Goal: Task Accomplishment & Management: Manage account settings

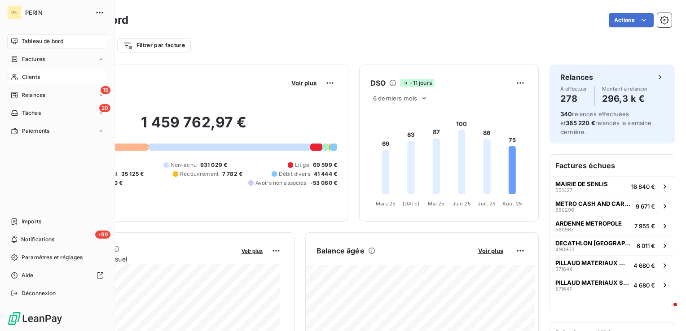
click at [23, 78] on span "Clients" at bounding box center [31, 77] width 18 height 8
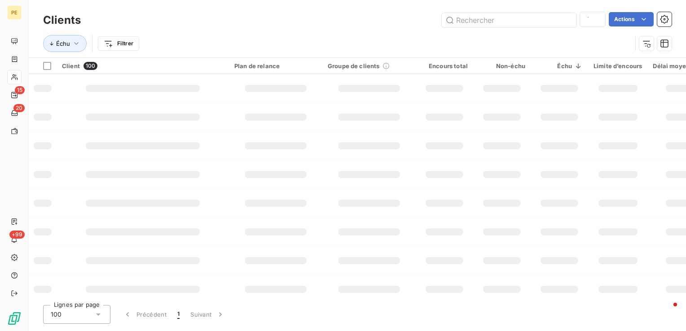
type input "gravi"
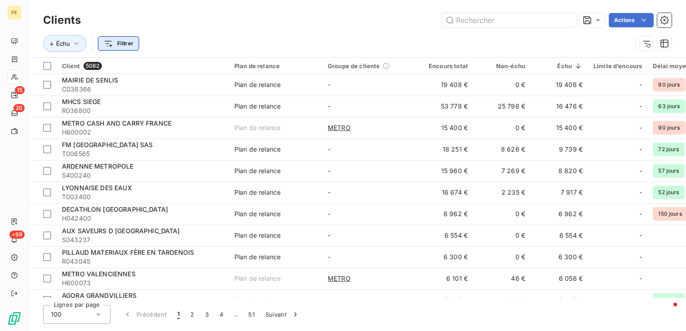
click at [123, 40] on html "PE 15 20 +99 Clients Actions Échu Filtrer Client 5082 Plan de relance Groupe de…" at bounding box center [343, 165] width 686 height 331
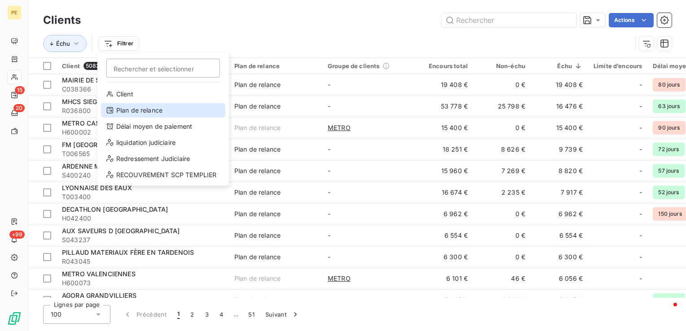
click at [140, 109] on div "Plan de relance" at bounding box center [163, 110] width 124 height 14
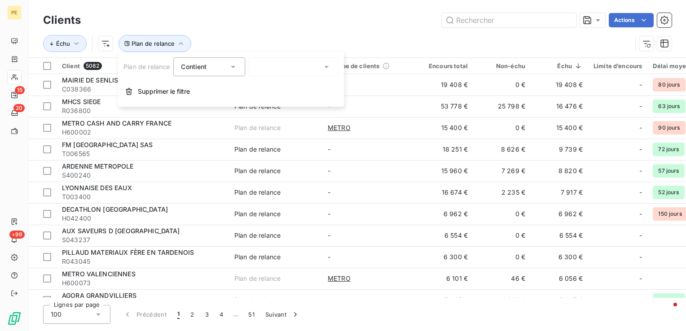
click at [300, 68] on div at bounding box center [294, 66] width 90 height 19
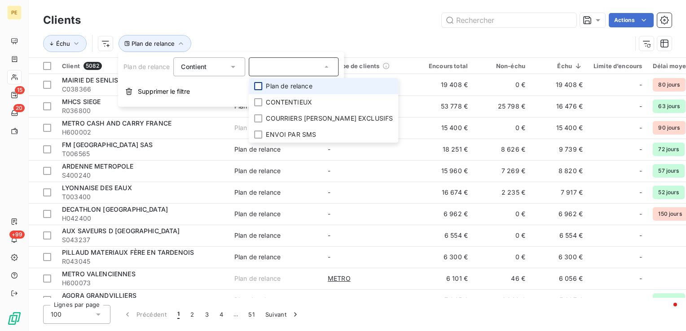
click at [259, 85] on div at bounding box center [258, 86] width 8 height 8
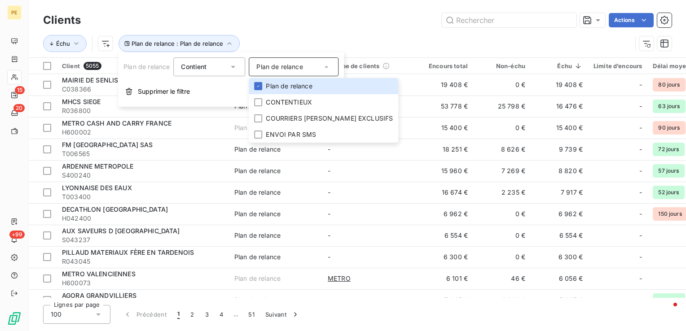
click at [288, 31] on div "Échu Plan de relance : Plan de relance" at bounding box center [357, 44] width 629 height 28
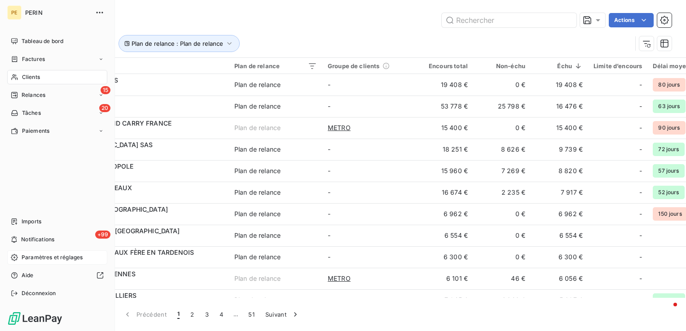
click at [47, 263] on div "Paramètres et réglages" at bounding box center [57, 258] width 100 height 14
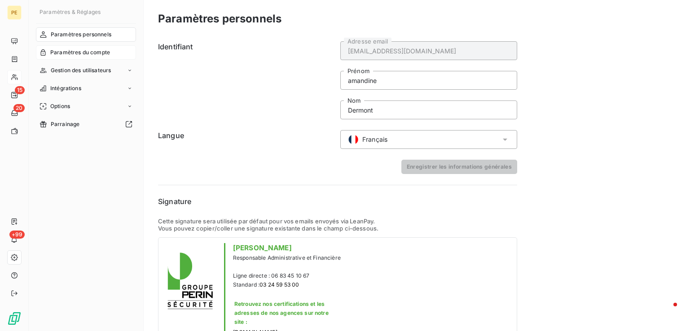
click at [81, 53] on span "Paramètres du compte" at bounding box center [80, 52] width 60 height 8
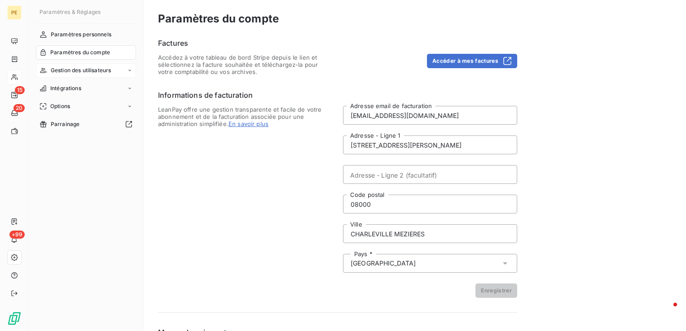
click at [82, 76] on div "Gestion des utilisateurs" at bounding box center [86, 70] width 100 height 14
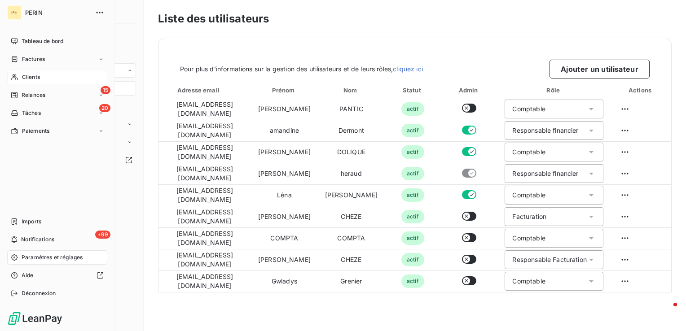
click at [27, 77] on span "Clients" at bounding box center [31, 77] width 18 height 8
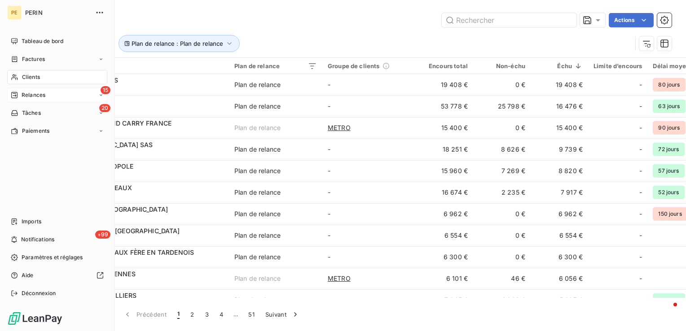
click at [46, 95] on div "15 Relances" at bounding box center [57, 95] width 100 height 14
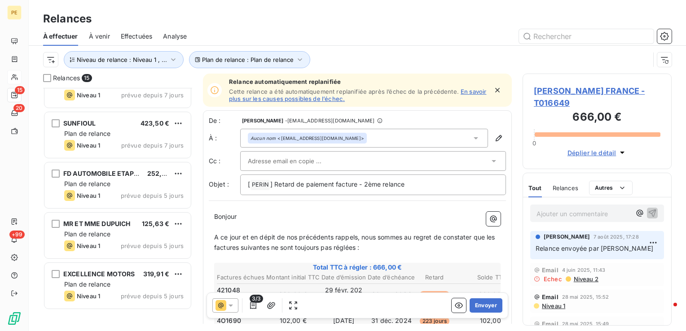
scroll to position [511, 0]
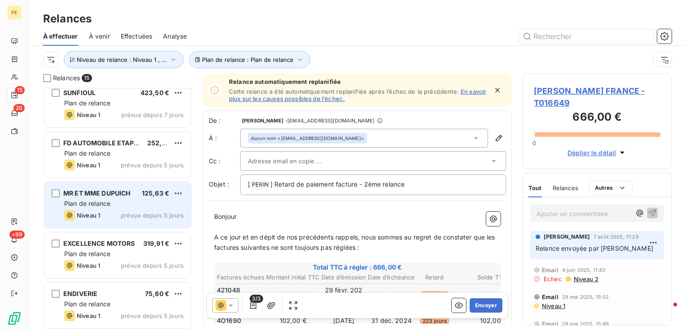
click at [124, 210] on div "Niveau 1 prévue depuis 5 jours" at bounding box center [123, 215] width 119 height 11
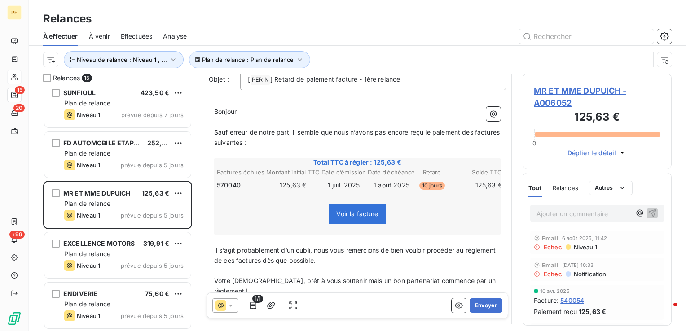
scroll to position [225, 0]
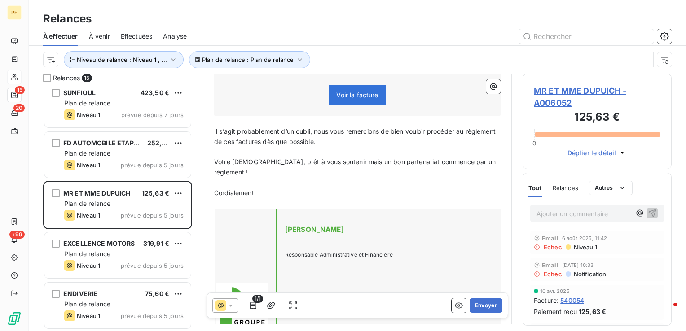
click at [590, 248] on span "Niveau 1" at bounding box center [585, 247] width 24 height 7
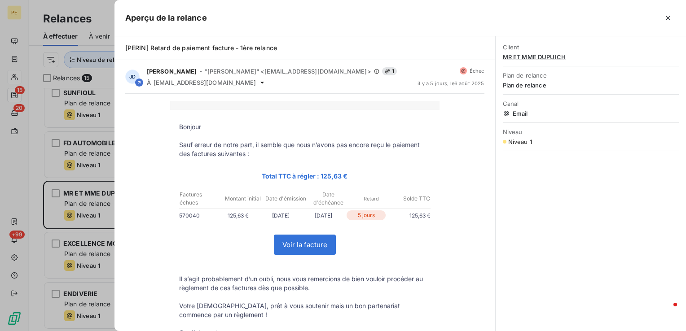
click at [666, 17] on icon "button" at bounding box center [668, 17] width 9 height 9
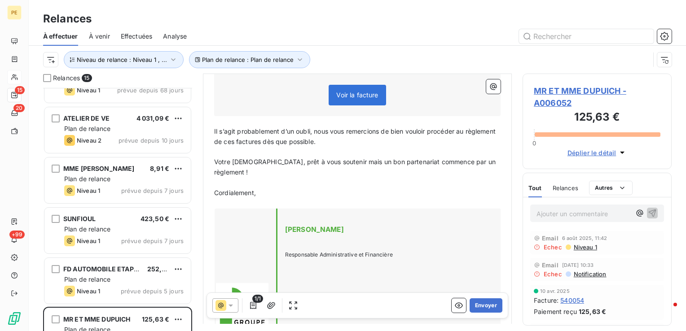
scroll to position [376, 0]
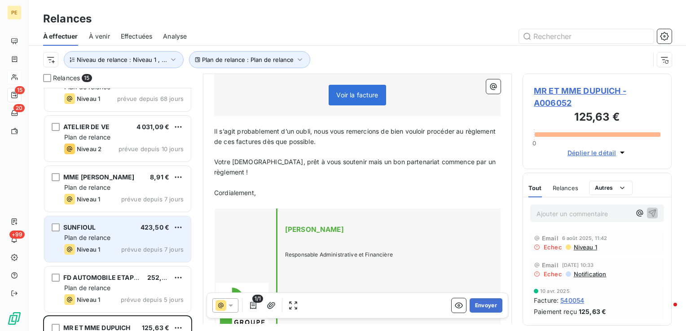
click at [142, 239] on div "Plan de relance" at bounding box center [123, 237] width 119 height 9
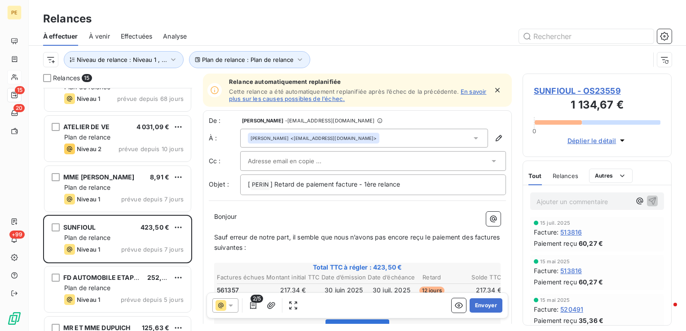
scroll to position [404, 0]
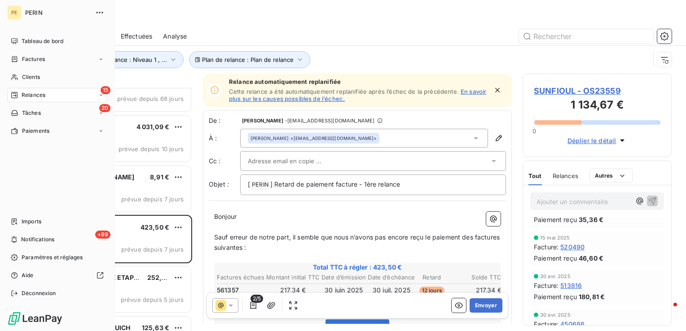
drag, startPoint x: 27, startPoint y: 73, endPoint x: 29, endPoint y: 87, distance: 14.5
click at [27, 73] on span "Clients" at bounding box center [31, 77] width 18 height 8
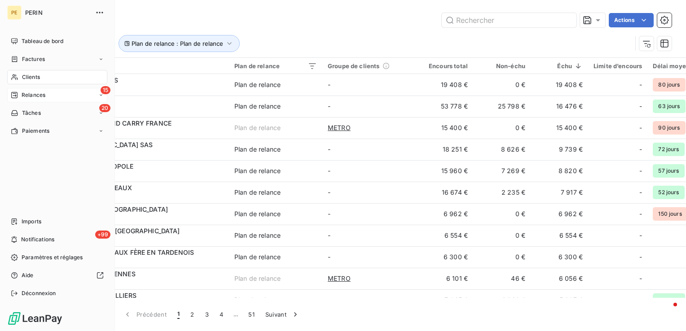
click at [29, 92] on span "Relances" at bounding box center [34, 95] width 24 height 8
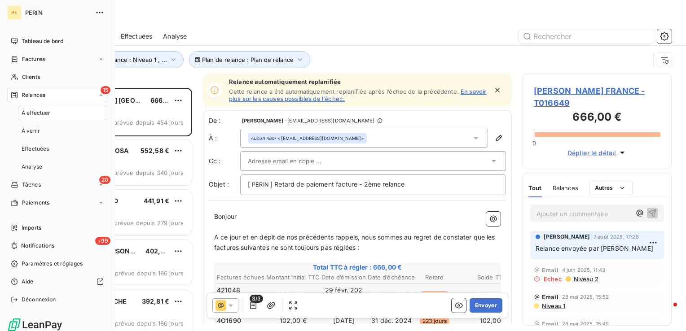
scroll to position [237, 142]
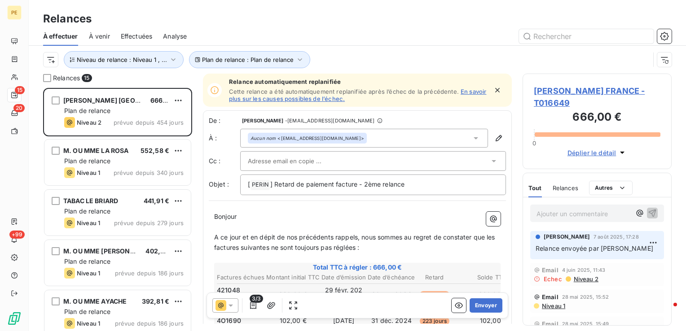
click at [117, 70] on div "Plan de relance : Plan de relance Niveau de relance : Niveau 1 , ..." at bounding box center [357, 60] width 629 height 28
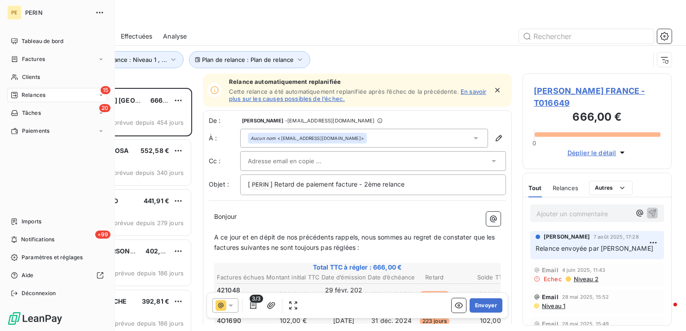
click at [35, 91] on div "15 Relances" at bounding box center [57, 95] width 100 height 14
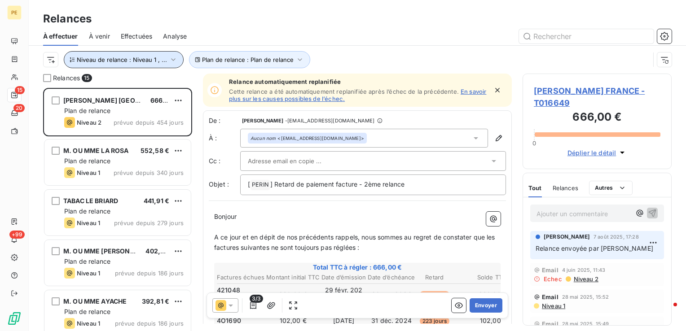
click at [149, 58] on span "Niveau de relance : Niveau 1 , ..." at bounding box center [122, 59] width 90 height 7
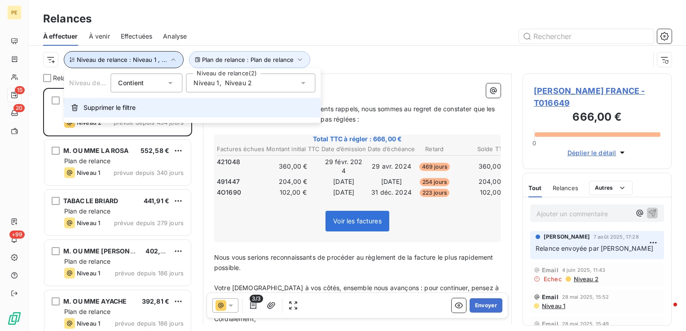
scroll to position [135, 0]
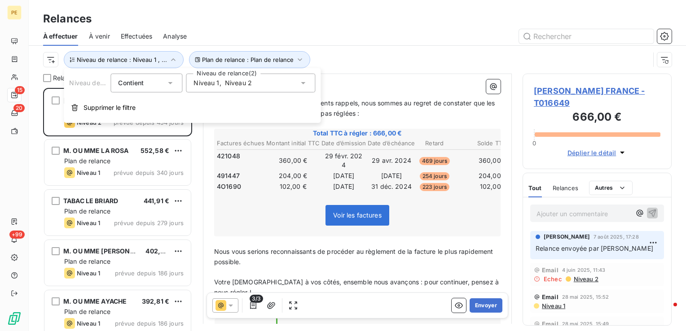
click at [241, 85] on span "Niveau 2" at bounding box center [238, 83] width 27 height 9
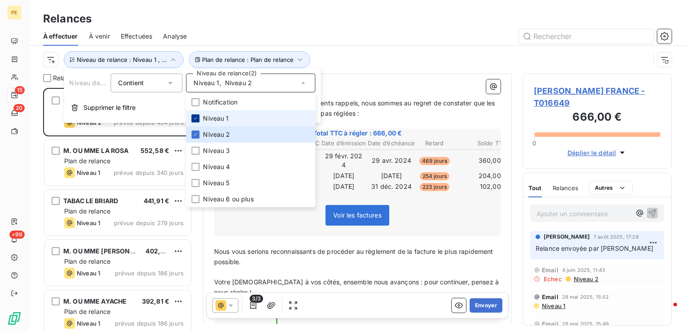
click at [197, 118] on icon at bounding box center [195, 118] width 5 height 5
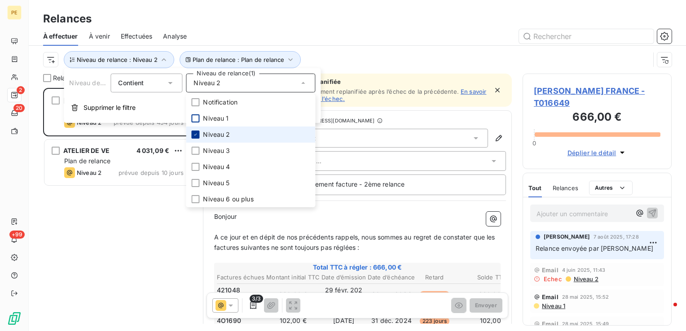
click at [196, 134] on icon at bounding box center [195, 134] width 5 height 5
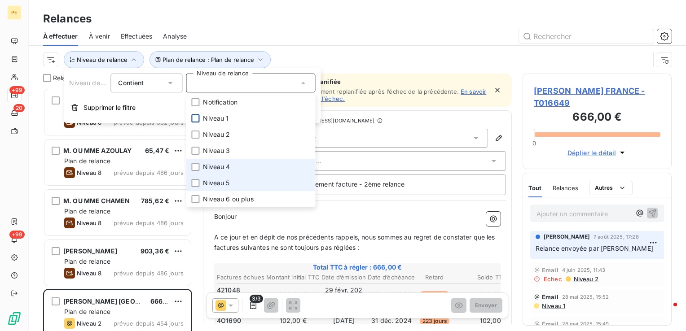
scroll to position [237, 142]
click at [196, 179] on div at bounding box center [195, 183] width 8 height 8
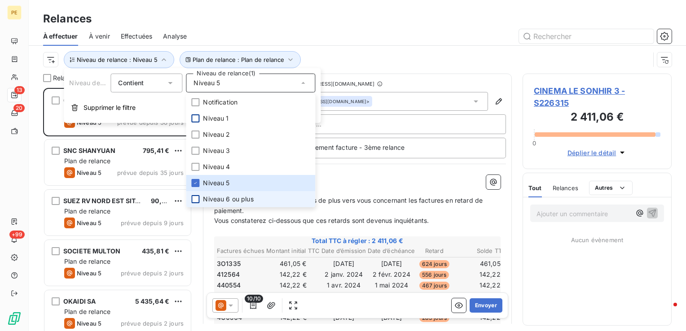
click at [195, 196] on div at bounding box center [195, 199] width 8 height 8
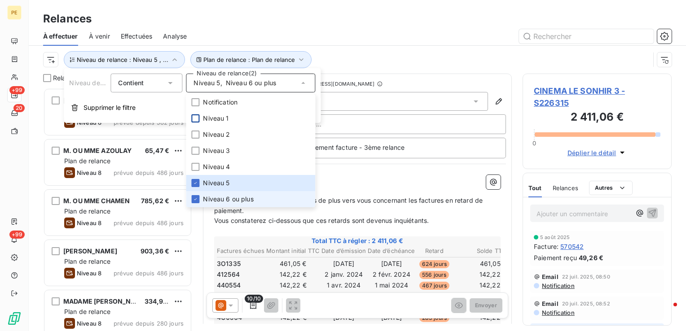
scroll to position [237, 142]
click at [404, 26] on div "Relances" at bounding box center [357, 19] width 657 height 16
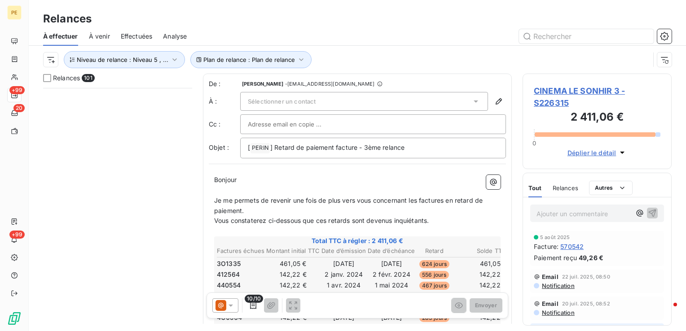
scroll to position [4836, 0]
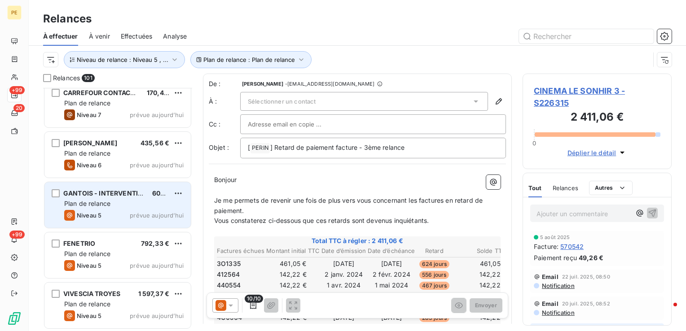
click at [155, 212] on span "prévue aujourd’hui" at bounding box center [157, 215] width 54 height 7
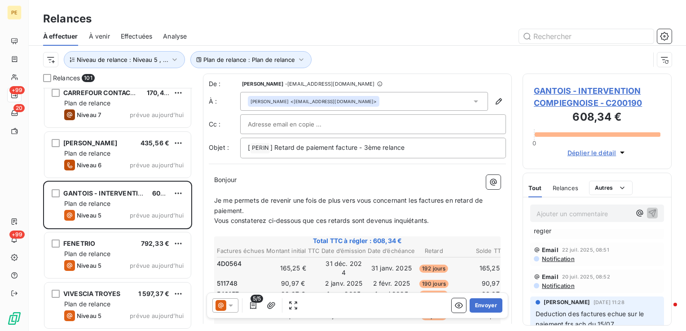
click at [632, 94] on span "GANTOIS - INTERVENTION COMPIEGNOISE - C200190" at bounding box center [597, 97] width 127 height 24
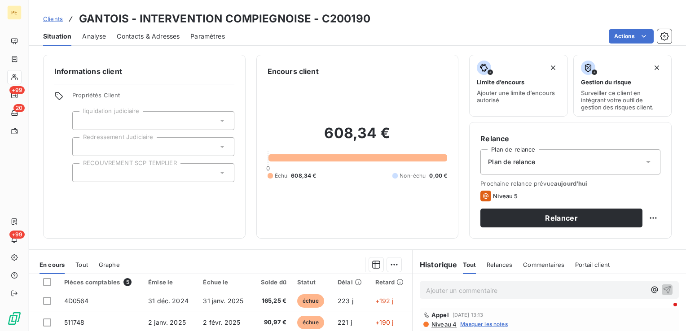
click at [154, 32] on span "Contacts & Adresses" at bounding box center [148, 36] width 63 height 9
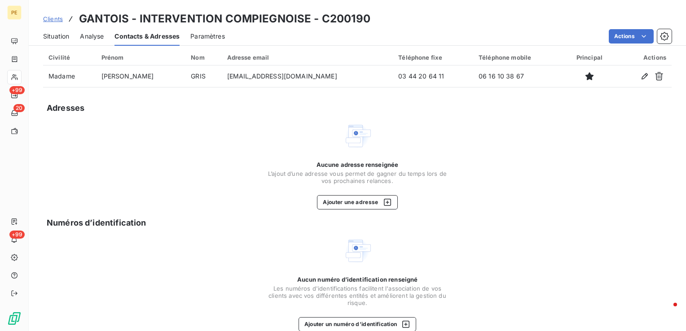
scroll to position [41, 0]
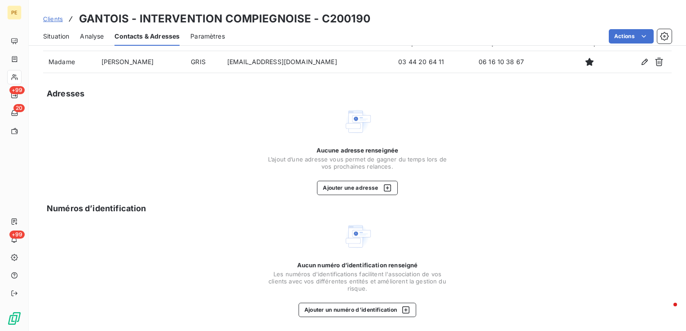
click at [53, 40] on span "Situation" at bounding box center [56, 36] width 26 height 9
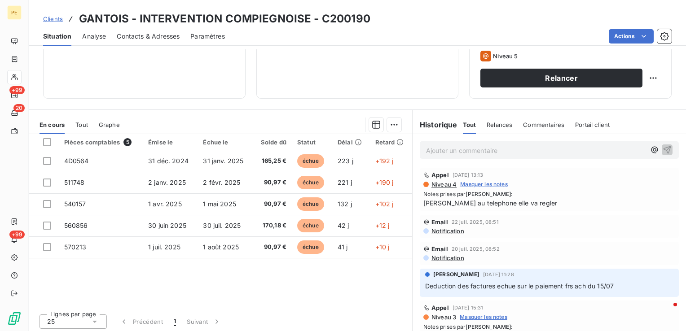
scroll to position [142, 0]
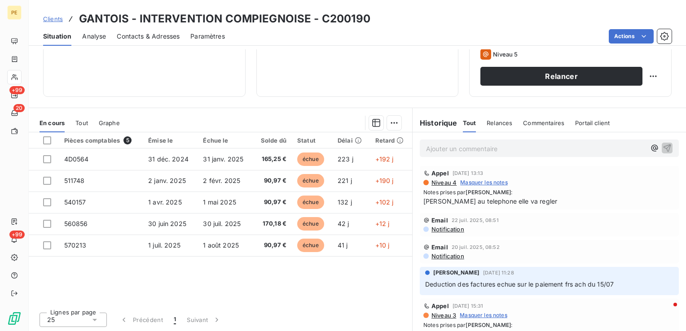
click at [438, 230] on span "Notification" at bounding box center [448, 229] width 34 height 7
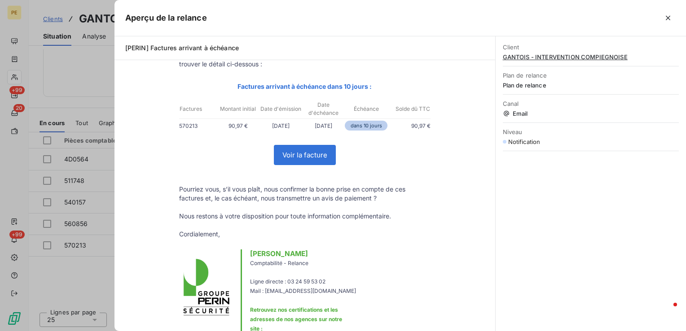
scroll to position [45, 0]
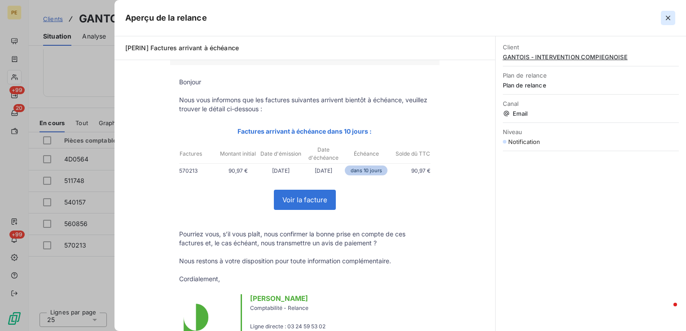
click at [671, 18] on icon "button" at bounding box center [668, 17] width 9 height 9
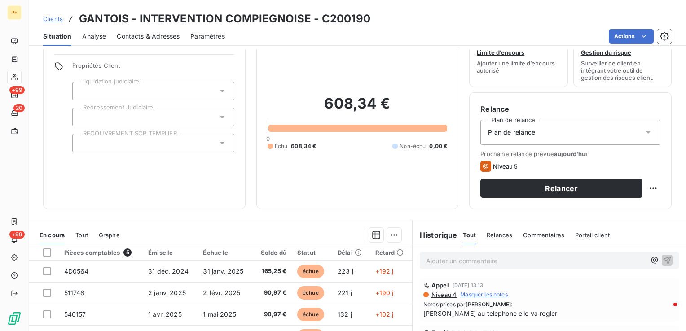
scroll to position [90, 0]
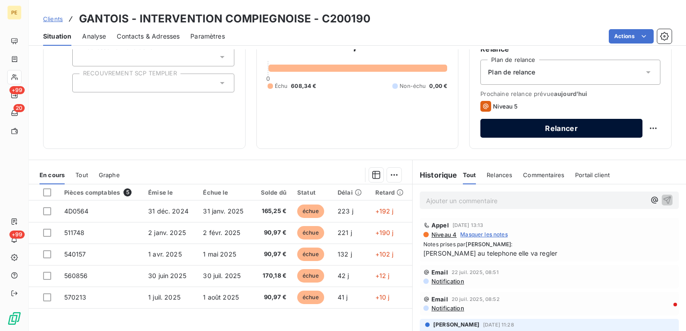
click at [547, 132] on button "Relancer" at bounding box center [561, 128] width 162 height 19
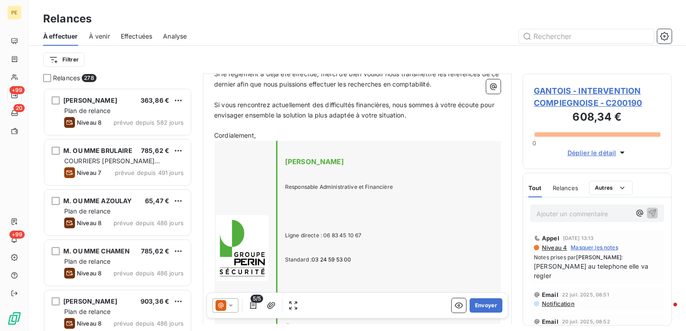
scroll to position [359, 0]
click at [487, 309] on button "Envoyer" at bounding box center [486, 306] width 33 height 14
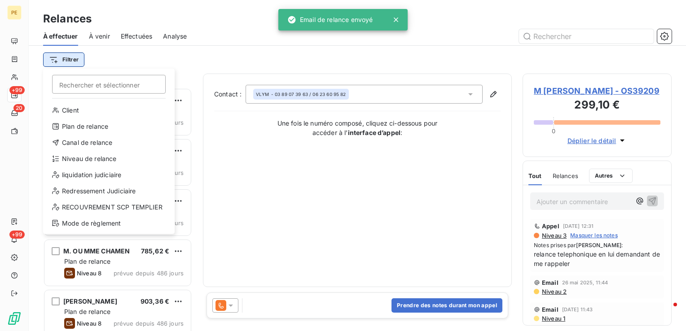
click at [73, 63] on html "PE +99 20 +99 Relances À effectuer À venir Effectuées Analyse Filtrer Recherche…" at bounding box center [343, 165] width 686 height 331
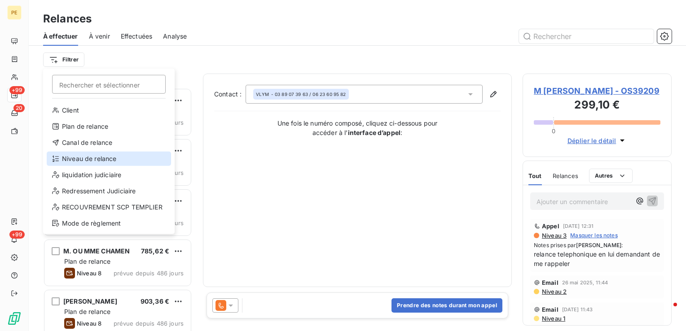
click at [57, 159] on icon at bounding box center [55, 158] width 7 height 7
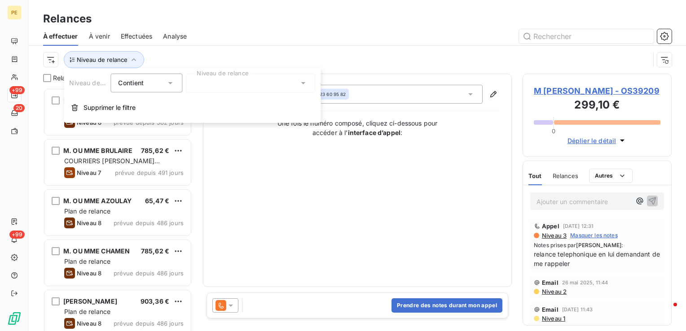
click at [223, 74] on div at bounding box center [250, 83] width 129 height 19
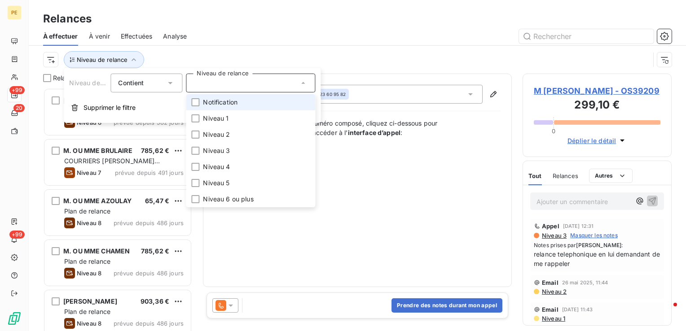
click at [226, 88] on div at bounding box center [250, 83] width 129 height 19
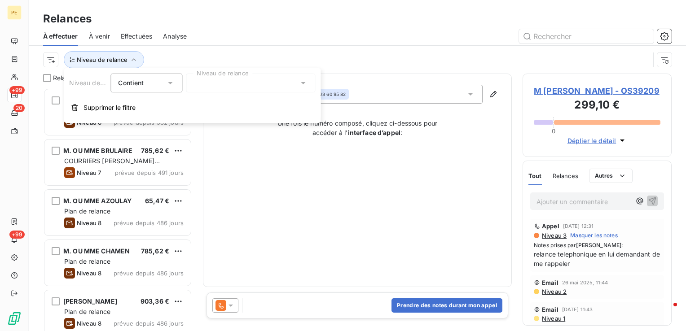
click at [223, 83] on div at bounding box center [250, 83] width 129 height 19
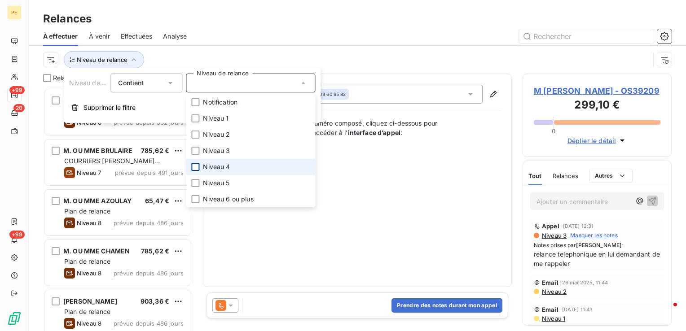
click at [196, 168] on div at bounding box center [195, 167] width 8 height 8
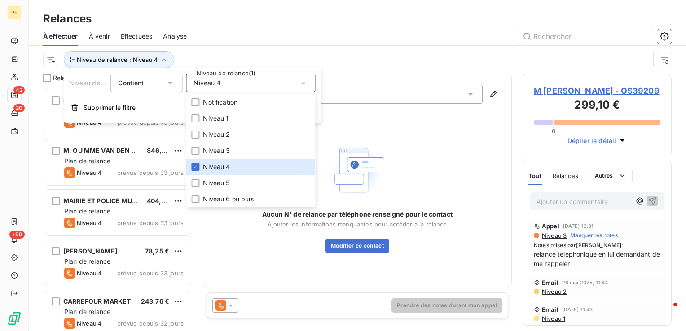
scroll to position [237, 142]
click at [355, 37] on div at bounding box center [435, 36] width 474 height 14
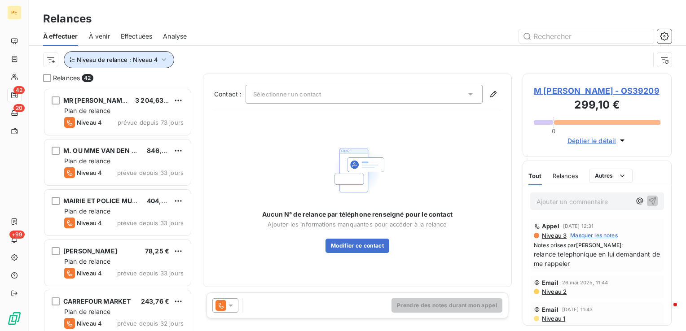
click at [163, 62] on icon "button" at bounding box center [163, 59] width 9 height 9
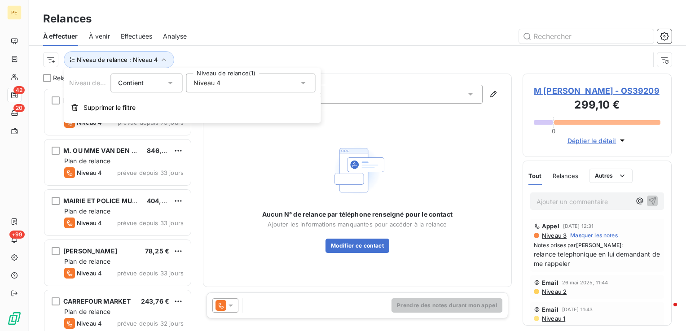
click at [216, 86] on span "Niveau 4" at bounding box center [207, 83] width 27 height 9
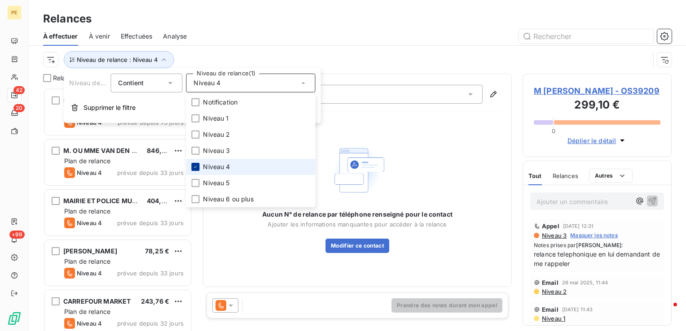
click at [197, 167] on icon at bounding box center [195, 166] width 5 height 5
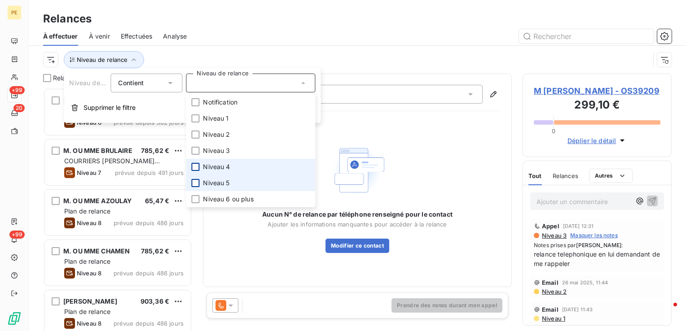
click at [197, 184] on div at bounding box center [195, 183] width 8 height 8
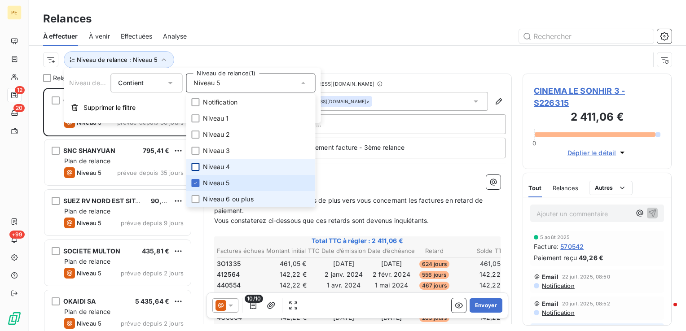
scroll to position [237, 142]
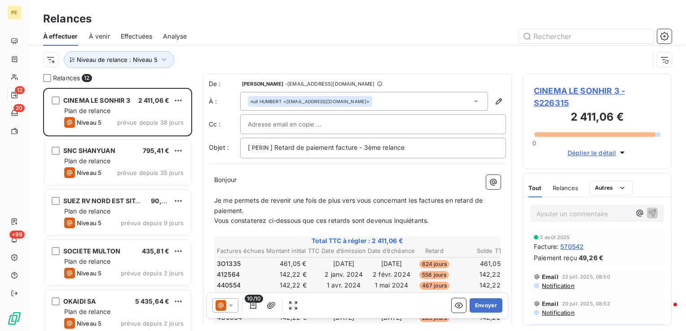
click at [314, 33] on div at bounding box center [435, 36] width 474 height 14
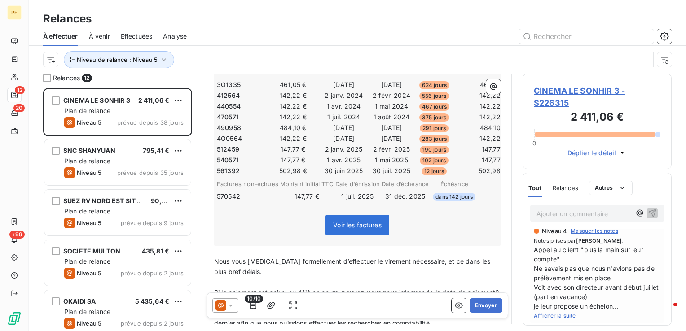
scroll to position [225, 0]
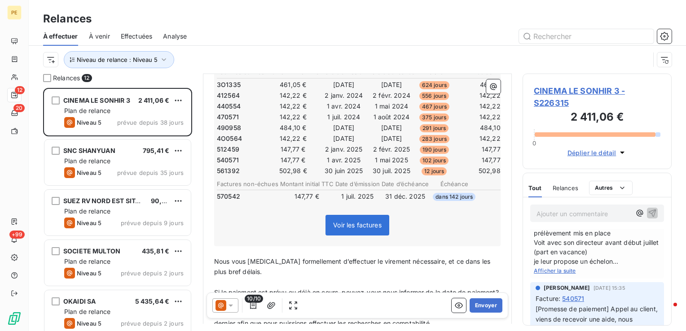
click at [561, 279] on div "Appel [DATE] 15:42 Niveau 4 Masquer les notes Notes prises par [PERSON_NAME] : …" at bounding box center [597, 224] width 134 height 109
click at [562, 274] on span "Afficher la suite" at bounding box center [555, 271] width 42 height 7
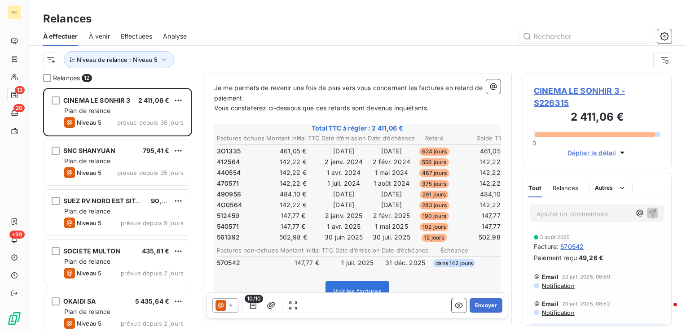
scroll to position [135, 0]
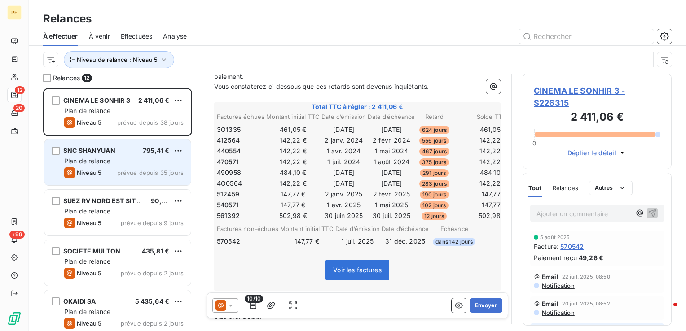
click at [111, 152] on span "SNC SHANYUAN" at bounding box center [89, 151] width 52 height 8
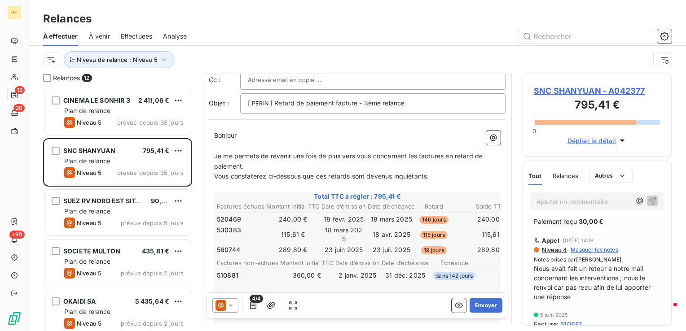
scroll to position [90, 0]
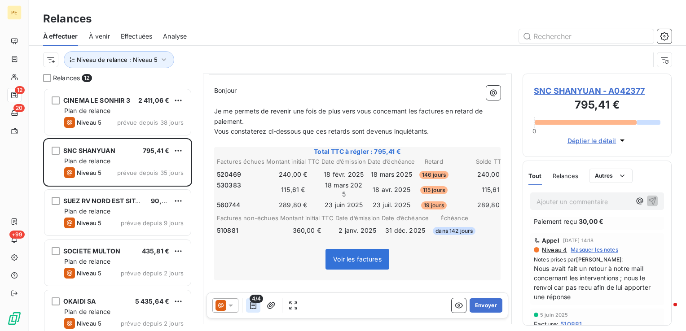
click at [255, 308] on icon "button" at bounding box center [253, 305] width 6 height 7
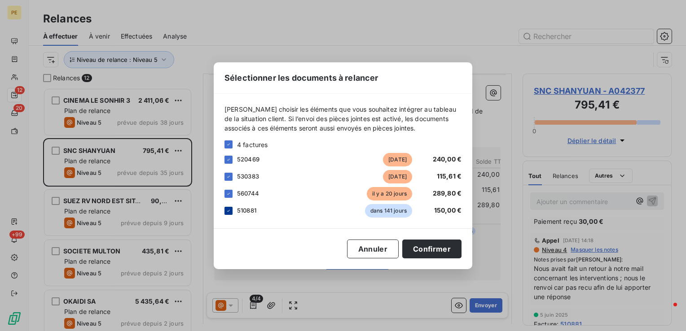
click at [231, 211] on icon at bounding box center [228, 210] width 5 height 5
click at [423, 251] on button "Confirmer" at bounding box center [431, 249] width 59 height 19
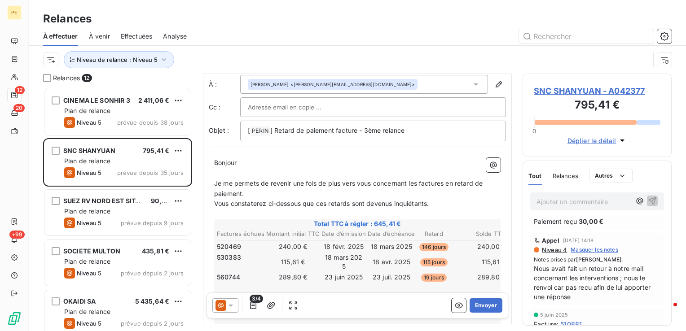
scroll to position [0, 0]
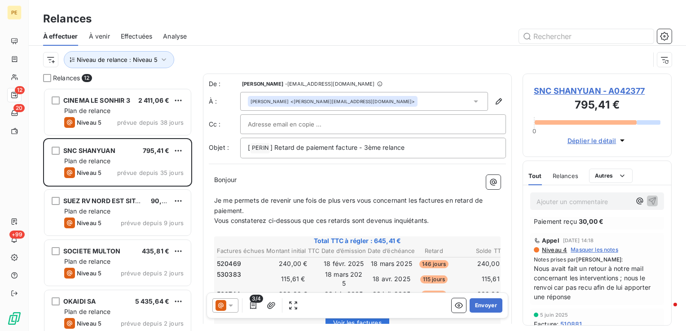
click at [330, 123] on div at bounding box center [373, 124] width 251 height 13
click at [325, 126] on input "text" at bounding box center [373, 124] width 251 height 13
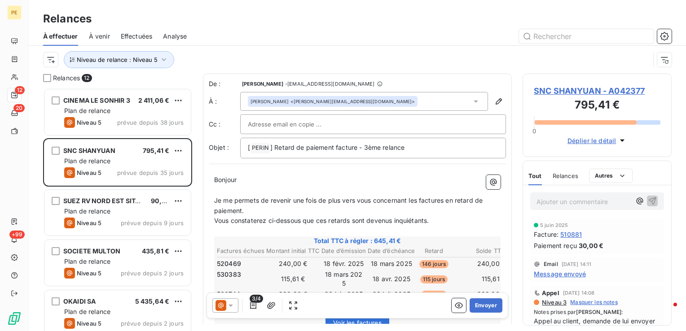
scroll to position [225, 0]
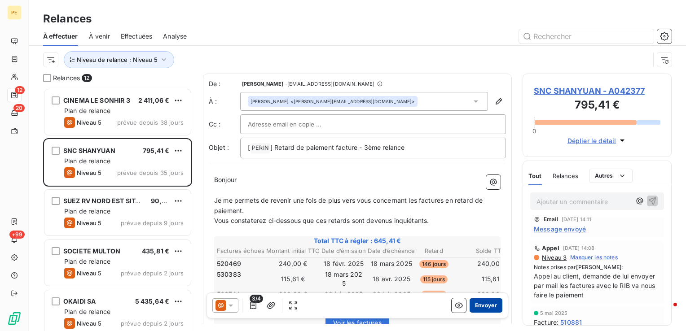
click at [475, 308] on button "Envoyer" at bounding box center [486, 306] width 33 height 14
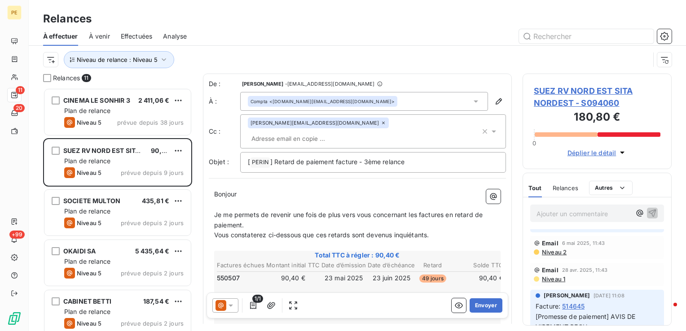
scroll to position [269, 0]
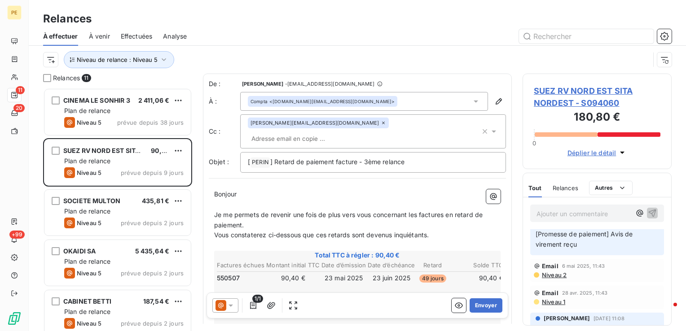
click at [558, 277] on span "Niveau 2" at bounding box center [554, 275] width 26 height 7
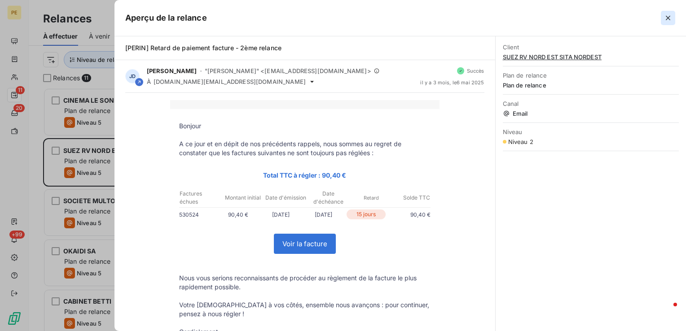
click at [668, 20] on icon "button" at bounding box center [668, 17] width 9 height 9
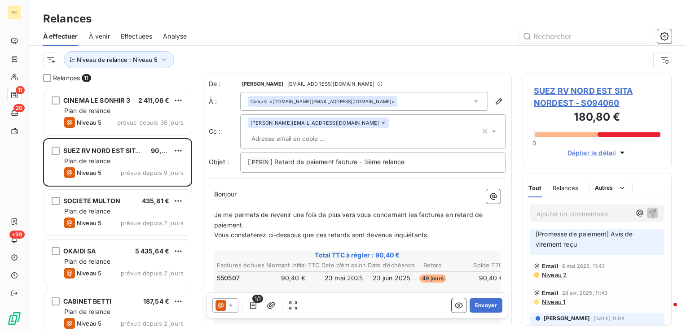
click at [352, 132] on input "text" at bounding box center [300, 138] width 104 height 13
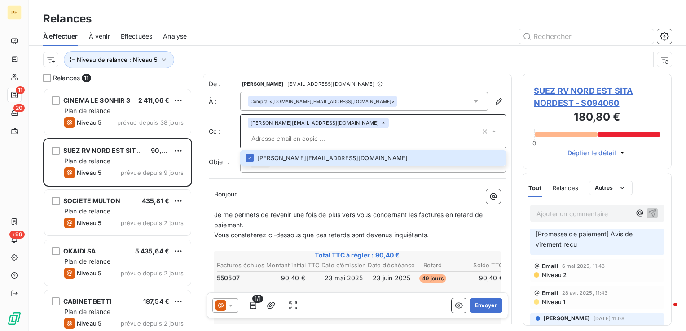
click at [354, 200] on p "﻿" at bounding box center [357, 205] width 286 height 10
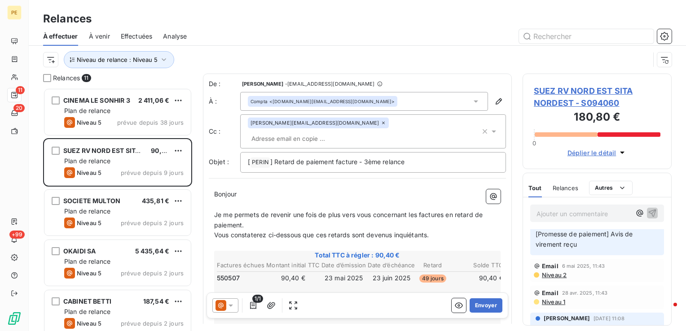
click at [390, 94] on div "Compta <[DOMAIN_NAME][EMAIL_ADDRESS][DOMAIN_NAME]>" at bounding box center [364, 101] width 248 height 19
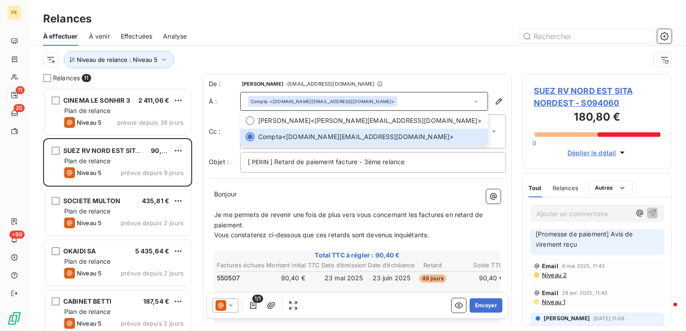
click at [384, 189] on p "Bonjour" at bounding box center [357, 194] width 286 height 10
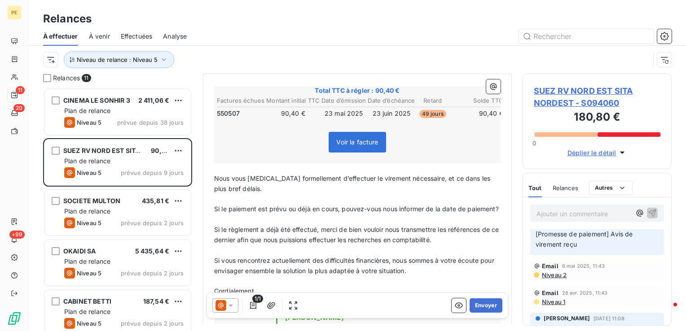
scroll to position [46, 0]
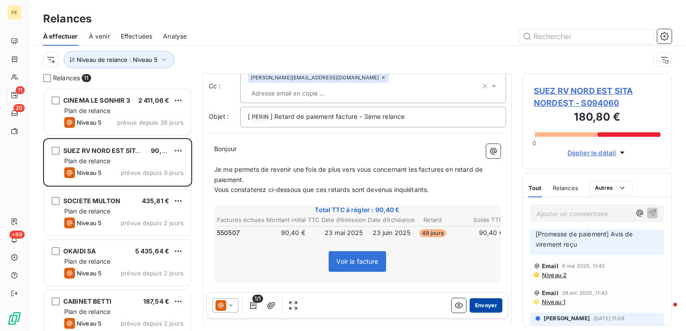
click at [483, 310] on button "Envoyer" at bounding box center [486, 306] width 33 height 14
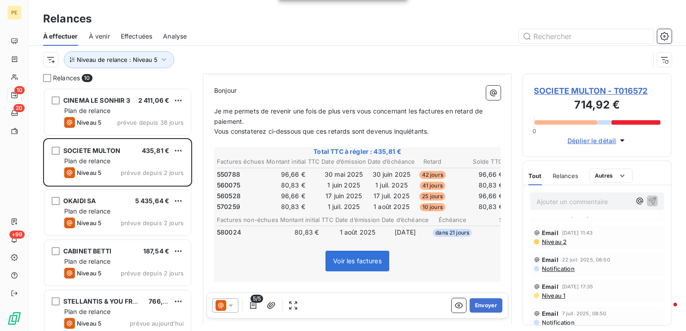
scroll to position [45, 0]
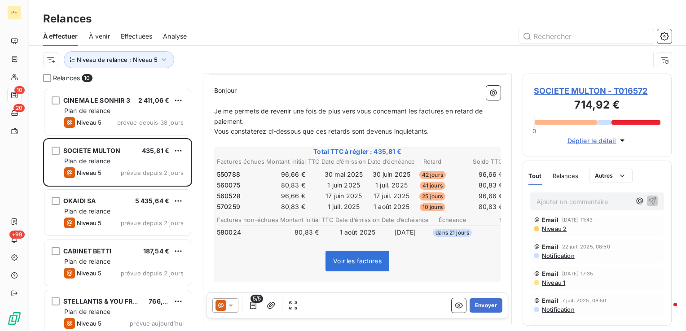
click at [559, 225] on div "Email [DATE] 11:43 Niveau 2" at bounding box center [597, 224] width 127 height 16
click at [560, 230] on span "Niveau 2" at bounding box center [554, 228] width 26 height 7
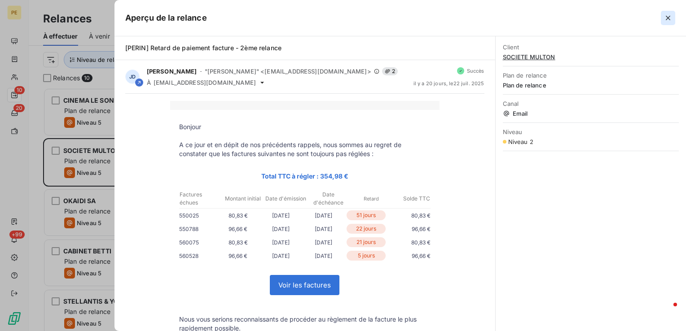
click at [667, 21] on icon "button" at bounding box center [668, 17] width 9 height 9
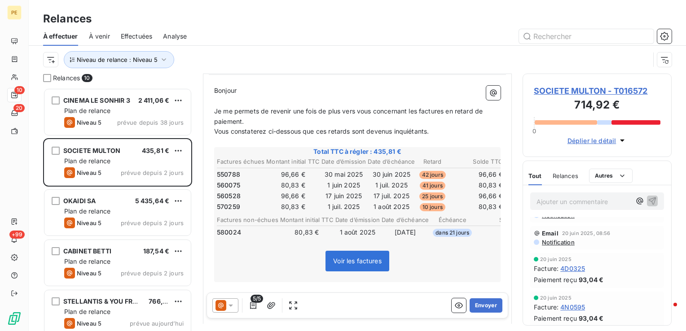
scroll to position [0, 0]
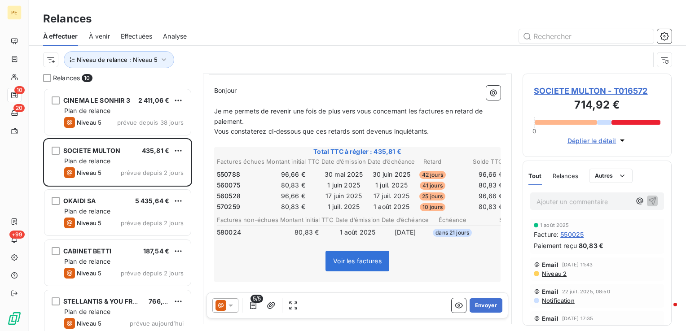
click at [586, 93] on span "SOCIETE MULTON - T016572" at bounding box center [597, 91] width 127 height 12
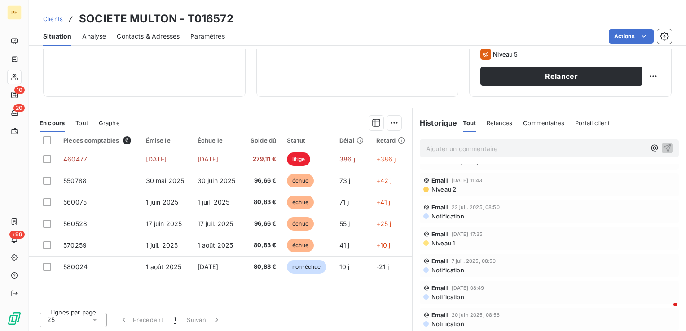
scroll to position [45, 0]
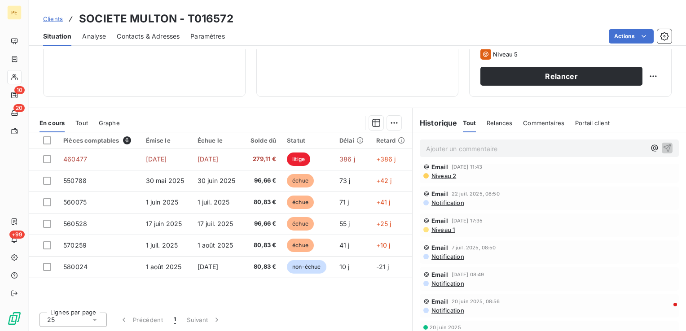
click at [444, 175] on span "Niveau 2" at bounding box center [444, 175] width 26 height 7
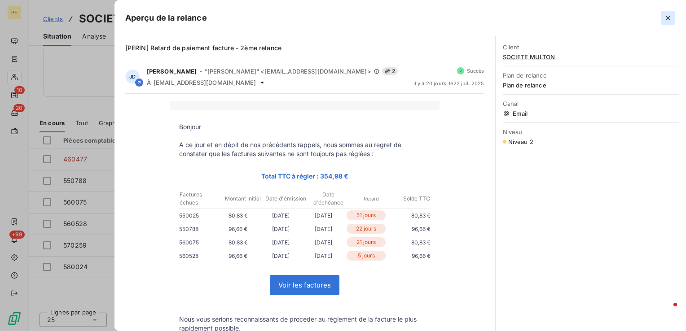
click at [672, 19] on icon "button" at bounding box center [668, 17] width 9 height 9
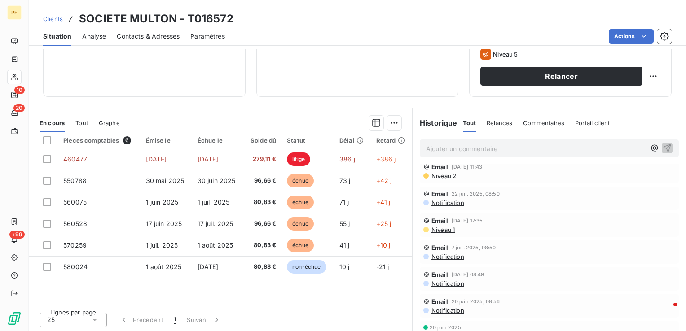
click at [148, 35] on span "Contacts & Adresses" at bounding box center [148, 36] width 63 height 9
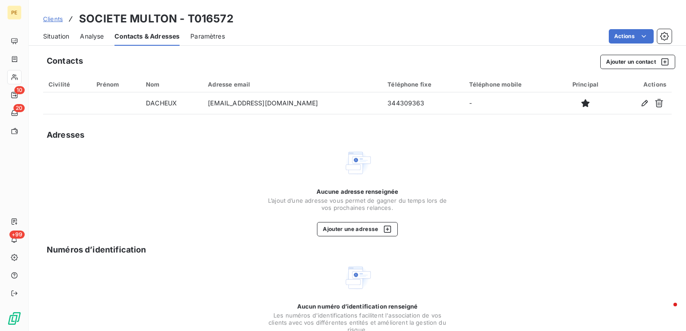
click at [56, 35] on span "Situation" at bounding box center [56, 36] width 26 height 9
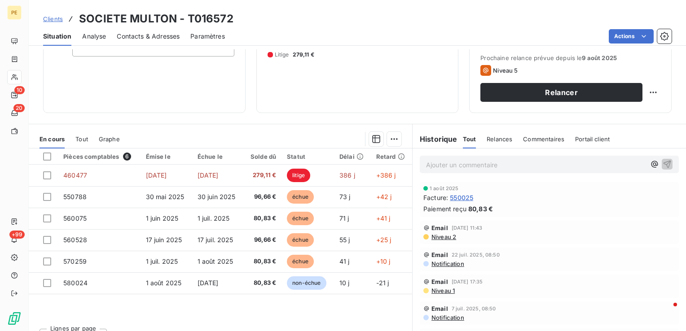
scroll to position [97, 0]
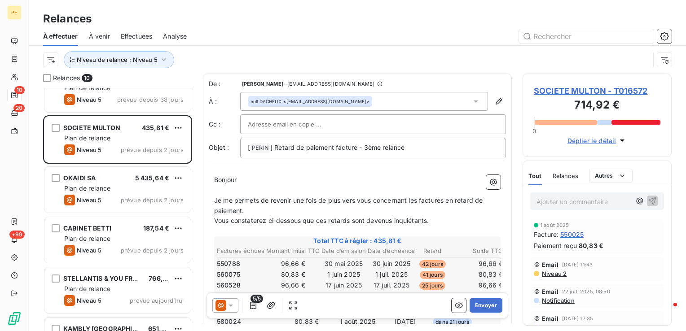
scroll to position [45, 0]
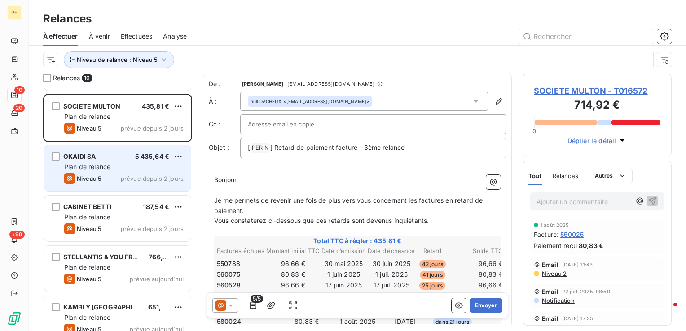
click at [124, 176] on span "prévue depuis 2 jours" at bounding box center [152, 178] width 63 height 7
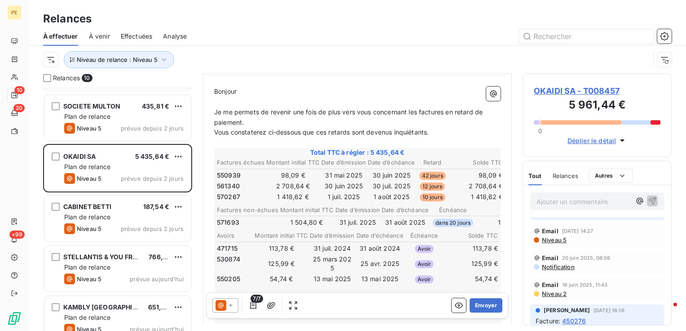
scroll to position [629, 0]
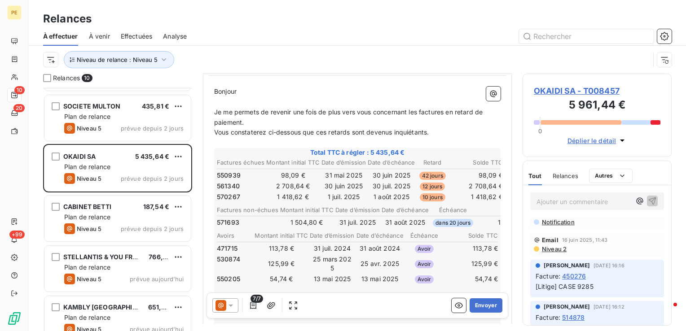
click at [560, 199] on span "Niveau 5" at bounding box center [554, 195] width 26 height 7
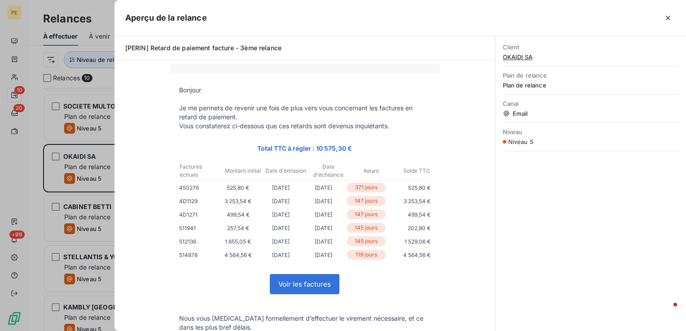
scroll to position [90, 0]
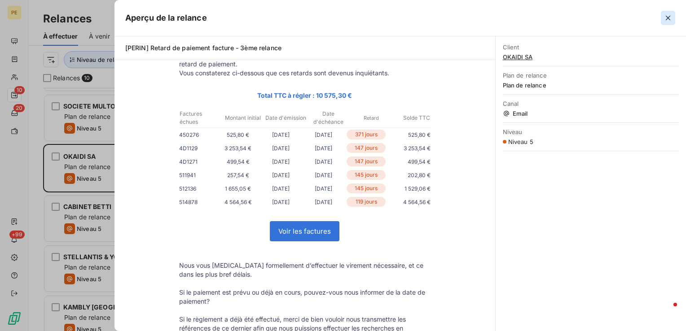
click at [670, 19] on icon "button" at bounding box center [668, 17] width 9 height 9
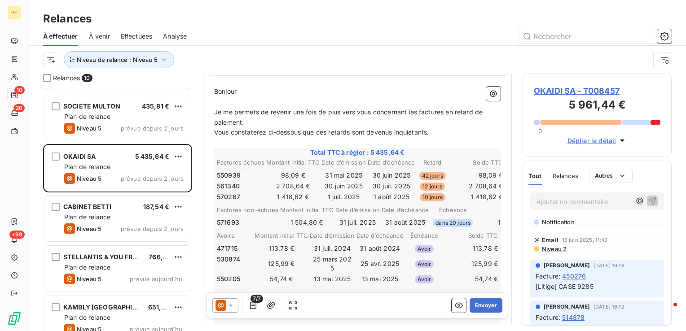
click at [225, 311] on span at bounding box center [221, 305] width 11 height 11
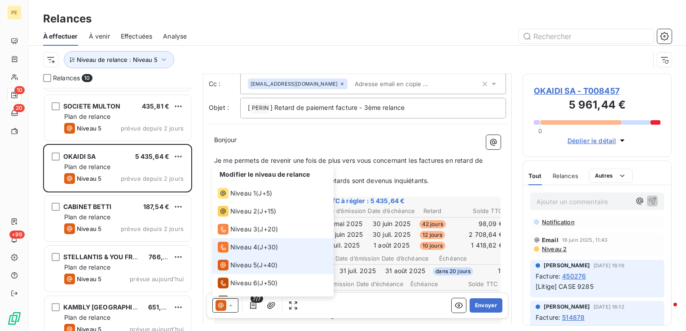
scroll to position [0, 0]
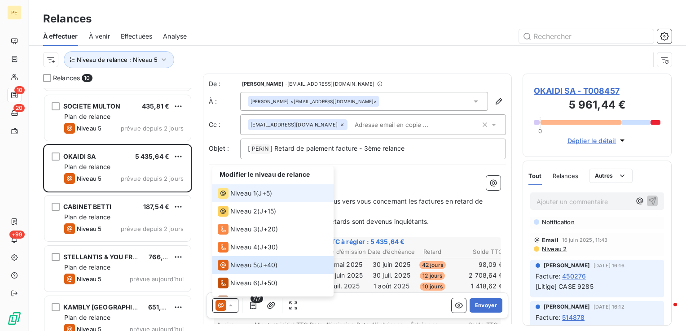
click at [252, 195] on span "Niveau 1" at bounding box center [243, 193] width 26 height 9
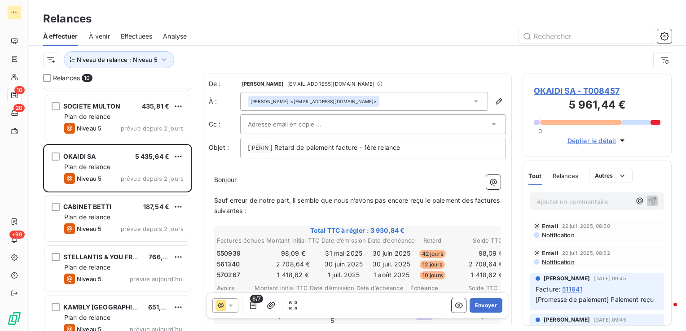
click at [273, 123] on input "text" at bounding box center [296, 124] width 97 height 13
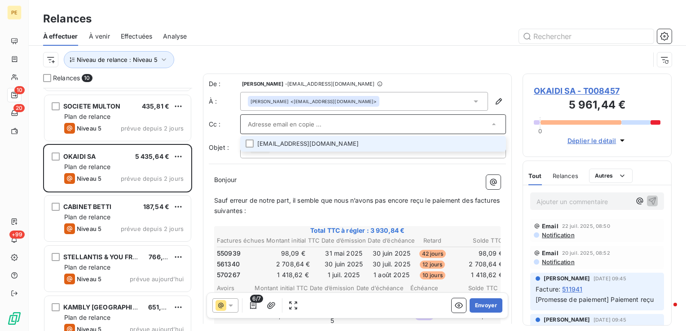
click at [286, 148] on li "[EMAIL_ADDRESS][DOMAIN_NAME]" at bounding box center [373, 144] width 266 height 16
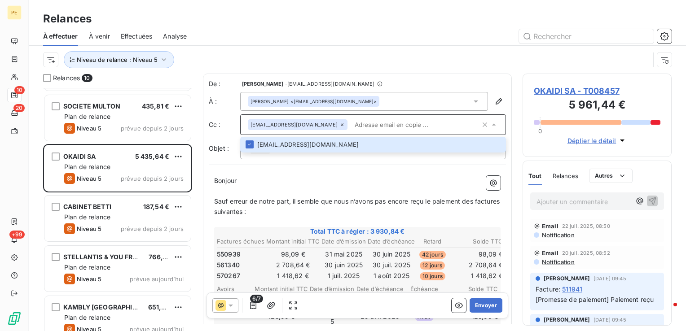
click at [350, 202] on span "Sauf erreur de notre part, il semble que nous n’avons pas encore reçu le paieme…" at bounding box center [357, 207] width 287 height 18
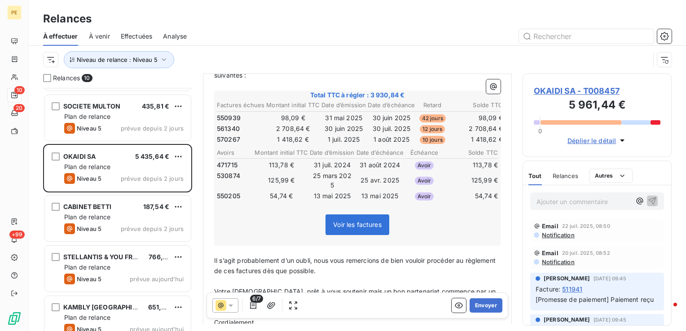
scroll to position [135, 0]
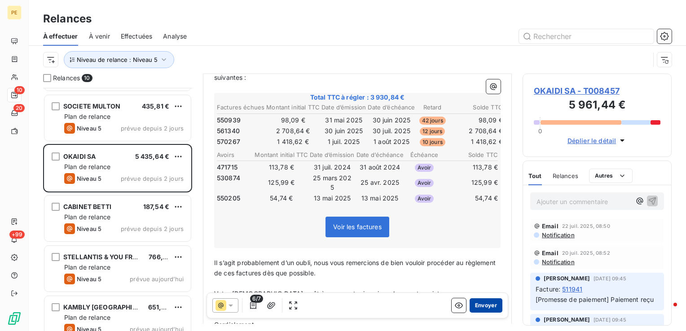
click at [475, 307] on button "Envoyer" at bounding box center [486, 306] width 33 height 14
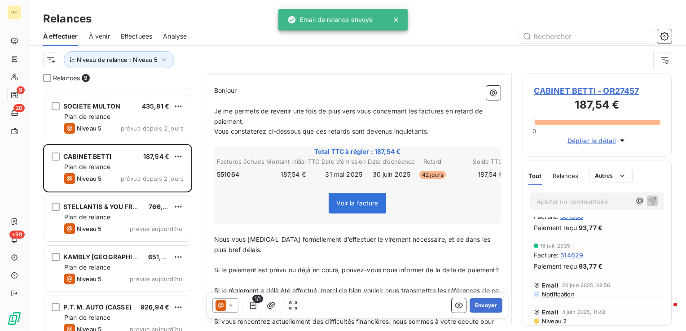
scroll to position [90, 0]
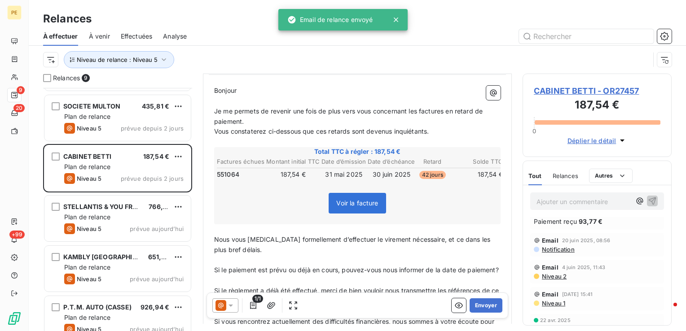
click at [557, 278] on span "Niveau 2" at bounding box center [554, 276] width 26 height 7
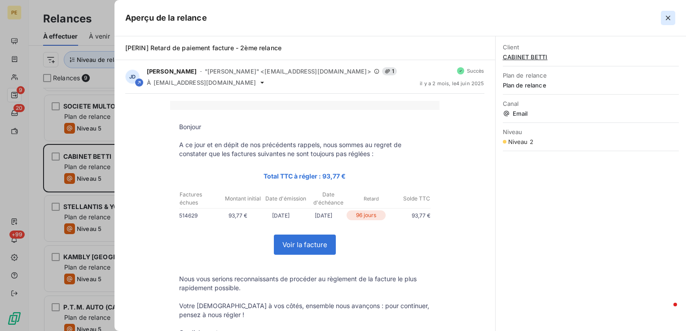
click at [672, 18] on icon "button" at bounding box center [668, 17] width 9 height 9
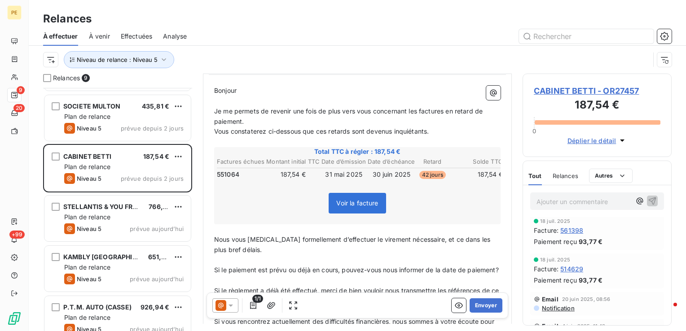
scroll to position [0, 0]
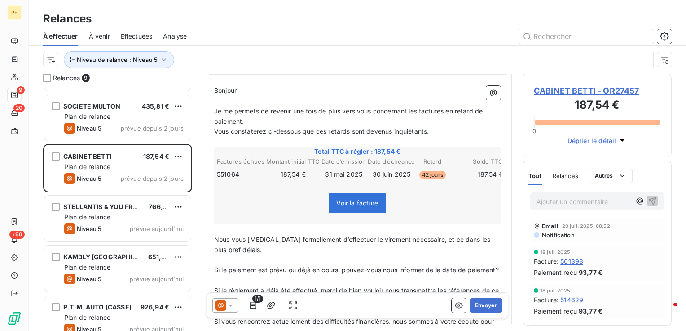
click at [233, 306] on icon at bounding box center [230, 305] width 9 height 9
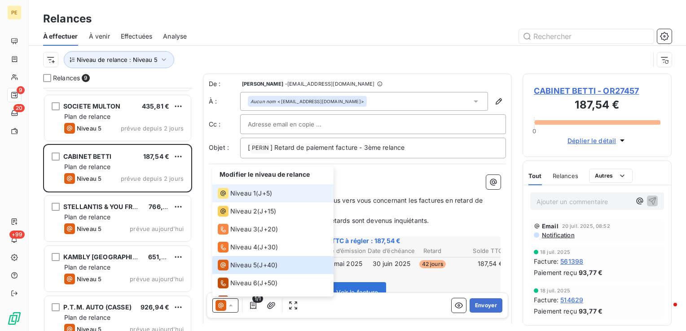
click at [262, 198] on div "Niveau 1 ( J+5 )" at bounding box center [245, 193] width 54 height 11
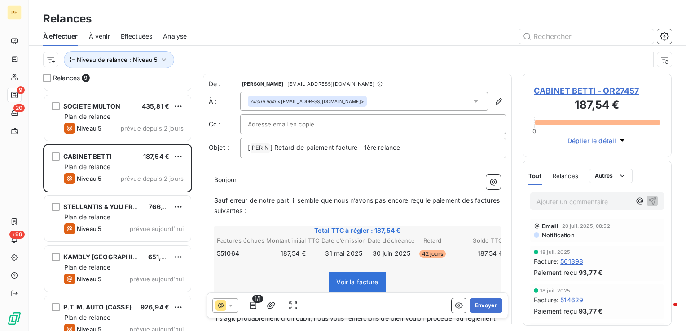
click at [297, 120] on input "text" at bounding box center [296, 124] width 97 height 13
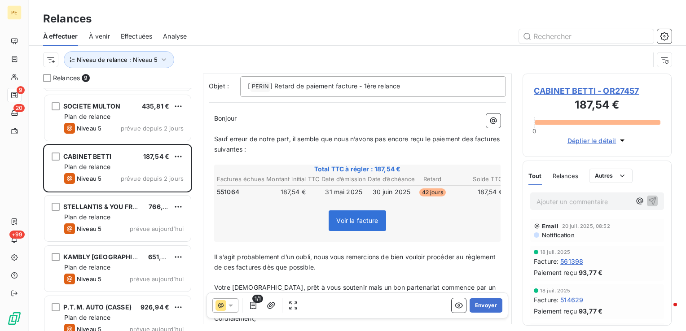
scroll to position [225, 0]
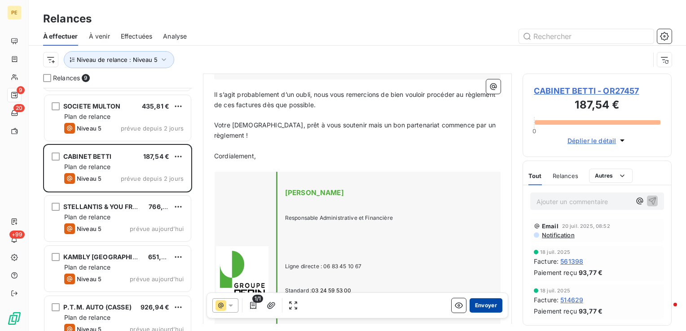
click at [481, 307] on button "Envoyer" at bounding box center [486, 306] width 33 height 14
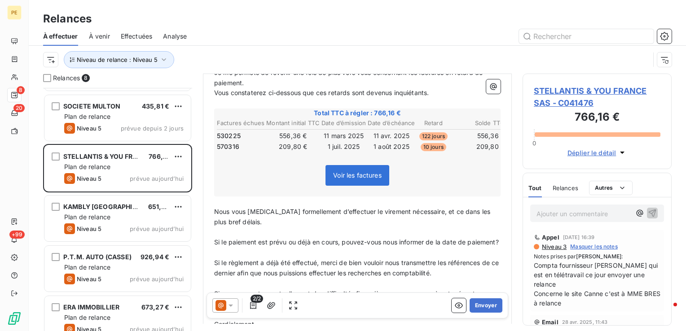
scroll to position [135, 0]
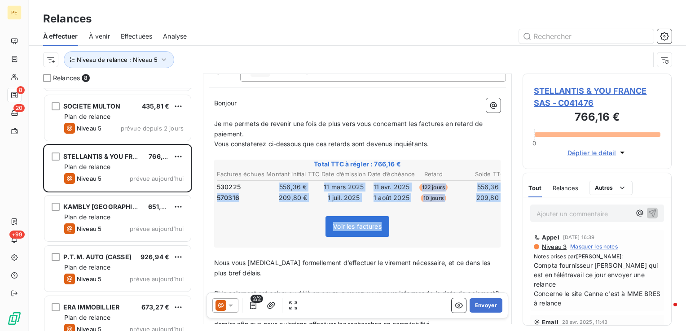
drag, startPoint x: 266, startPoint y: 158, endPoint x: 441, endPoint y: 177, distance: 176.2
click at [441, 177] on div "Total TTC à régler : 766,16 € Factures échues Montant initial TTC Date d’émissi…" at bounding box center [357, 204] width 286 height 88
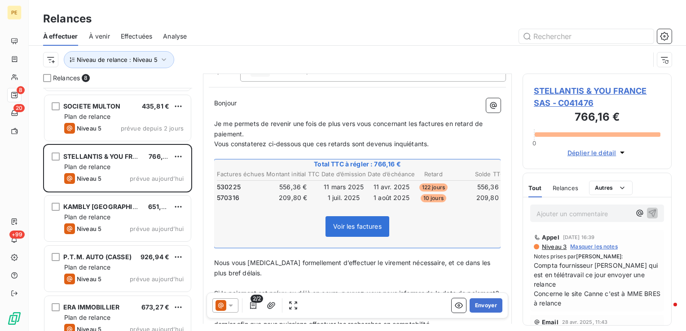
click at [417, 278] on p "﻿" at bounding box center [357, 283] width 286 height 10
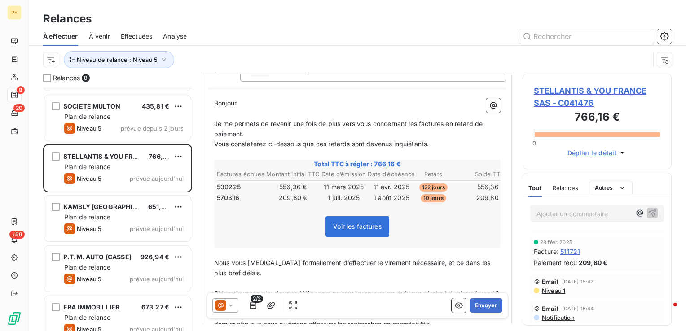
scroll to position [629, 0]
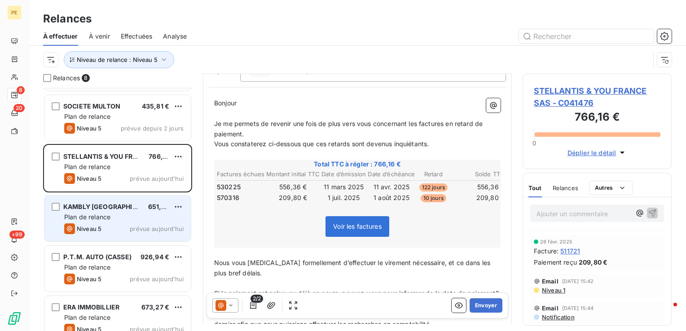
click at [108, 215] on span "Plan de relance" at bounding box center [87, 217] width 46 height 8
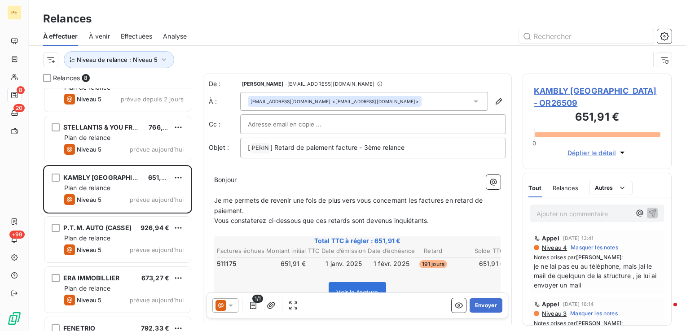
scroll to position [90, 0]
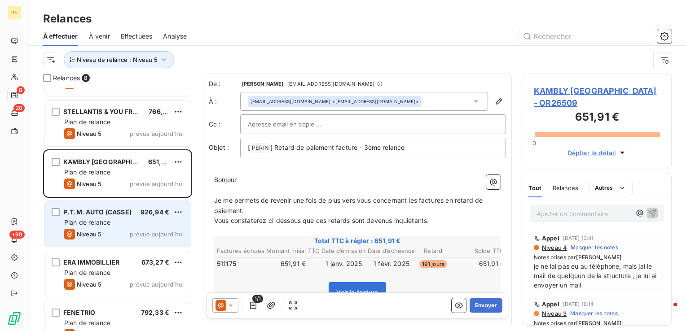
click at [96, 233] on span "Niveau 5" at bounding box center [89, 234] width 25 height 7
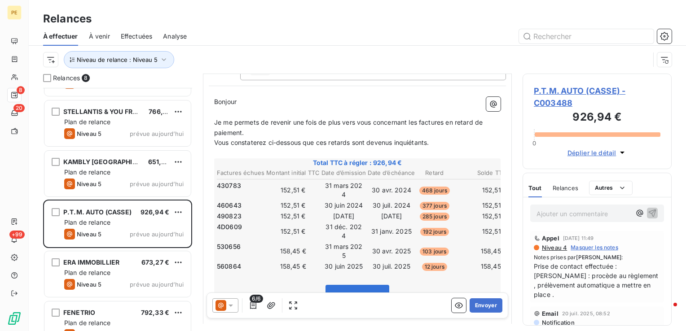
scroll to position [90, 0]
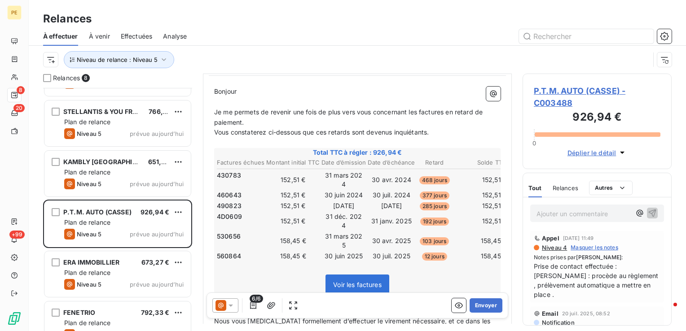
drag, startPoint x: 556, startPoint y: 297, endPoint x: 539, endPoint y: 259, distance: 41.8
click at [539, 259] on div "Notes prises par [PERSON_NAME] : Prise de contact effectuée : [PERSON_NAME] : p…" at bounding box center [597, 277] width 127 height 46
click at [556, 292] on span "Prise de contact effectuée : [PERSON_NAME] : procède au règlement , prélèvement…" at bounding box center [597, 281] width 127 height 38
click at [571, 297] on span "Prise de contact effectuée : [PERSON_NAME] : procède au règlement , prélèvement…" at bounding box center [597, 281] width 127 height 38
drag, startPoint x: 553, startPoint y: 296, endPoint x: 529, endPoint y: 256, distance: 47.4
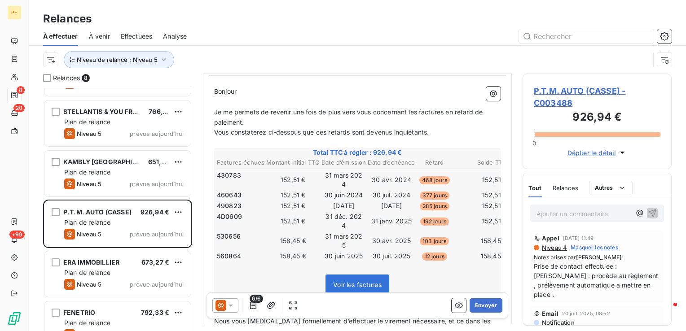
click at [529, 256] on div "Appel [DATE] 11:49 Niveau 4 Masquer les notes Notes prises par [PERSON_NAME] : …" at bounding box center [597, 266] width 148 height 75
drag, startPoint x: 529, startPoint y: 256, endPoint x: 601, endPoint y: 290, distance: 80.2
click at [601, 290] on span "Prise de contact effectuée : [PERSON_NAME] : procède au règlement , prélèvement…" at bounding box center [597, 281] width 127 height 38
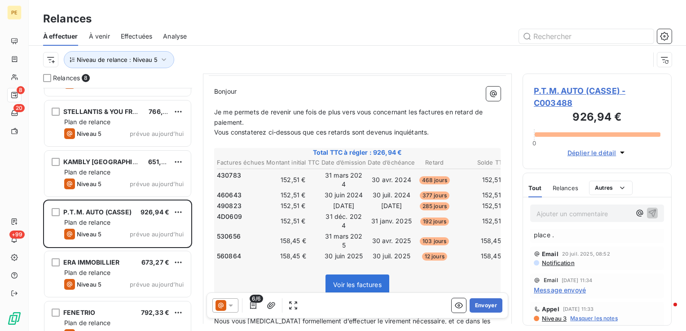
scroll to position [45, 0]
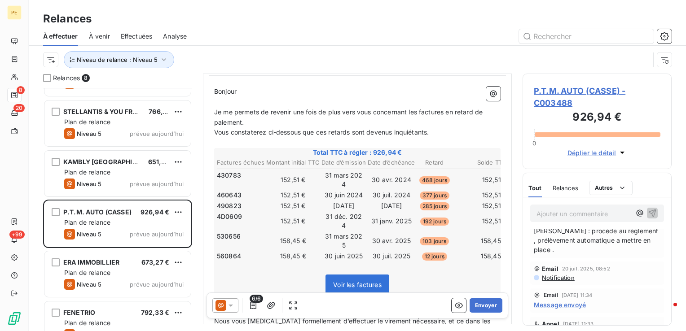
click at [561, 280] on span "Notification" at bounding box center [558, 277] width 34 height 7
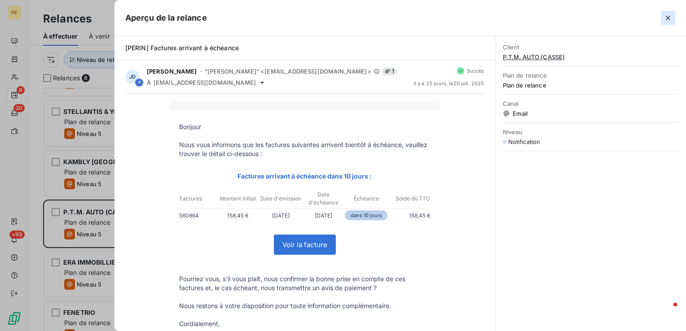
click at [667, 20] on icon "button" at bounding box center [668, 17] width 9 height 9
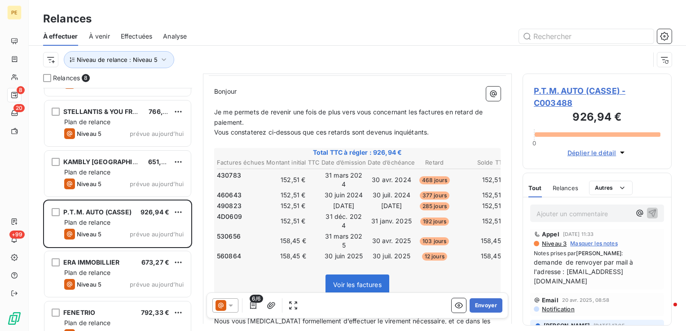
scroll to position [0, 0]
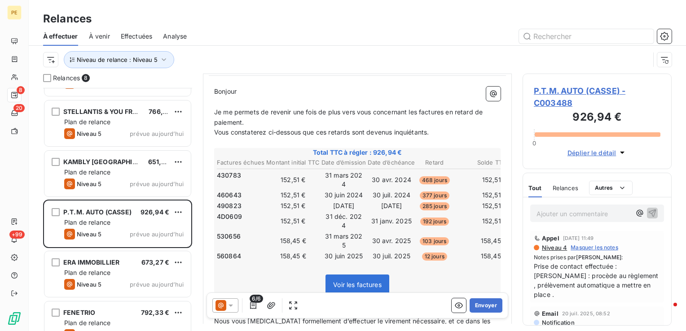
drag, startPoint x: 575, startPoint y: 293, endPoint x: 529, endPoint y: 261, distance: 55.8
click at [529, 261] on div "Appel [DATE] 11:49 Niveau 4 Masquer les notes Notes prises par [PERSON_NAME] : …" at bounding box center [597, 266] width 148 height 75
drag, startPoint x: 529, startPoint y: 261, endPoint x: 560, endPoint y: 286, distance: 39.3
click at [560, 286] on span "Prise de contact effectuée : [PERSON_NAME] : procède au règlement , prélèvement…" at bounding box center [597, 281] width 127 height 38
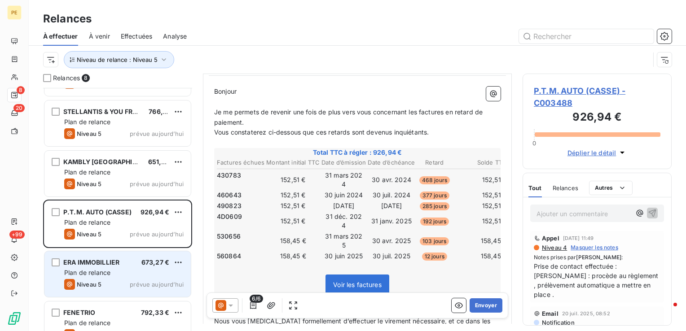
click at [109, 274] on span "Plan de relance" at bounding box center [87, 273] width 46 height 8
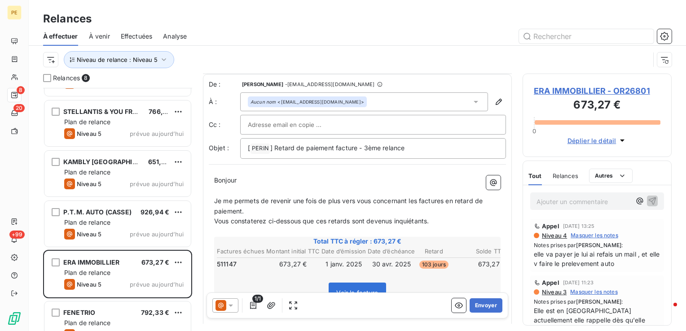
scroll to position [45, 0]
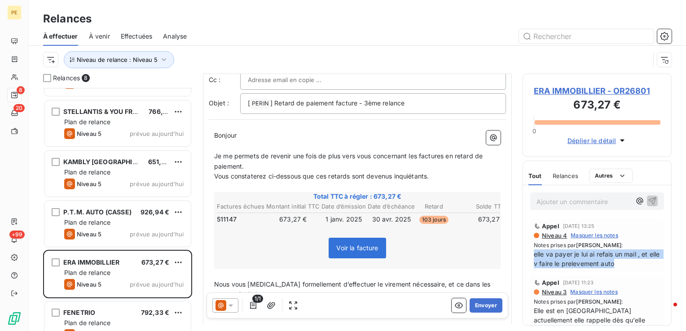
drag, startPoint x: 605, startPoint y: 264, endPoint x: 528, endPoint y: 254, distance: 77.5
click at [528, 254] on div "Appel [DATE] 13:25 Niveau 4 Masquer les notes Notes prises par [PERSON_NAME] : …" at bounding box center [597, 245] width 148 height 57
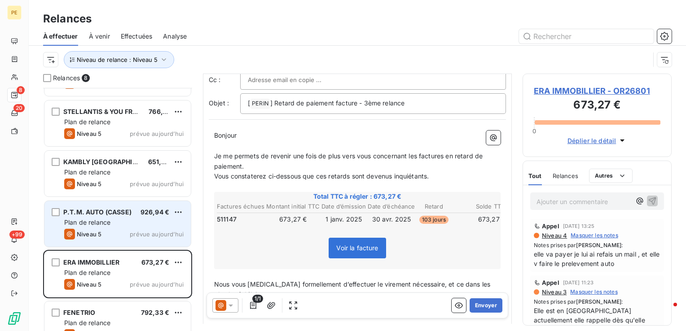
click at [80, 227] on div "P.T.M. AUTO (CASSE) 926,94 € Plan de relance Niveau 5 prévue [DATE]" at bounding box center [117, 224] width 146 height 46
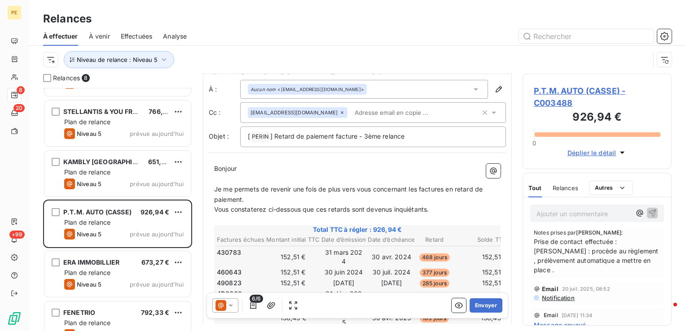
scroll to position [45, 0]
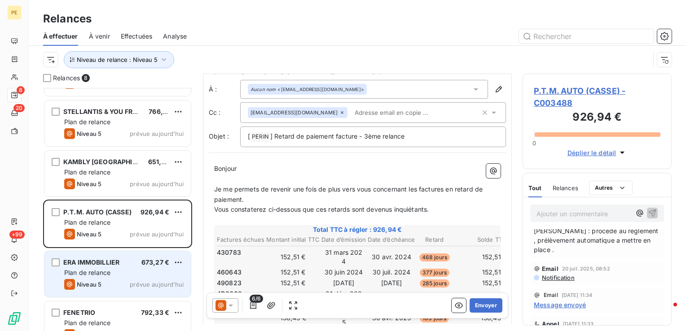
click at [114, 278] on div "ERA IMMOBILLIER 673,27 € Plan de relance Niveau 5 prévue [DATE]" at bounding box center [117, 274] width 146 height 46
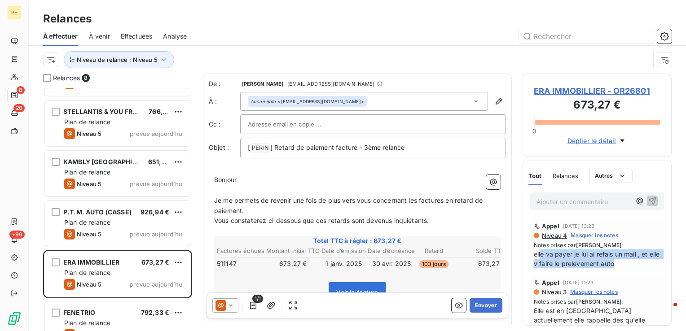
drag, startPoint x: 542, startPoint y: 258, endPoint x: 643, endPoint y: 264, distance: 100.8
click at [643, 264] on span "elle va payer je lui ai refais un mail , et elle v faire le prelevement auto" at bounding box center [597, 259] width 127 height 19
drag, startPoint x: 643, startPoint y: 264, endPoint x: 634, endPoint y: 272, distance: 11.8
click at [635, 272] on div "Appel [DATE] 13:25 Niveau 4 Masquer les notes Notes prises par [PERSON_NAME] : …" at bounding box center [597, 245] width 148 height 57
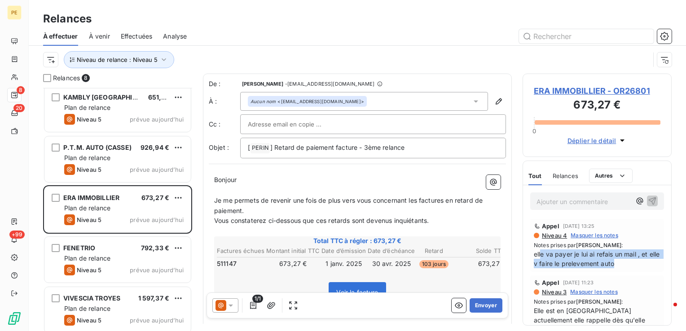
scroll to position [159, 0]
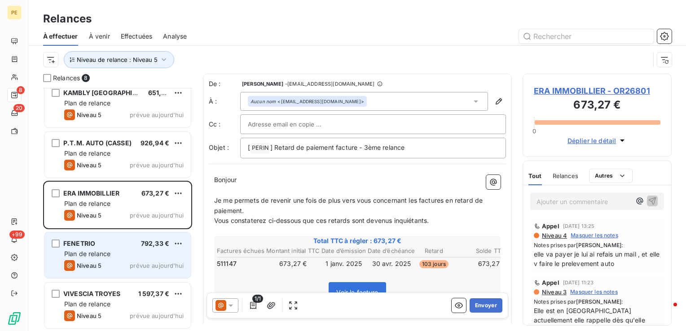
click at [121, 247] on div "FENETRIO 792,33 € Plan de relance Niveau 5 prévue [DATE]" at bounding box center [117, 256] width 146 height 46
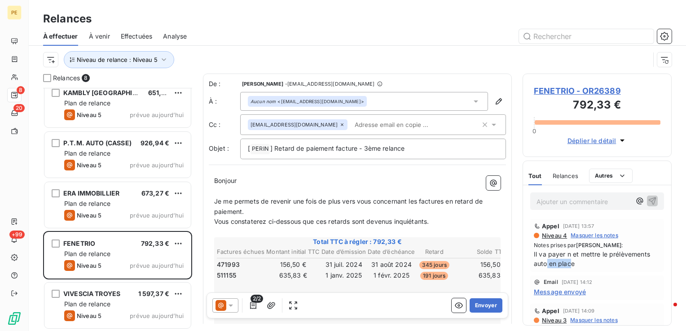
drag, startPoint x: 546, startPoint y: 260, endPoint x: 571, endPoint y: 265, distance: 25.3
click at [571, 265] on span "Il va payer n et mettre le prélèvements auto en place" at bounding box center [597, 259] width 127 height 19
drag, startPoint x: 571, startPoint y: 265, endPoint x: 584, endPoint y: 265, distance: 13.5
click at [584, 265] on span "Il va payer n et mettre le prélèvements auto en place" at bounding box center [597, 259] width 127 height 19
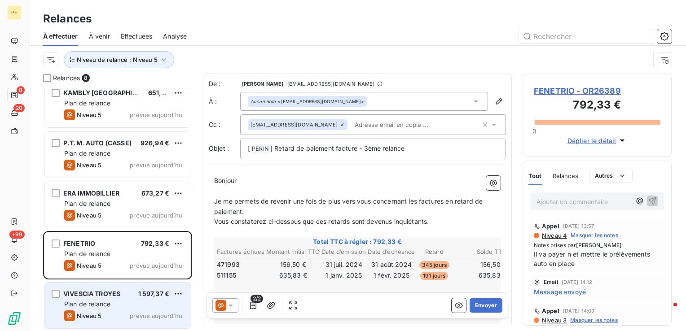
click at [107, 303] on span "Plan de relance" at bounding box center [87, 304] width 46 height 8
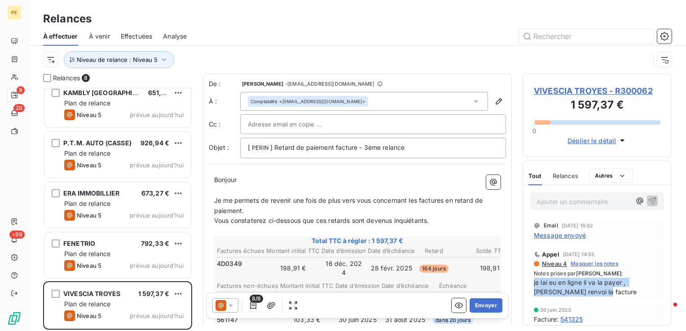
drag, startPoint x: 598, startPoint y: 296, endPoint x: 520, endPoint y: 279, distance: 79.9
click at [520, 279] on div "Relances 8 STELLANTIS & YOU FRANCE SAS 766,16 € Plan de relance Niveau 5 prévue…" at bounding box center [357, 203] width 657 height 258
drag, startPoint x: 520, startPoint y: 279, endPoint x: 599, endPoint y: 299, distance: 81.9
click at [599, 299] on div "Appel [DATE] 14:55 Niveau 4 Masquer les notes Notes prises par [PERSON_NAME] : …" at bounding box center [597, 273] width 134 height 53
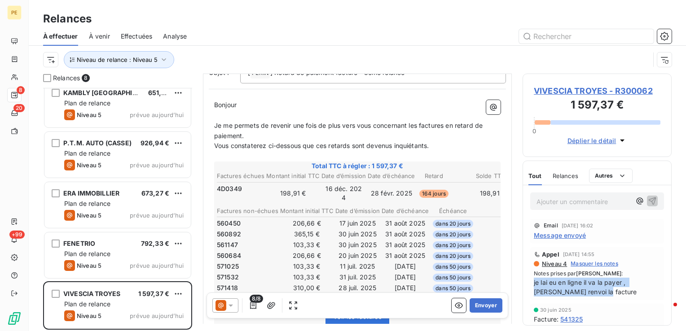
scroll to position [90, 0]
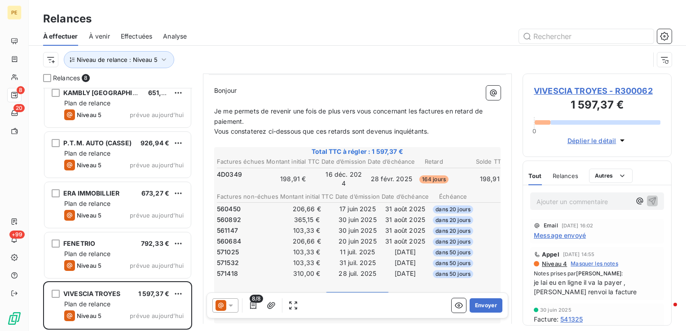
click at [559, 264] on span "Niveau 4" at bounding box center [554, 263] width 26 height 7
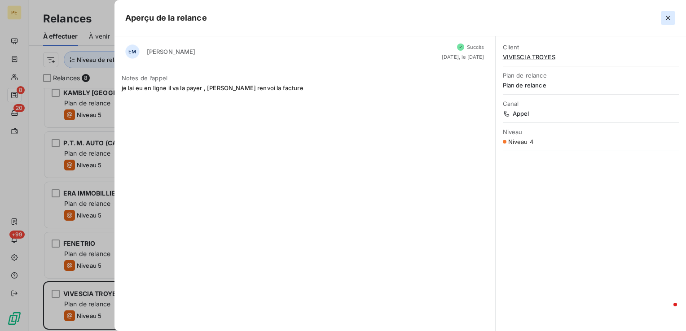
click at [667, 20] on icon "button" at bounding box center [668, 17] width 9 height 9
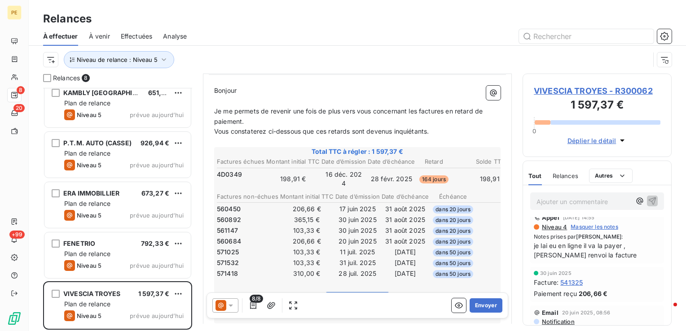
scroll to position [0, 0]
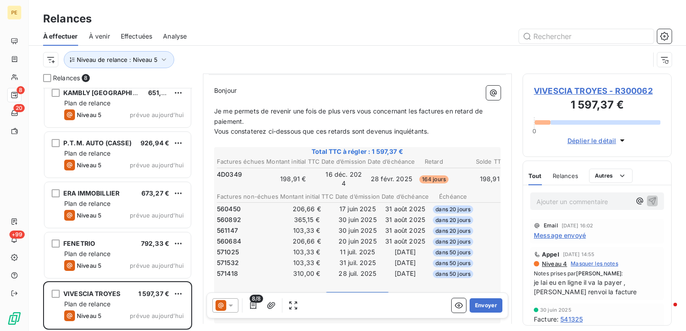
click at [549, 232] on span "Message envoyé" at bounding box center [560, 235] width 52 height 9
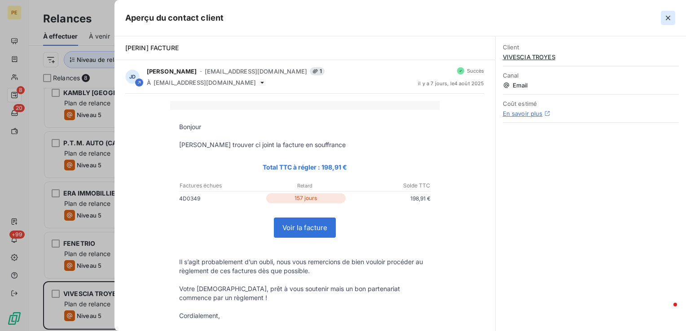
click at [670, 16] on icon "button" at bounding box center [668, 17] width 9 height 9
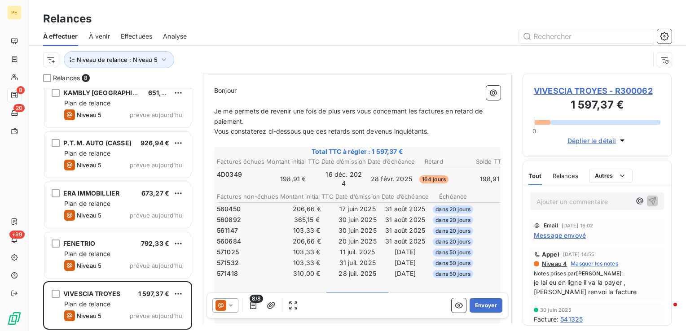
click at [412, 258] on td "[DATE]" at bounding box center [405, 263] width 48 height 10
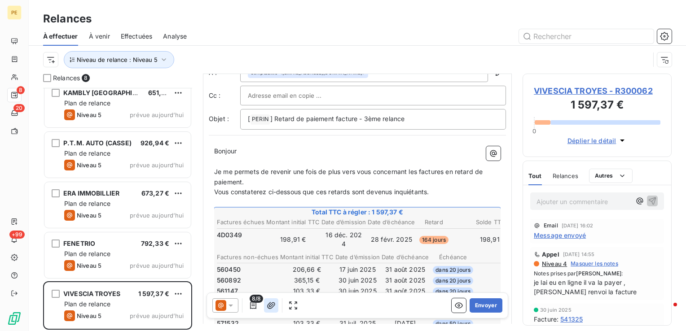
scroll to position [45, 0]
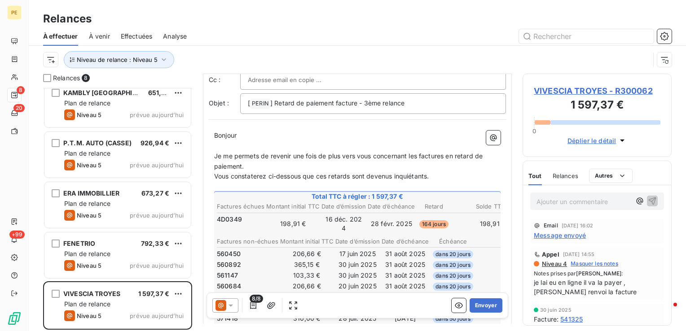
click at [250, 301] on span "8/8" at bounding box center [256, 299] width 13 height 8
click at [250, 306] on icon "button" at bounding box center [253, 305] width 9 height 9
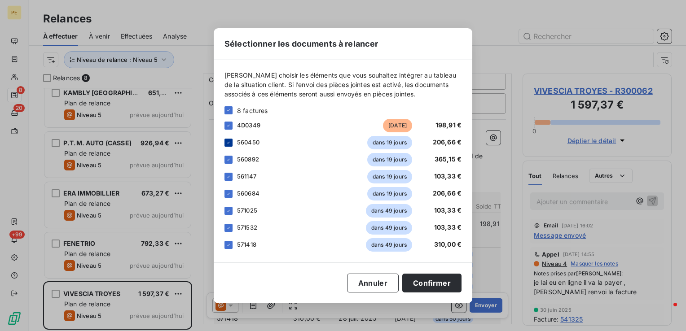
click at [230, 143] on icon at bounding box center [228, 142] width 5 height 5
drag, startPoint x: 230, startPoint y: 158, endPoint x: 230, endPoint y: 163, distance: 5.0
click at [230, 158] on icon at bounding box center [228, 159] width 5 height 5
click at [232, 180] on div at bounding box center [229, 177] width 8 height 8
click at [231, 195] on div at bounding box center [229, 194] width 8 height 8
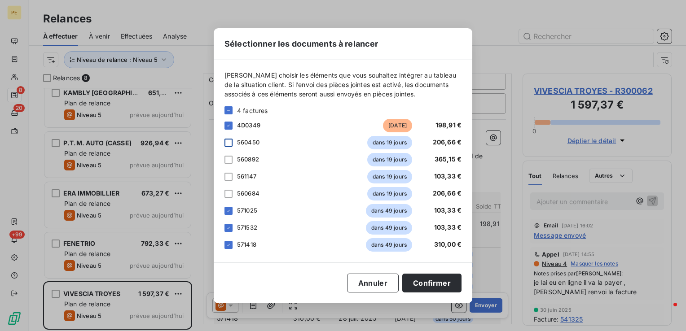
click at [228, 221] on div "571532 dans 49 jours 103,33 €" at bounding box center [343, 227] width 237 height 13
click at [227, 212] on icon at bounding box center [228, 210] width 5 height 5
click at [226, 228] on icon at bounding box center [228, 227] width 5 height 5
click at [227, 247] on div at bounding box center [229, 245] width 8 height 8
click at [443, 289] on button "Confirmer" at bounding box center [431, 283] width 59 height 19
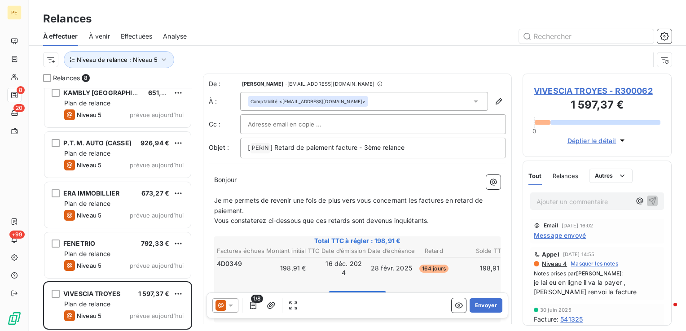
scroll to position [0, 0]
click at [295, 122] on input "text" at bounding box center [296, 124] width 97 height 13
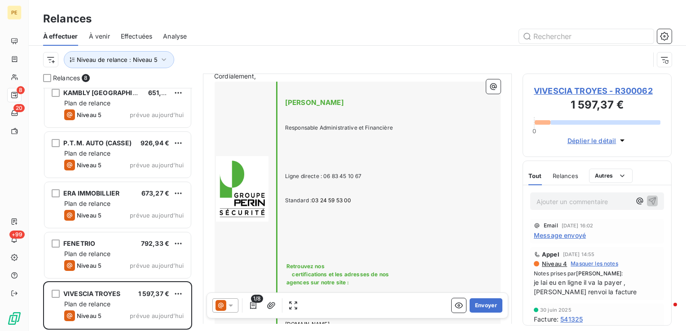
scroll to position [360, 0]
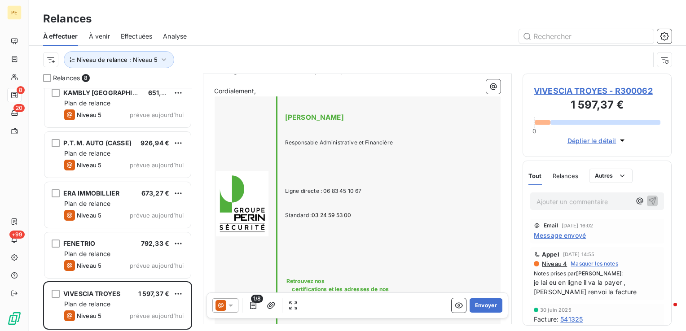
click at [364, 194] on div "[PERSON_NAME] Responsable Administrative et Financière Ligne directe : 06 83 45…" at bounding box center [358, 228] width 286 height 263
drag, startPoint x: 370, startPoint y: 190, endPoint x: 287, endPoint y: 190, distance: 83.1
click at [287, 190] on div "[PERSON_NAME] Responsable Administrative et Financière Ligne directe : 06 83 45…" at bounding box center [358, 228] width 286 height 263
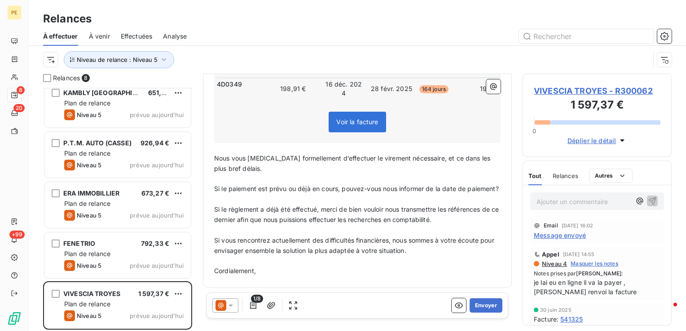
scroll to position [0, 0]
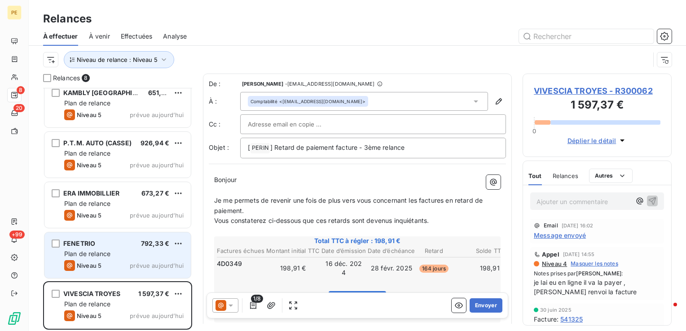
click at [96, 245] on div "FENETRIO 792,33 €" at bounding box center [123, 244] width 119 height 8
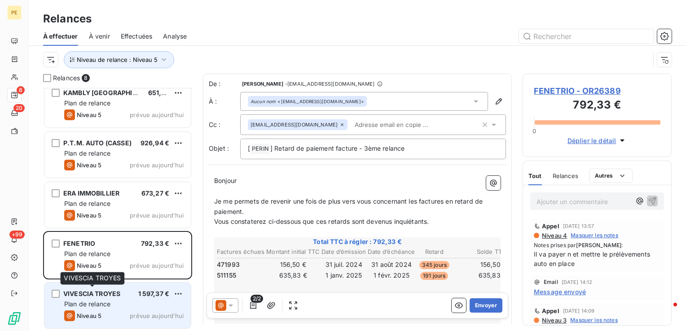
click at [101, 297] on span "VIVESCIA TROYES" at bounding box center [91, 294] width 57 height 8
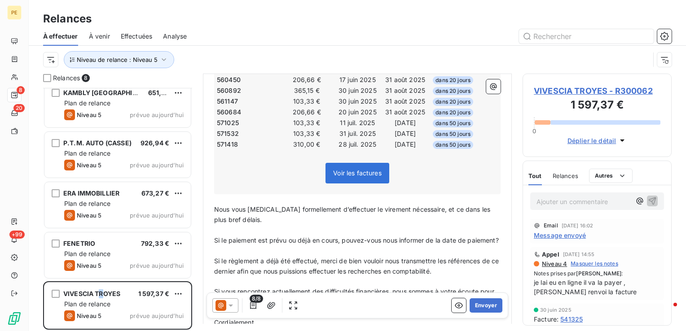
scroll to position [131, 0]
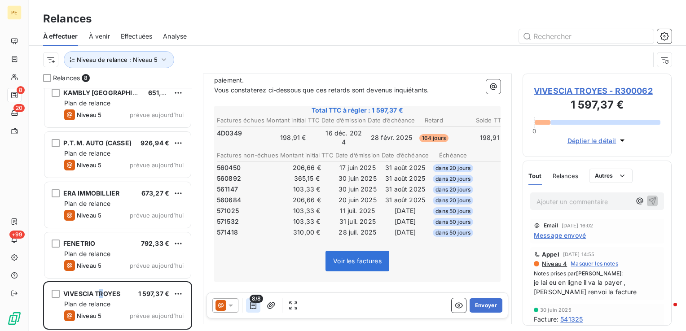
click at [249, 307] on icon "button" at bounding box center [253, 305] width 9 height 9
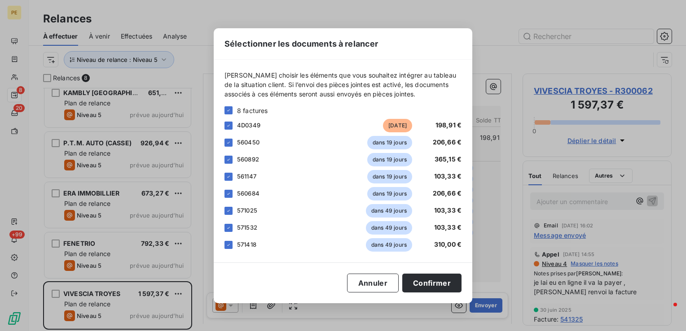
click at [226, 147] on div "560450 dans 19 jours 206,66 €" at bounding box center [343, 142] width 237 height 13
click at [228, 163] on div at bounding box center [229, 160] width 8 height 8
click at [231, 141] on icon at bounding box center [228, 142] width 5 height 5
click at [233, 182] on div "561147 dans 19 jours 103,33 €" at bounding box center [343, 176] width 237 height 13
drag, startPoint x: 230, startPoint y: 178, endPoint x: 231, endPoint y: 189, distance: 10.8
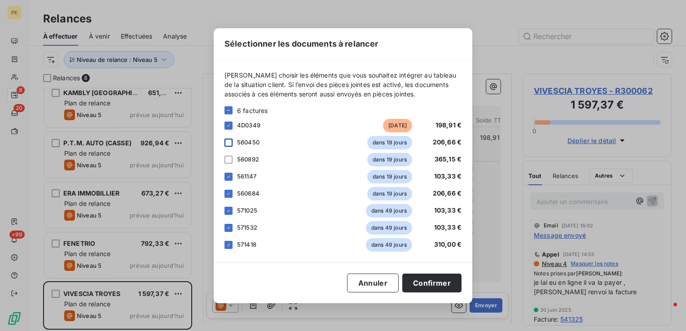
click at [230, 179] on icon at bounding box center [228, 176] width 5 height 5
click at [230, 199] on div "560684 dans 19 jours 206,66 €" at bounding box center [343, 193] width 237 height 13
click at [226, 194] on icon at bounding box center [228, 193] width 5 height 5
click at [228, 211] on icon at bounding box center [228, 211] width 3 height 2
click at [228, 231] on div at bounding box center [229, 228] width 8 height 8
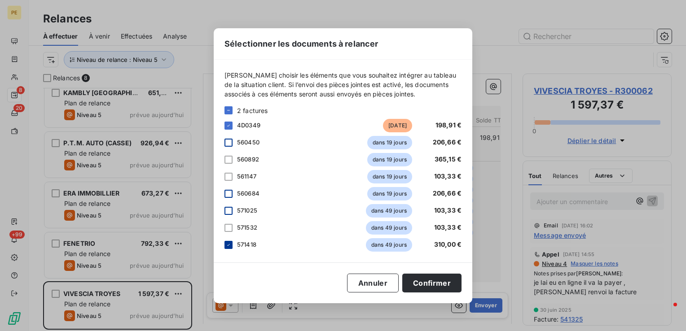
click at [230, 247] on icon at bounding box center [228, 244] width 5 height 5
click at [451, 286] on button "Confirmer" at bounding box center [431, 283] width 59 height 19
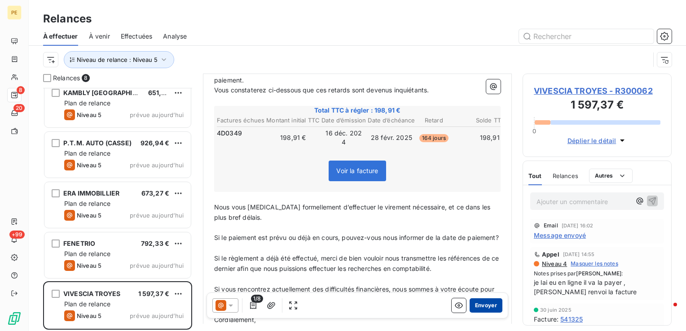
click at [485, 308] on button "Envoyer" at bounding box center [486, 306] width 33 height 14
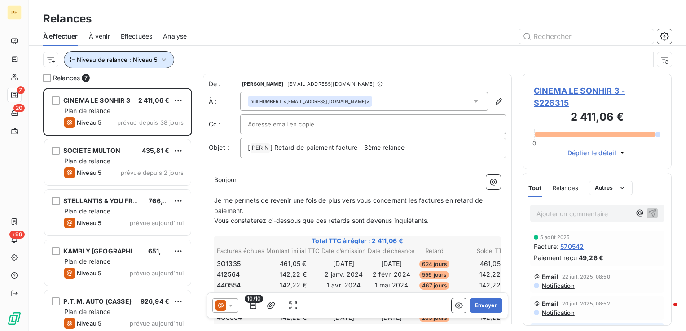
click at [141, 66] on button "Niveau de relance : Niveau 5" at bounding box center [119, 59] width 110 height 17
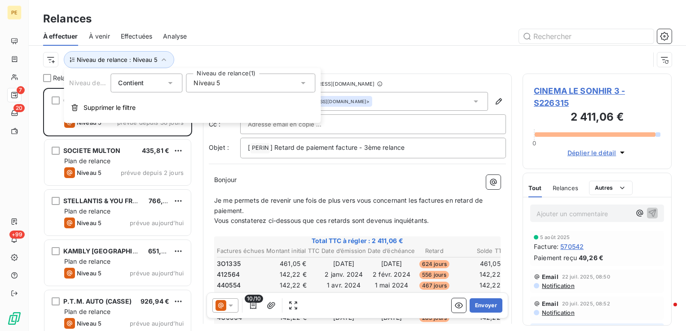
click at [231, 88] on div "Niveau 5" at bounding box center [250, 83] width 129 height 19
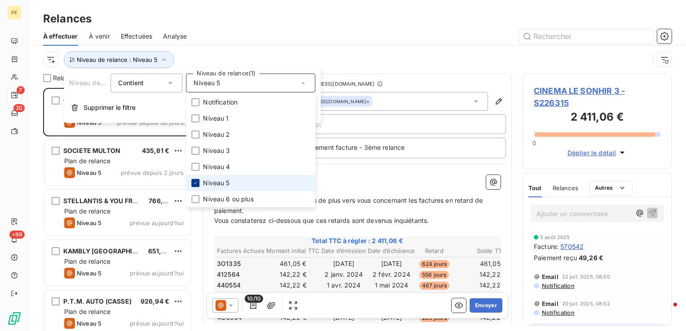
click at [196, 185] on icon at bounding box center [195, 183] width 5 height 5
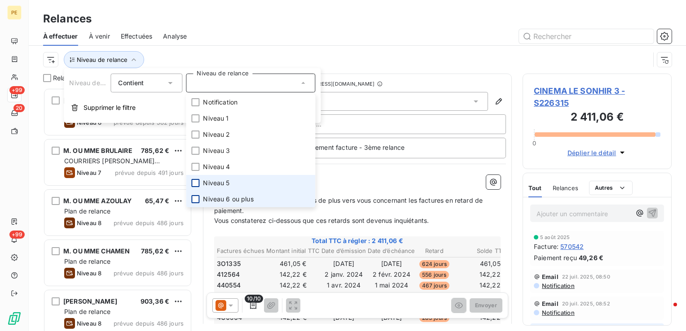
scroll to position [237, 142]
click at [198, 202] on div at bounding box center [195, 199] width 8 height 8
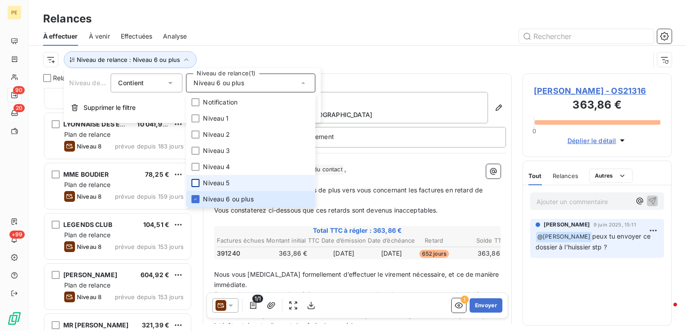
scroll to position [494, 0]
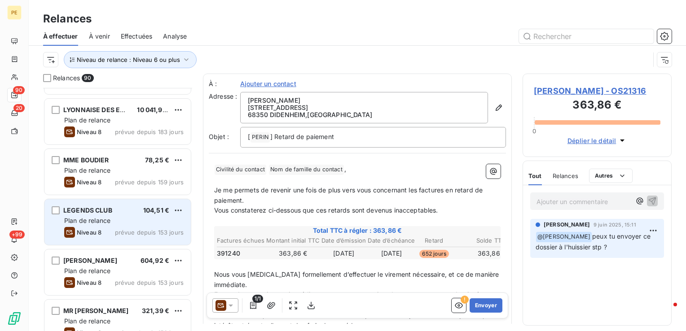
click at [115, 225] on div "Plan de relance" at bounding box center [123, 220] width 119 height 9
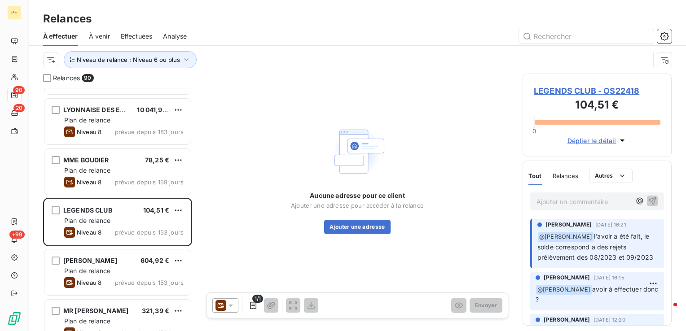
scroll to position [18, 0]
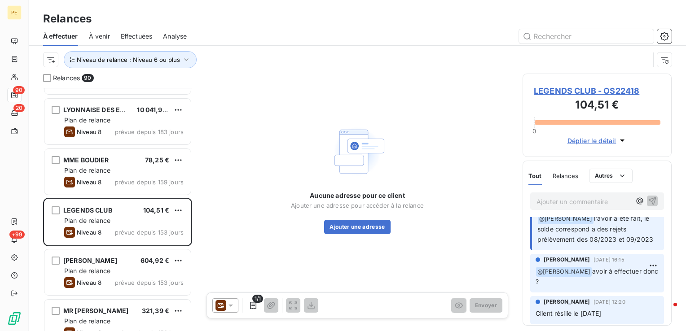
drag, startPoint x: 556, startPoint y: 283, endPoint x: 534, endPoint y: 262, distance: 30.8
click at [534, 262] on div "[PERSON_NAME] [DATE] 16:15 ﻿ @ [PERSON_NAME] avoir à effectuer donc ?" at bounding box center [597, 273] width 134 height 39
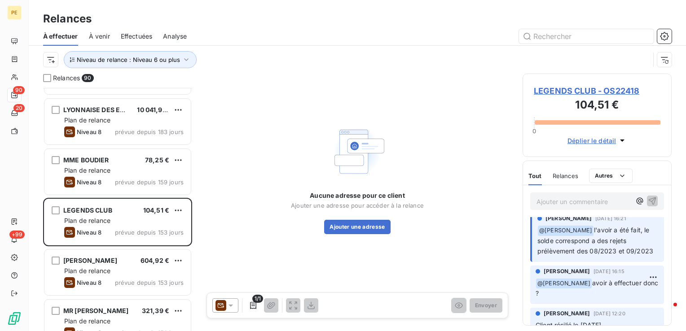
scroll to position [0, 0]
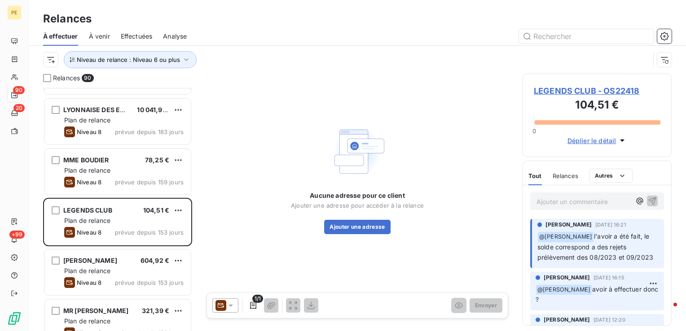
click at [598, 93] on span "LEGENDS CLUB - OS22418" at bounding box center [597, 91] width 127 height 12
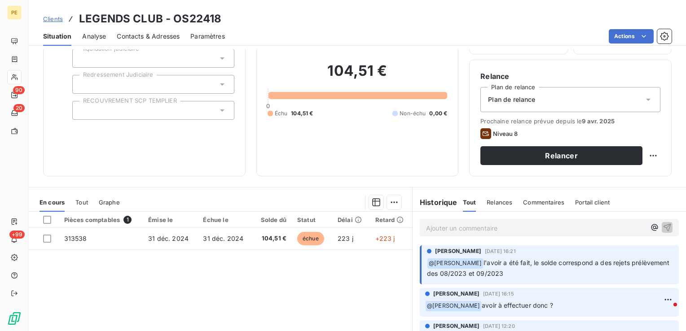
scroll to position [142, 0]
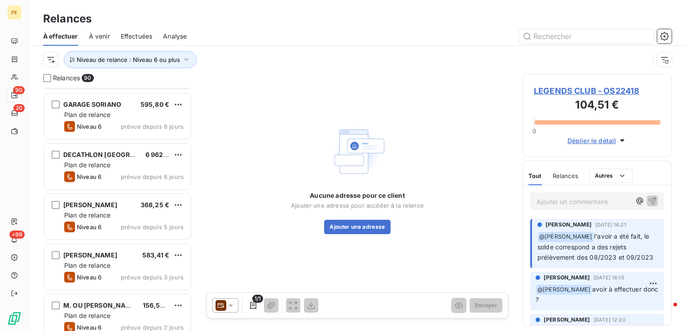
scroll to position [4086, 0]
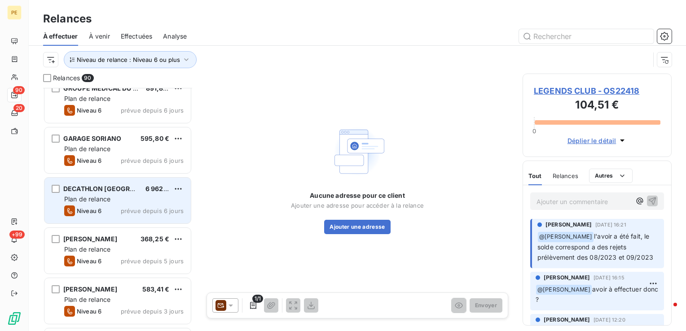
click at [113, 202] on div "Plan de relance" at bounding box center [123, 199] width 119 height 9
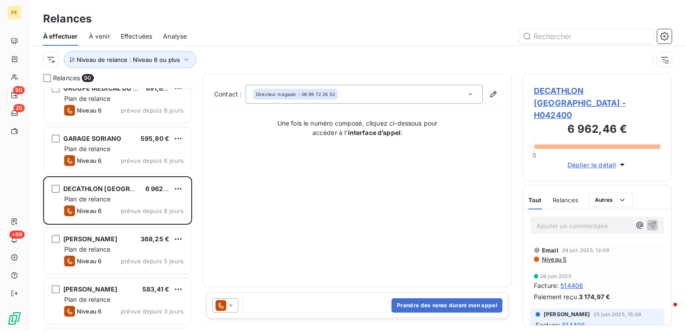
click at [560, 256] on span "Niveau 5" at bounding box center [554, 259] width 26 height 7
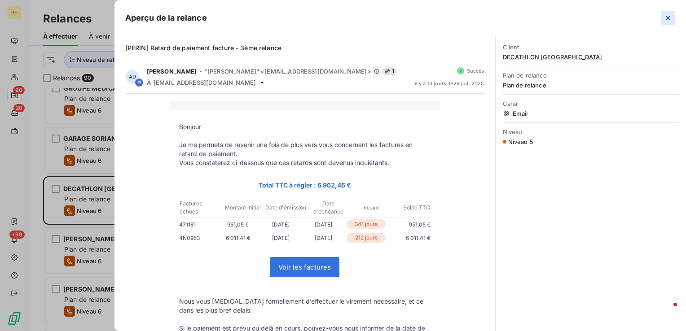
click at [670, 21] on icon "button" at bounding box center [668, 17] width 9 height 9
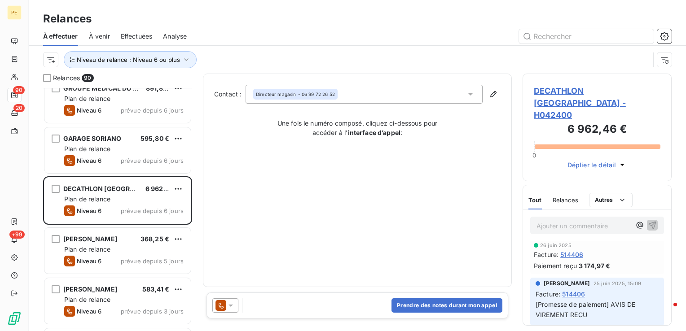
scroll to position [45, 0]
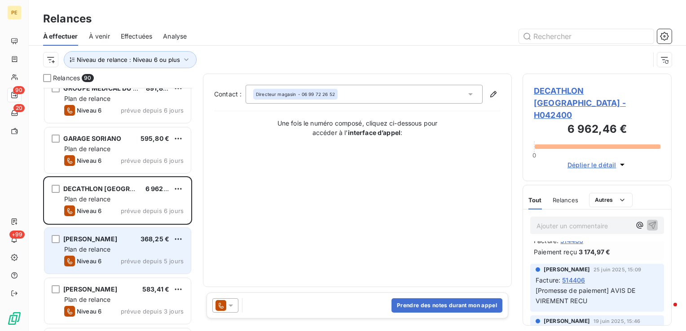
click at [109, 256] on div "Niveau 6 prévue depuis 5 jours" at bounding box center [123, 261] width 119 height 11
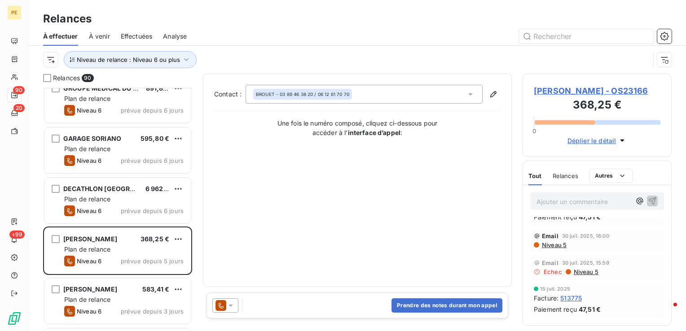
scroll to position [45, 0]
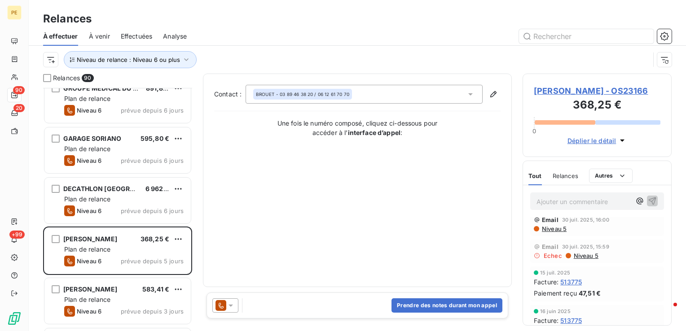
click at [560, 228] on span "Niveau 5" at bounding box center [554, 228] width 26 height 7
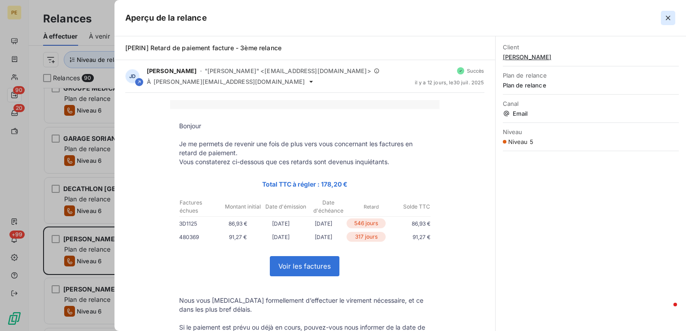
click at [666, 19] on icon "button" at bounding box center [668, 17] width 9 height 9
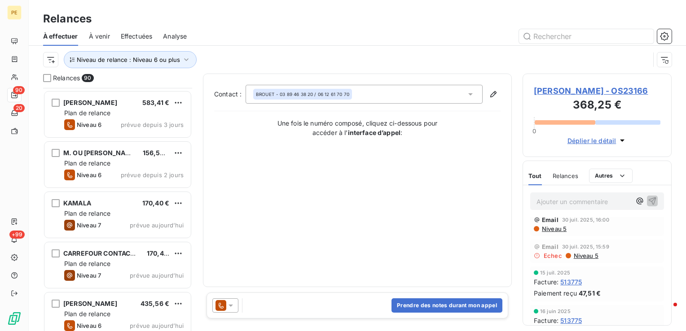
scroll to position [4283, 0]
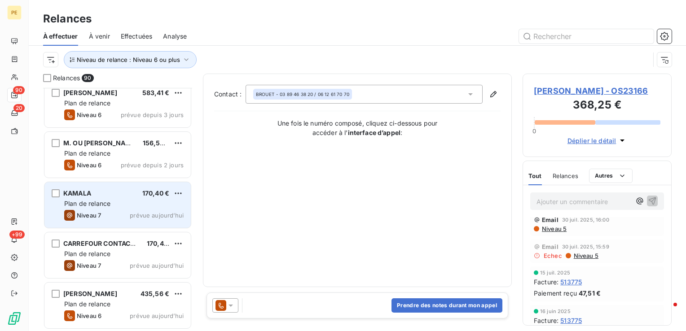
click at [112, 208] on div "KAMALA 170,40 € Plan de relance Niveau 7 prévue aujourd’hui" at bounding box center [117, 205] width 146 height 46
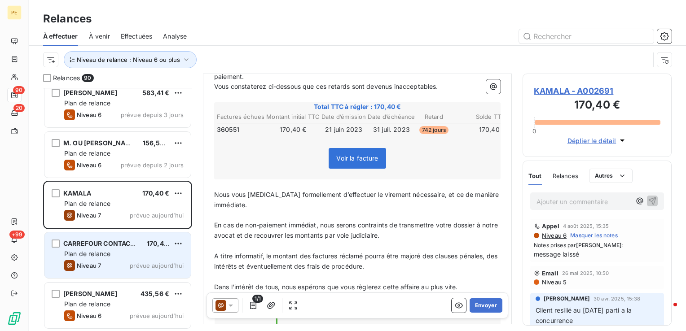
click at [132, 260] on div "Niveau 7 prévue [DATE]" at bounding box center [123, 265] width 119 height 11
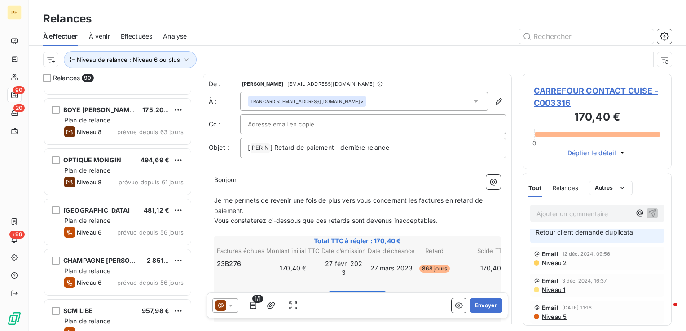
scroll to position [2666, 0]
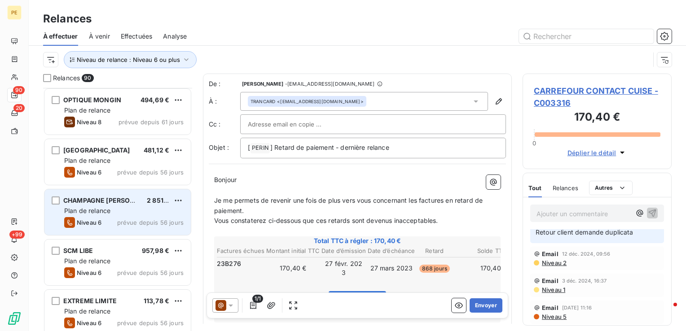
click at [130, 227] on div "Niveau 6 prévue depuis 56 jours" at bounding box center [123, 222] width 119 height 11
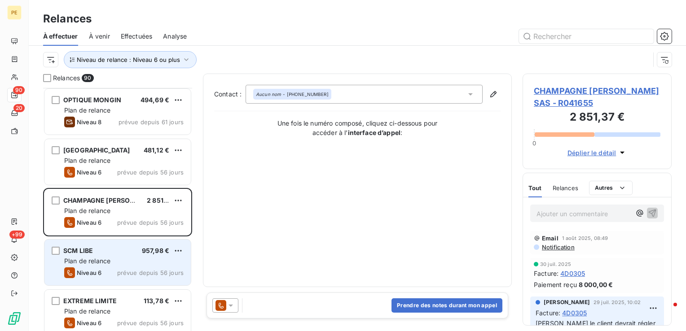
click at [127, 265] on div "SCM LIBE 957,98 € Plan de relance Niveau 6 prévue depuis 56 jours" at bounding box center [117, 263] width 146 height 46
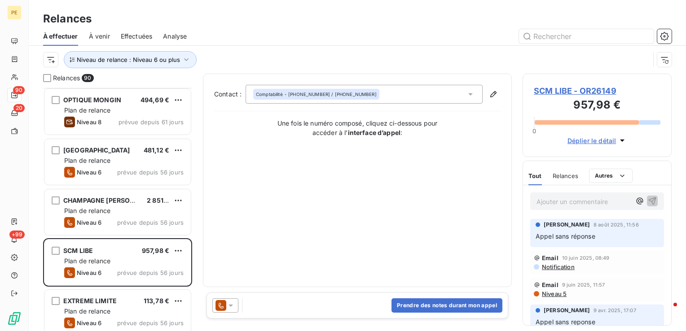
click at [601, 94] on span "SCM LIBE - OR26149" at bounding box center [597, 91] width 127 height 12
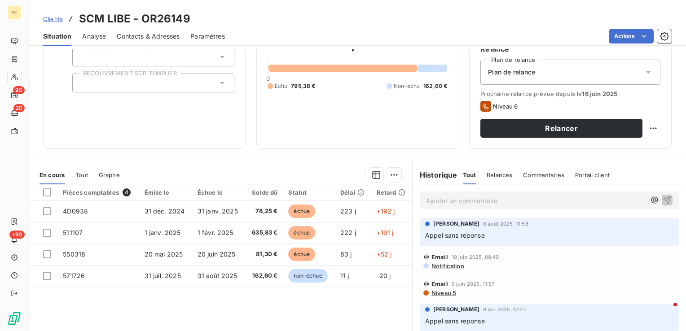
click at [442, 266] on span "Notification" at bounding box center [448, 266] width 34 height 7
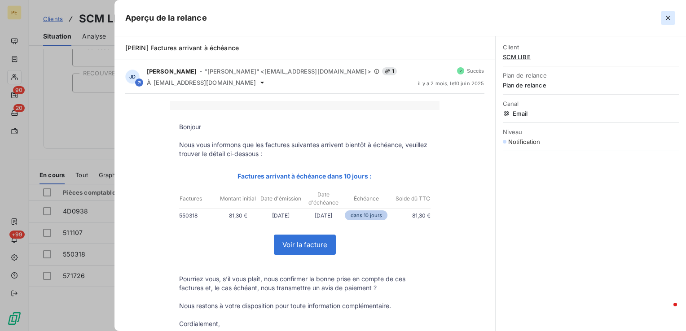
click at [668, 17] on icon "button" at bounding box center [668, 17] width 9 height 9
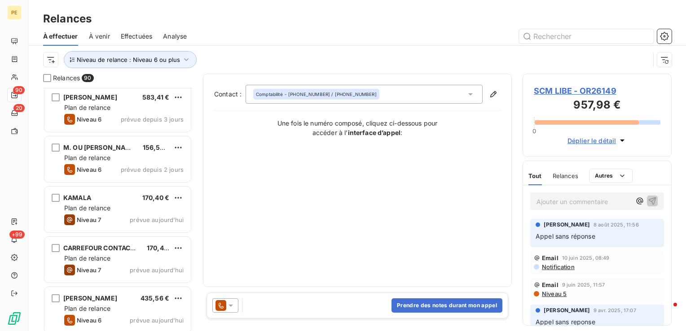
scroll to position [4283, 0]
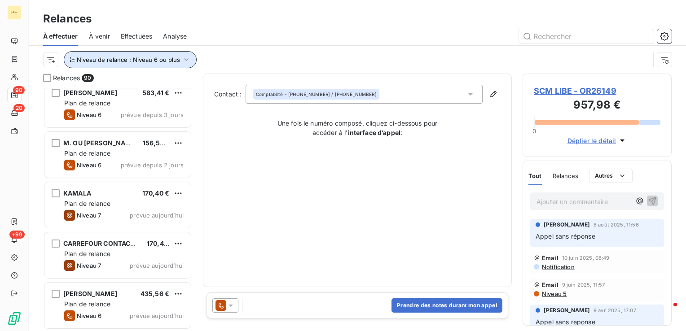
click at [183, 63] on icon "button" at bounding box center [186, 59] width 9 height 9
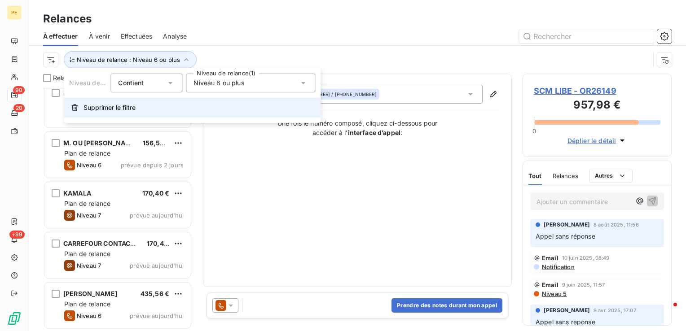
click at [119, 113] on button "Supprimer le filtre" at bounding box center [192, 108] width 257 height 20
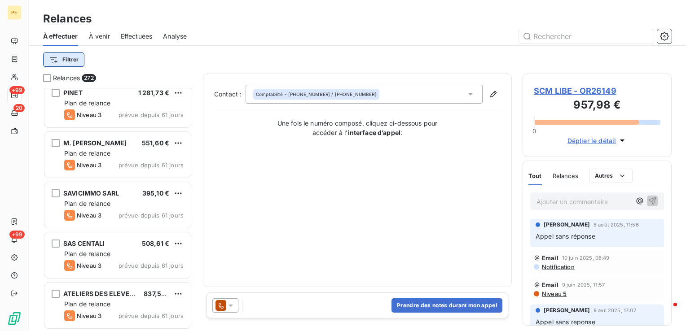
click at [68, 61] on html "PE +99 20 +99 Relances À effectuer À venir Effectuées Analyse Filtrer Relances …" at bounding box center [343, 165] width 686 height 331
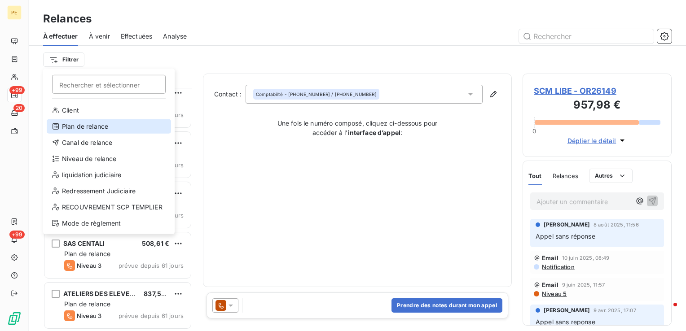
click at [83, 128] on div "Plan de relance" at bounding box center [109, 126] width 124 height 14
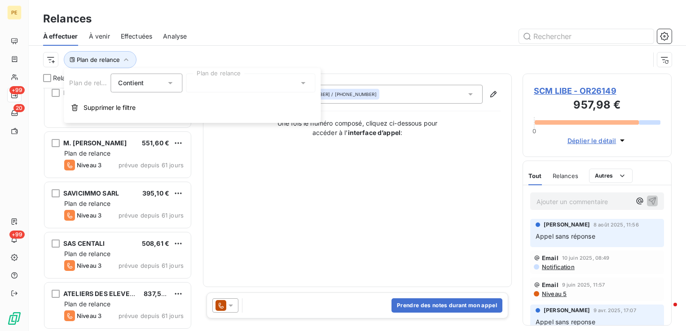
click at [246, 84] on div at bounding box center [250, 83] width 129 height 19
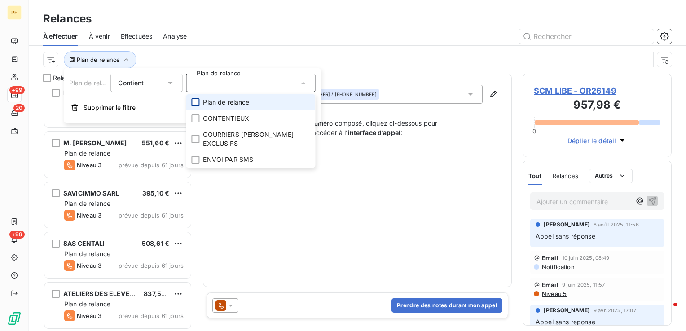
click at [196, 103] on div at bounding box center [195, 102] width 8 height 8
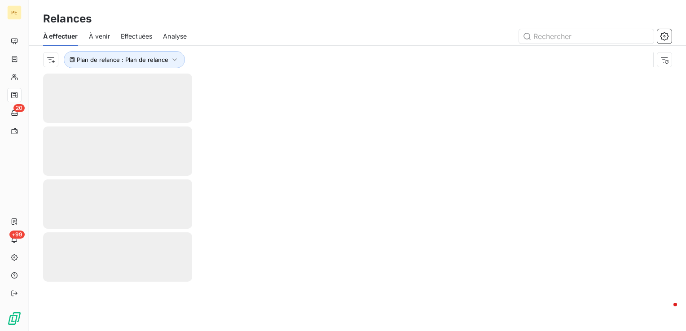
click at [305, 29] on div at bounding box center [435, 36] width 474 height 14
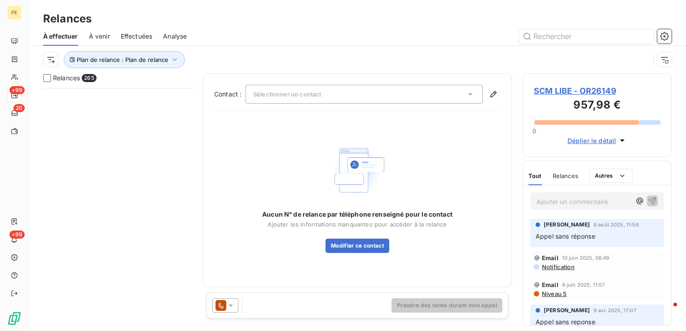
scroll to position [9385, 0]
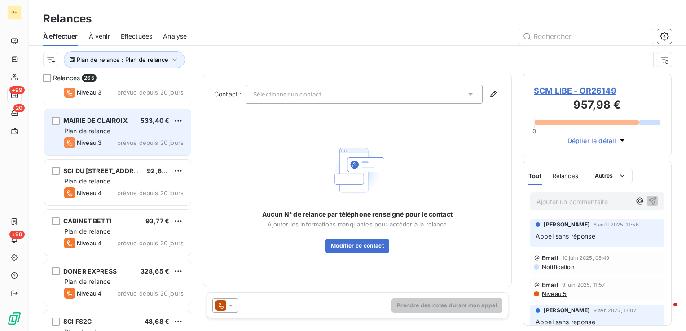
click at [131, 128] on div "Plan de relance" at bounding box center [123, 131] width 119 height 9
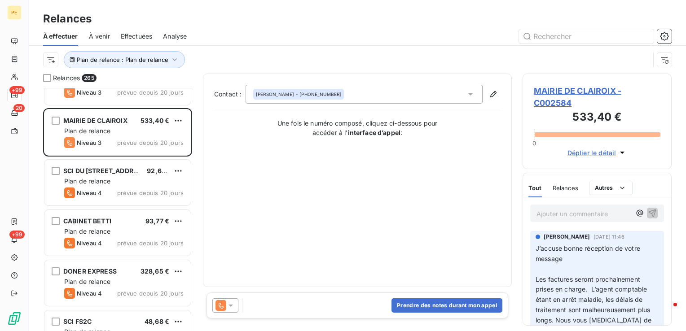
scroll to position [45, 0]
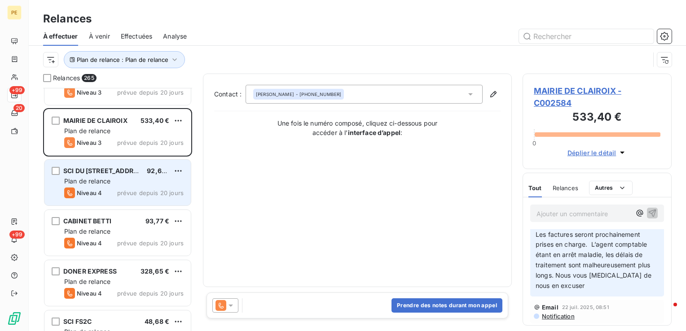
click at [109, 177] on span "Plan de relance" at bounding box center [87, 181] width 46 height 8
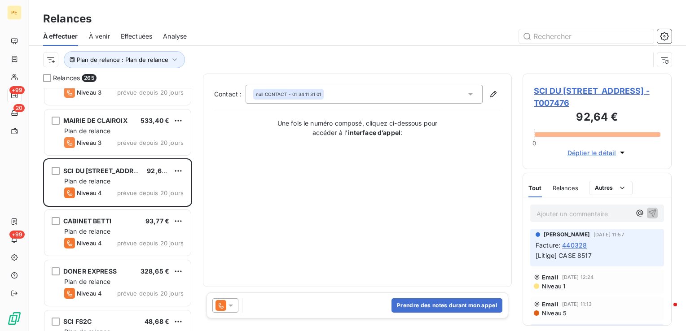
scroll to position [199, 0]
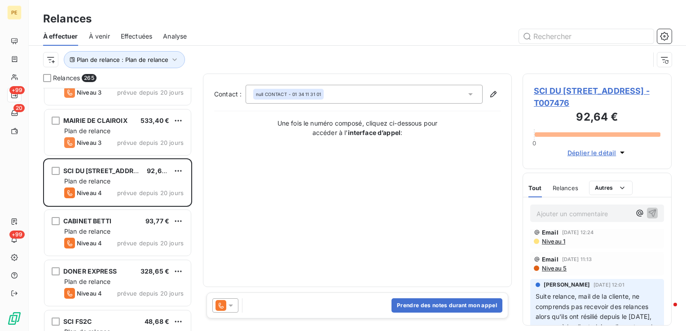
click at [556, 270] on span "Niveau 5" at bounding box center [554, 268] width 26 height 7
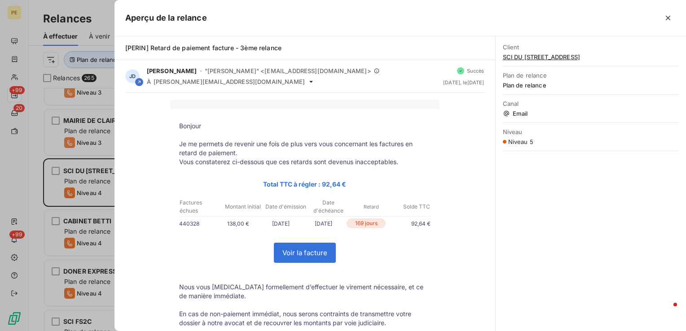
click at [667, 22] on button "button" at bounding box center [668, 18] width 14 height 14
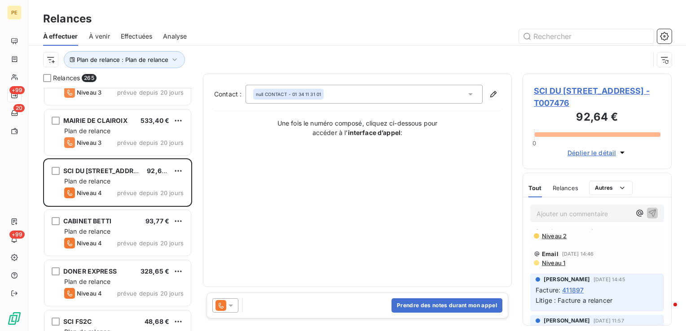
scroll to position [19, 0]
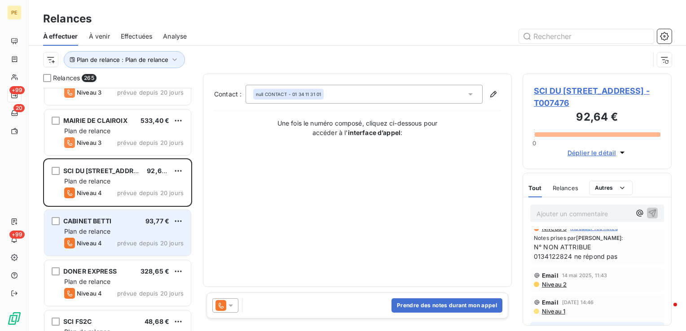
click at [122, 226] on div "CABINET BETTI 93,77 € Plan de relance Niveau 4 prévue depuis 20 jours" at bounding box center [117, 233] width 146 height 46
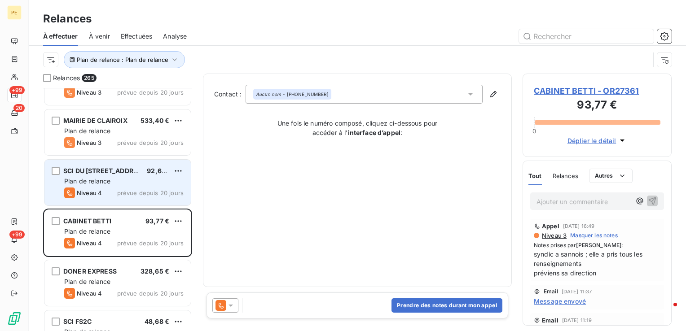
click at [110, 186] on div "SCI DU [STREET_ADDRESS] 92,64 € Plan de relance Niveau 4 prévue depuis 20 jours" at bounding box center [117, 183] width 146 height 46
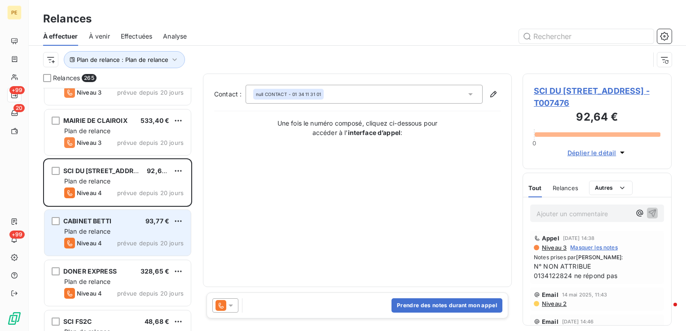
click at [97, 225] on div "CABINET BETTI 93,77 € Plan de relance Niveau 4 prévue depuis 20 jours" at bounding box center [117, 233] width 146 height 46
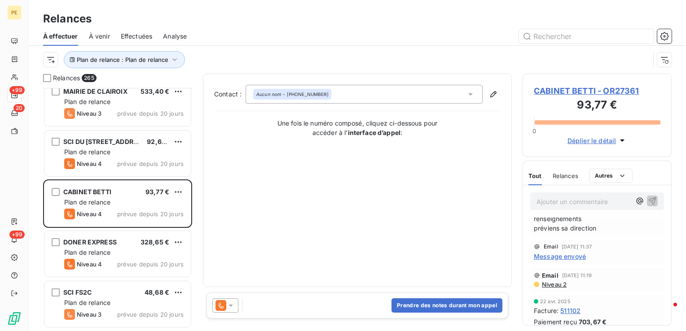
scroll to position [9430, 0]
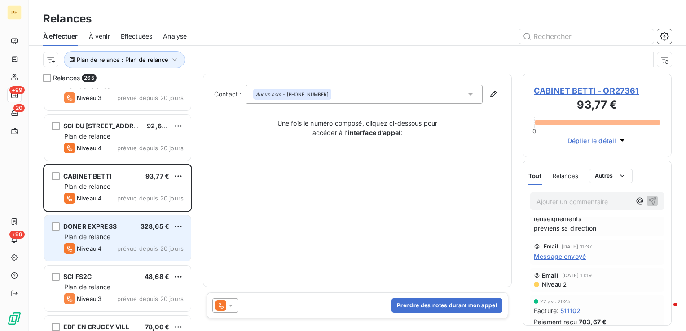
click at [71, 241] on div "Plan de relance" at bounding box center [123, 237] width 119 height 9
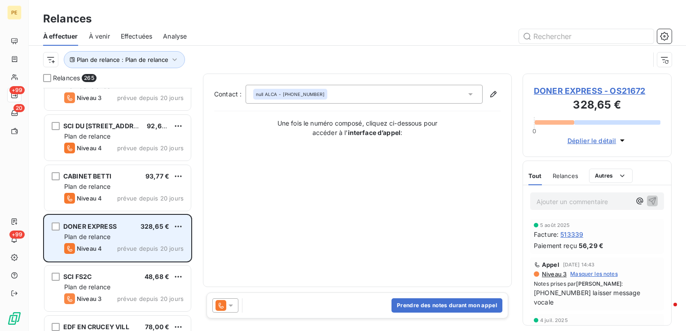
scroll to position [9475, 0]
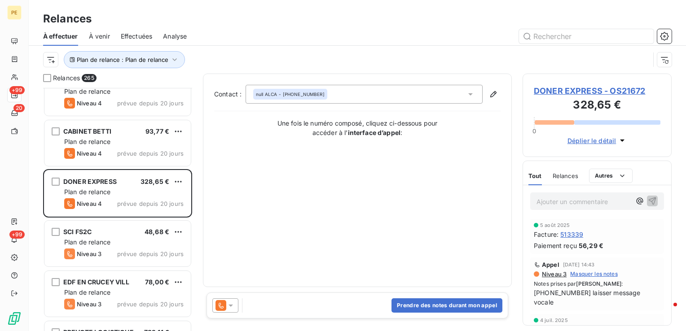
click at [636, 93] on span "DONER EXPRESS - OS21672" at bounding box center [597, 91] width 127 height 12
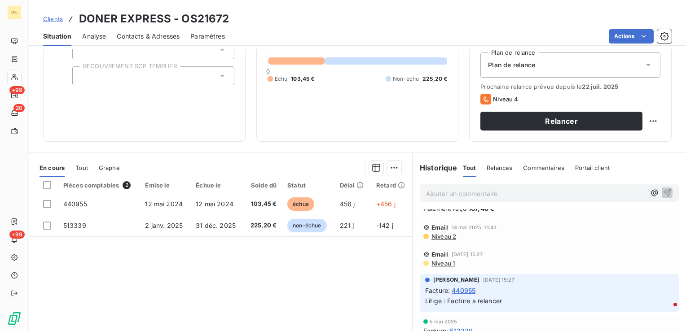
scroll to position [225, 0]
click at [447, 234] on span "Niveau 2" at bounding box center [444, 236] width 26 height 7
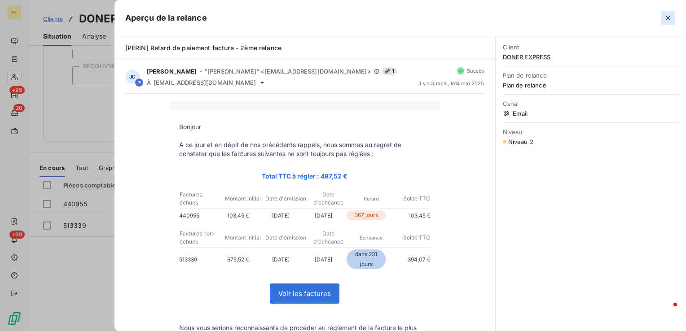
click at [670, 15] on icon "button" at bounding box center [668, 17] width 9 height 9
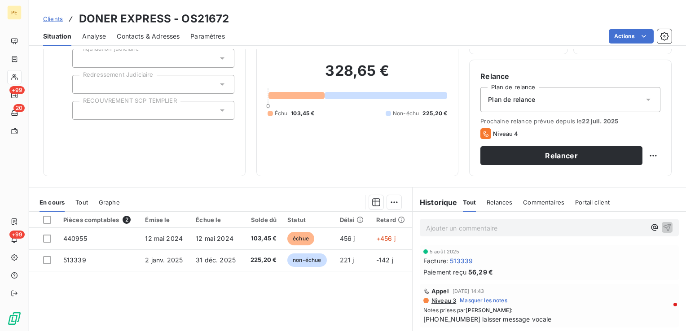
scroll to position [7, 0]
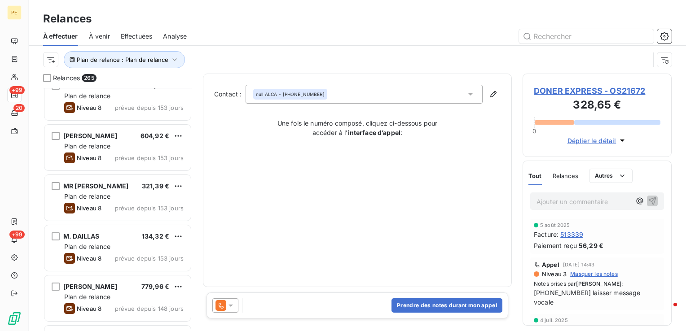
scroll to position [943, 0]
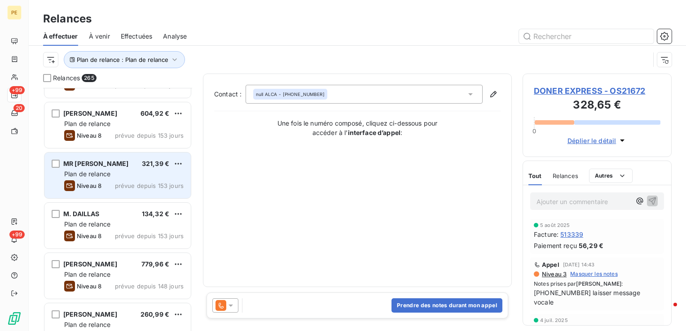
click at [119, 173] on div "Plan de relance" at bounding box center [123, 174] width 119 height 9
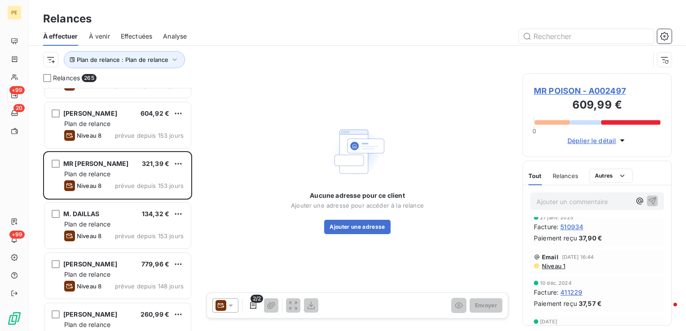
scroll to position [404, 0]
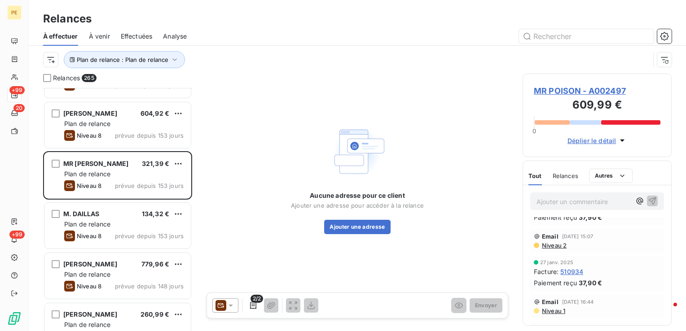
click at [562, 249] on span "Niveau 2" at bounding box center [554, 245] width 26 height 7
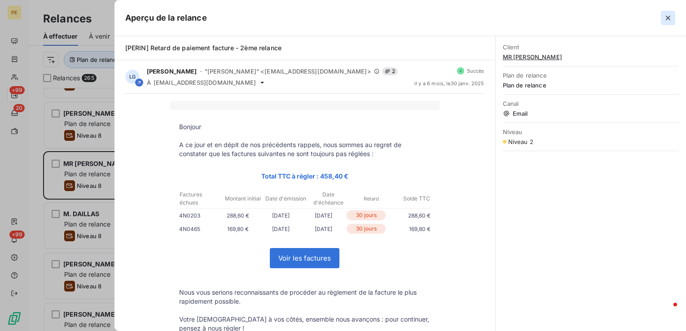
click at [673, 17] on button "button" at bounding box center [668, 18] width 14 height 14
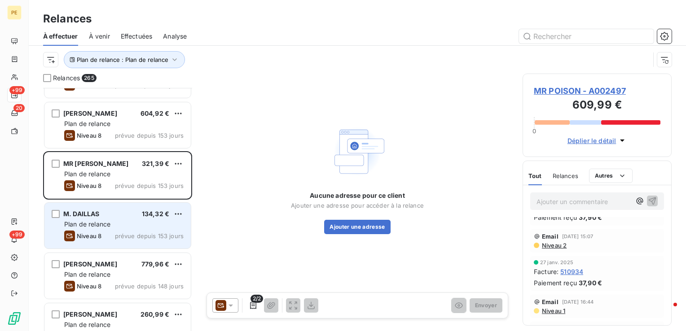
click at [101, 220] on span "Plan de relance" at bounding box center [87, 224] width 46 height 8
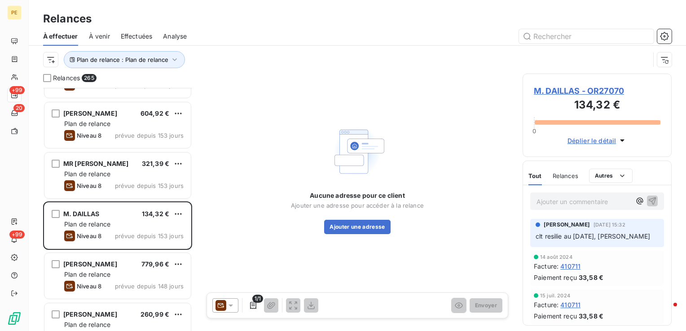
scroll to position [1033, 0]
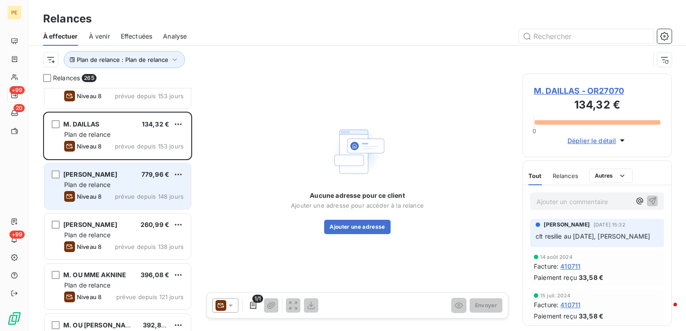
click at [116, 177] on span "[PERSON_NAME]" at bounding box center [90, 175] width 54 height 8
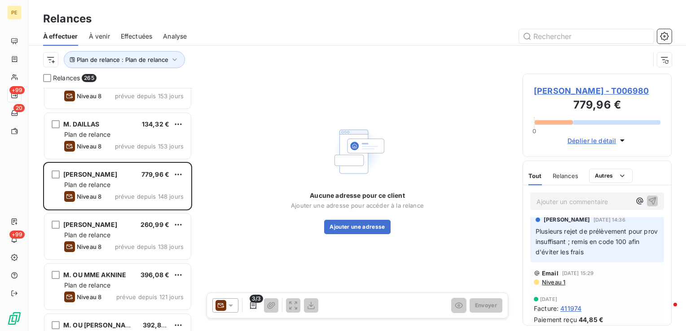
scroll to position [90, 0]
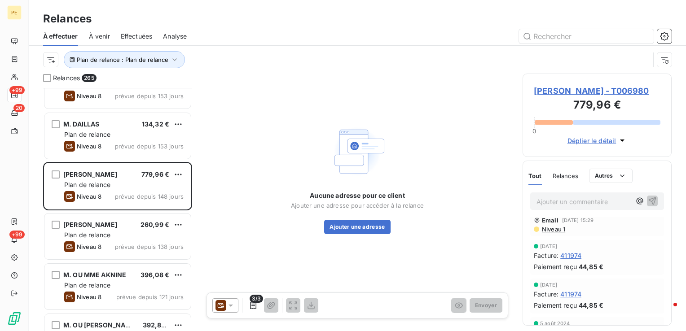
click at [562, 233] on span "Niveau 1" at bounding box center [553, 229] width 24 height 7
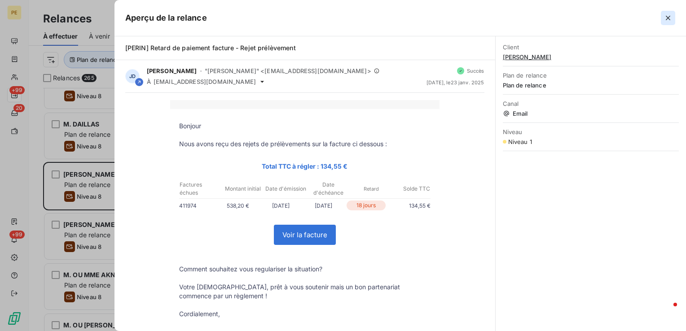
click at [668, 15] on icon "button" at bounding box center [668, 17] width 9 height 9
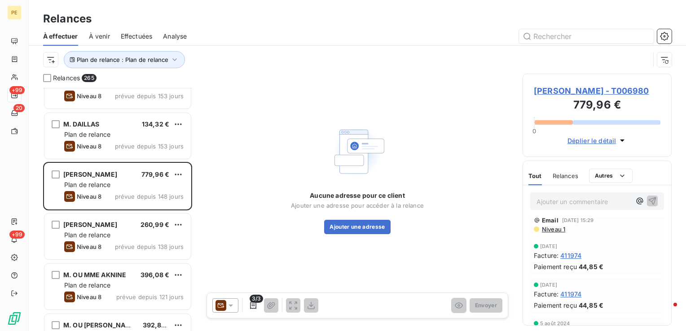
click at [612, 91] on span "[PERSON_NAME] - T006980" at bounding box center [597, 91] width 127 height 12
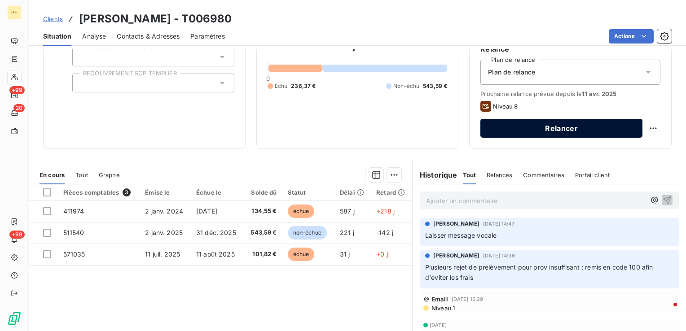
click at [626, 128] on button "Relancer" at bounding box center [561, 128] width 162 height 19
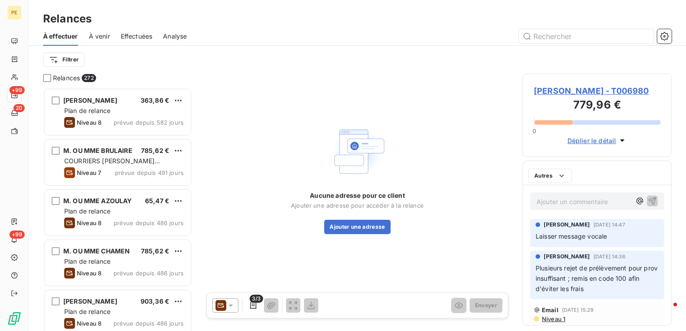
scroll to position [237, 142]
click at [230, 305] on icon at bounding box center [231, 306] width 4 height 2
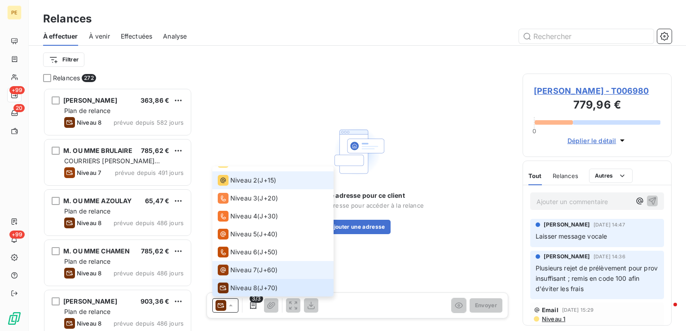
scroll to position [0, 0]
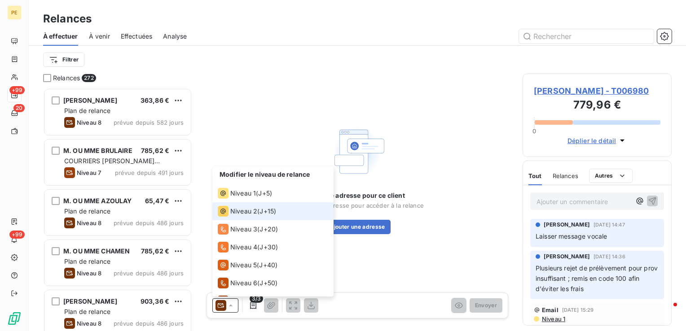
click at [250, 211] on span "Niveau 2" at bounding box center [243, 211] width 27 height 9
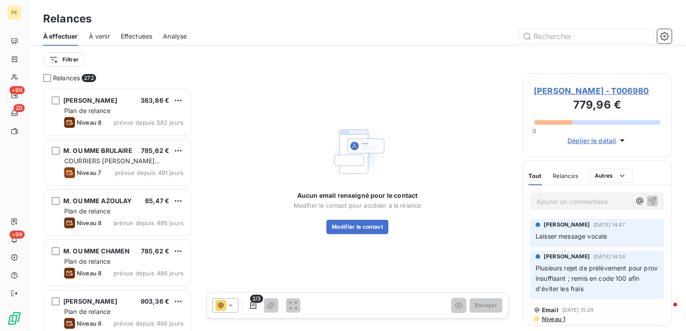
click at [550, 90] on span "[PERSON_NAME] - T006980" at bounding box center [597, 91] width 127 height 12
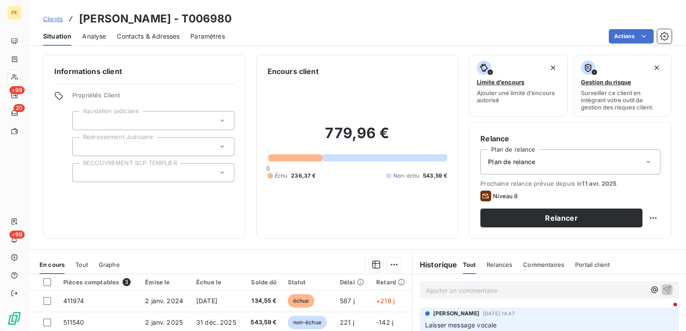
click at [134, 40] on div "Contacts & Adresses" at bounding box center [148, 36] width 63 height 19
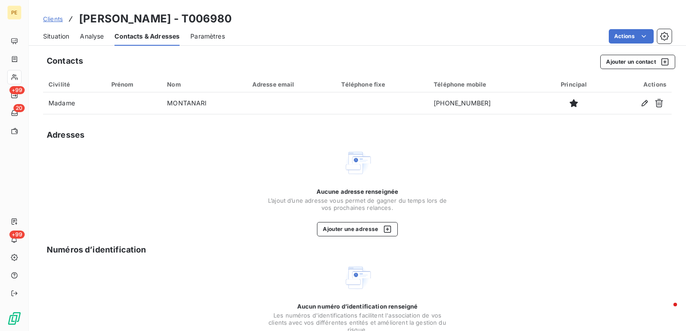
click at [61, 34] on span "Situation" at bounding box center [56, 36] width 26 height 9
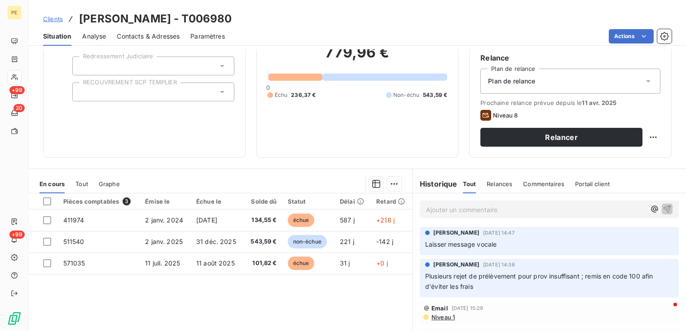
scroll to position [142, 0]
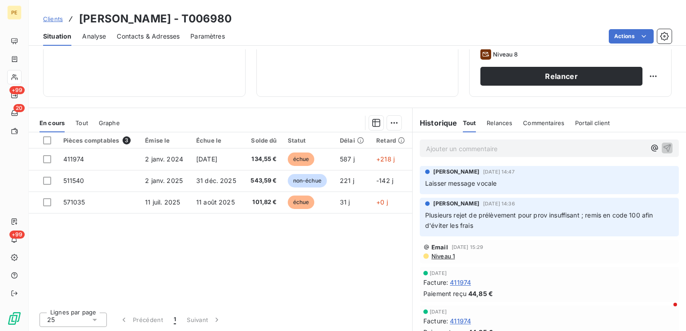
click at [447, 253] on span "Niveau 1" at bounding box center [443, 256] width 24 height 7
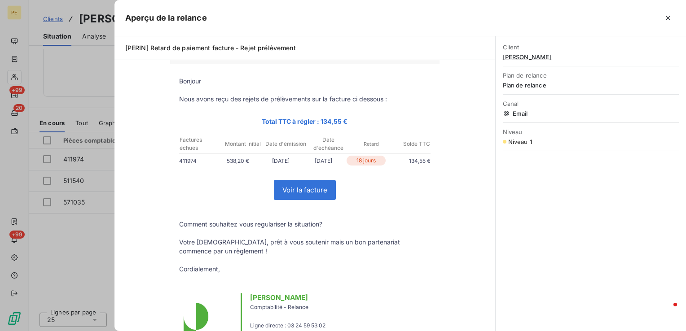
scroll to position [0, 0]
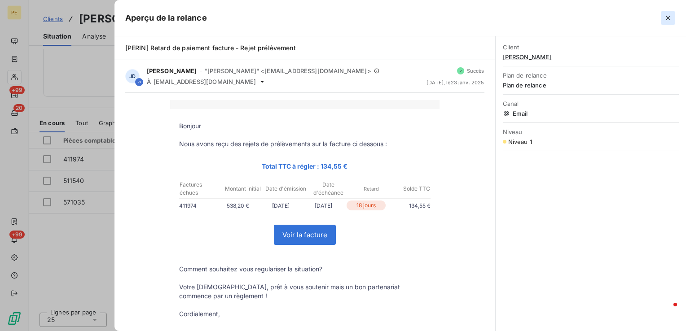
click at [668, 19] on icon "button" at bounding box center [668, 17] width 9 height 9
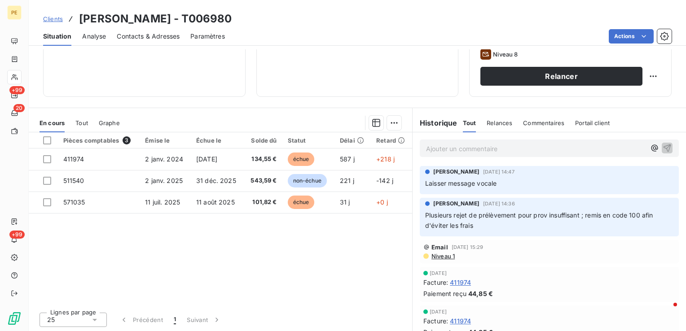
click at [142, 32] on span "Contacts & Adresses" at bounding box center [148, 36] width 63 height 9
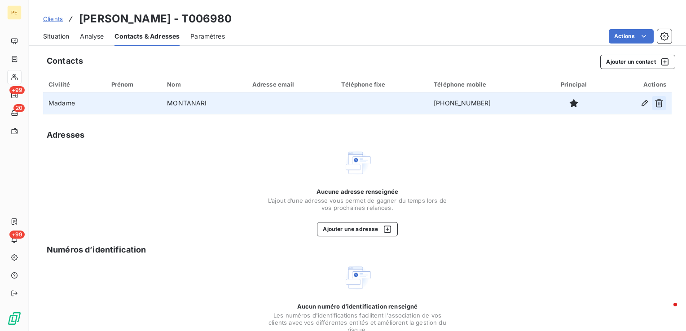
click at [645, 105] on button "button" at bounding box center [645, 103] width 14 height 14
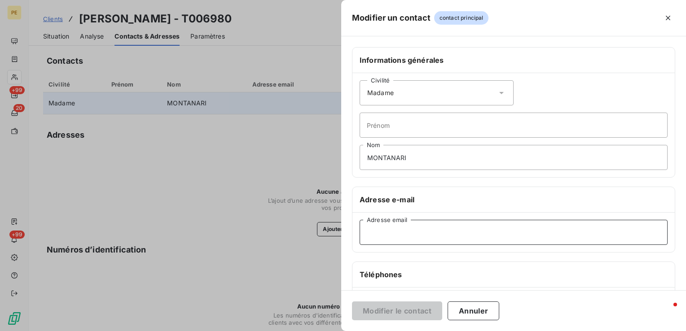
click at [398, 240] on input "Adresse email" at bounding box center [514, 232] width 308 height 25
paste input "[EMAIL_ADDRESS]"
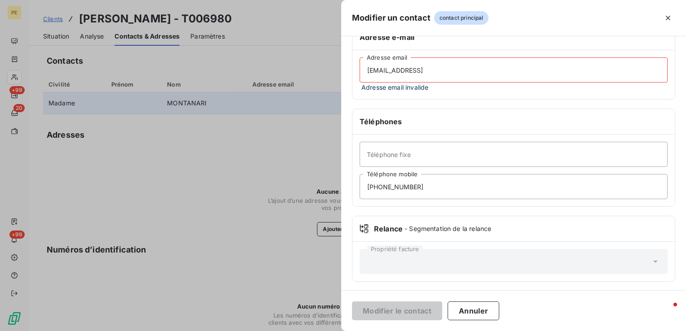
scroll to position [163, 0]
type input "[EMAIL_ADDRESS]"
click at [437, 143] on input "Téléphone fixe" at bounding box center [514, 153] width 308 height 25
click at [586, 226] on div "Relance - Segmentation de la relance" at bounding box center [514, 228] width 308 height 11
click at [415, 251] on div "Propriété facture" at bounding box center [514, 261] width 308 height 25
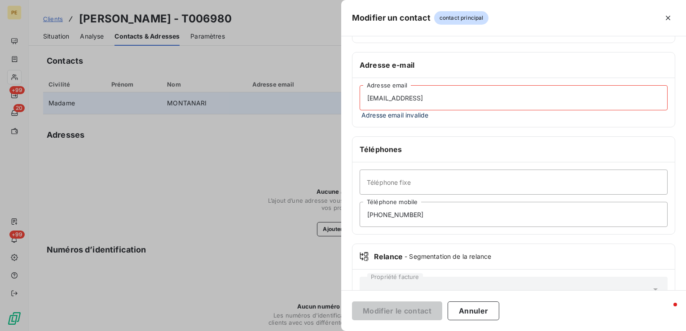
scroll to position [73, 0]
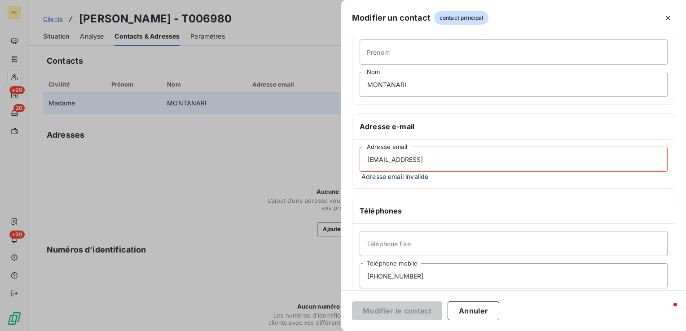
click at [427, 158] on input "[EMAIL_ADDRESS]" at bounding box center [514, 159] width 308 height 25
click at [488, 164] on input "[EMAIL_ADDRESS]" at bounding box center [514, 159] width 308 height 25
drag, startPoint x: 476, startPoint y: 152, endPoint x: 283, endPoint y: 134, distance: 193.9
click at [284, 331] on div "Modifier un contact contact principal Informations générales Civilité Madame Pr…" at bounding box center [343, 331] width 686 height 0
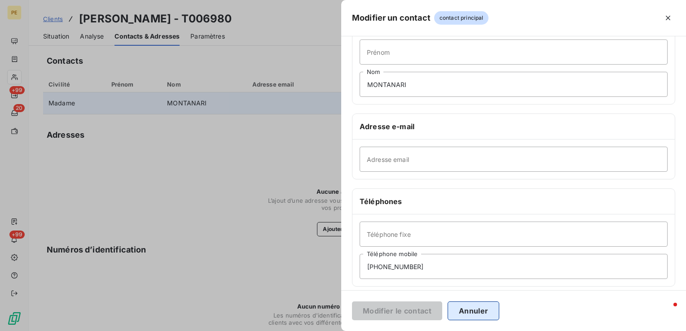
click at [481, 303] on button "Annuler" at bounding box center [474, 311] width 52 height 19
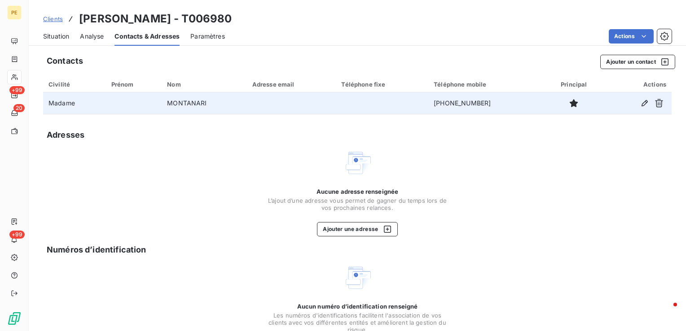
click at [59, 35] on span "Situation" at bounding box center [56, 36] width 26 height 9
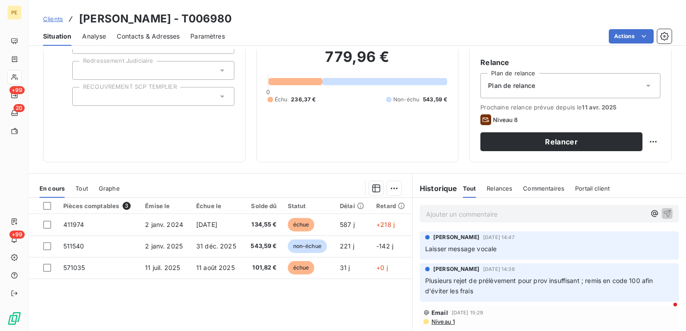
scroll to position [97, 0]
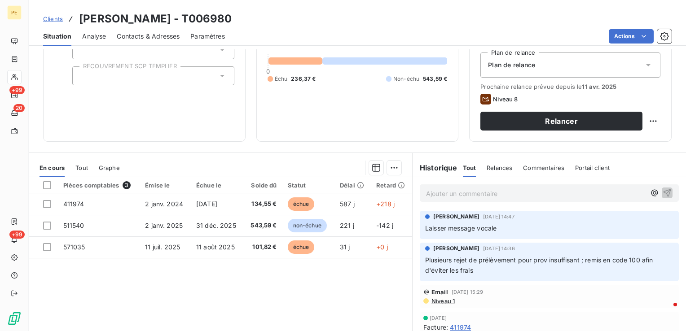
click at [145, 43] on div "Contacts & Adresses" at bounding box center [148, 36] width 63 height 19
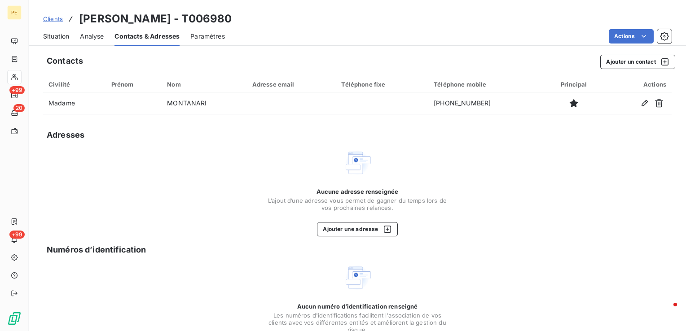
click at [61, 38] on span "Situation" at bounding box center [56, 36] width 26 height 9
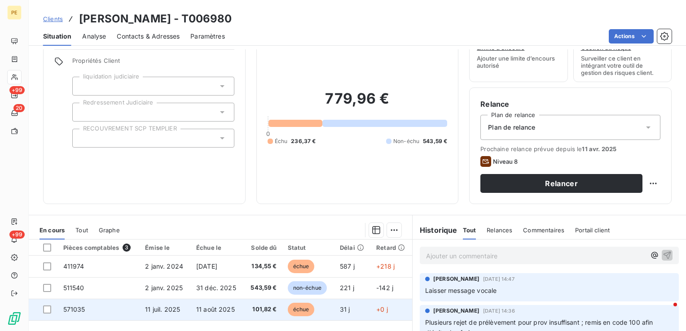
scroll to position [142, 0]
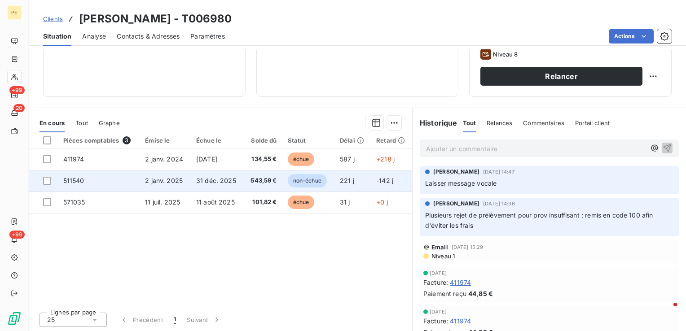
click at [177, 179] on span "2 janv. 2025" at bounding box center [164, 181] width 38 height 8
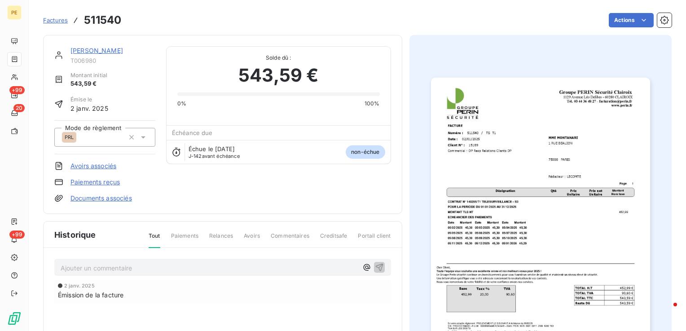
click at [501, 229] on img "button" at bounding box center [540, 233] width 219 height 310
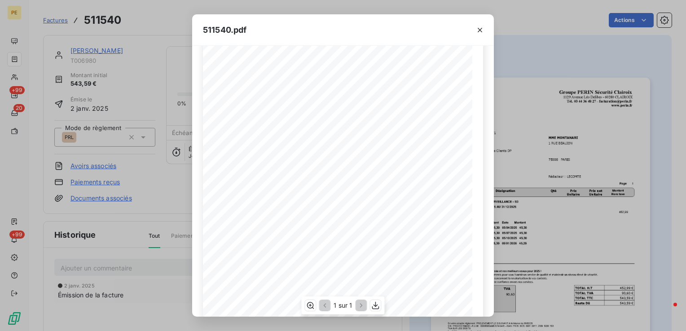
scroll to position [90, 0]
click at [480, 28] on icon "button" at bounding box center [480, 30] width 9 height 9
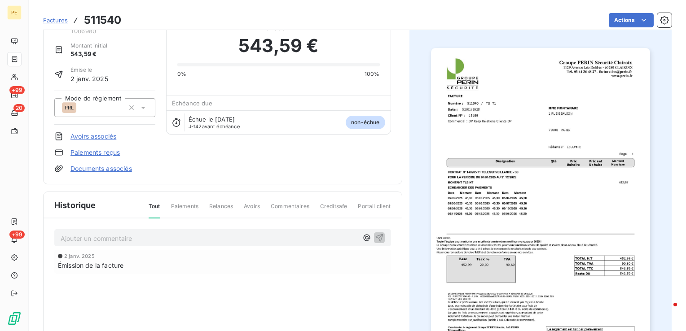
scroll to position [113, 0]
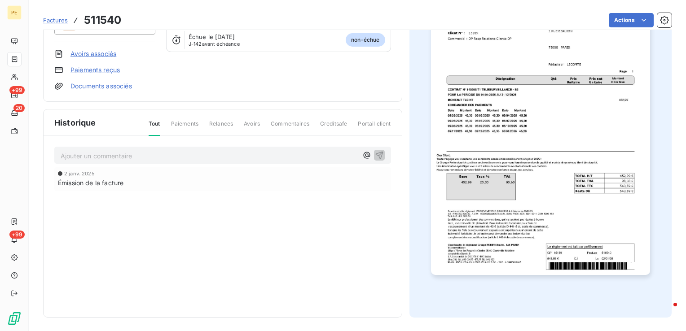
click at [440, 123] on img "button" at bounding box center [540, 120] width 219 height 310
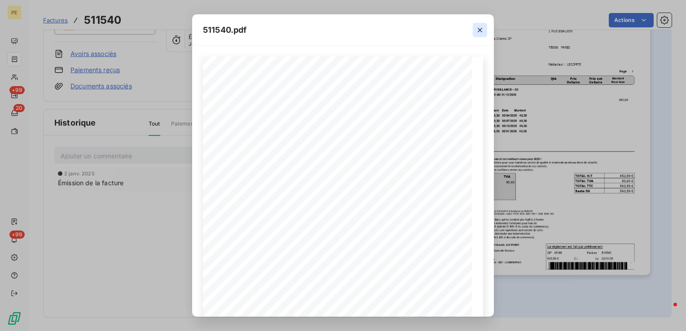
click at [480, 27] on icon "button" at bounding box center [480, 30] width 9 height 9
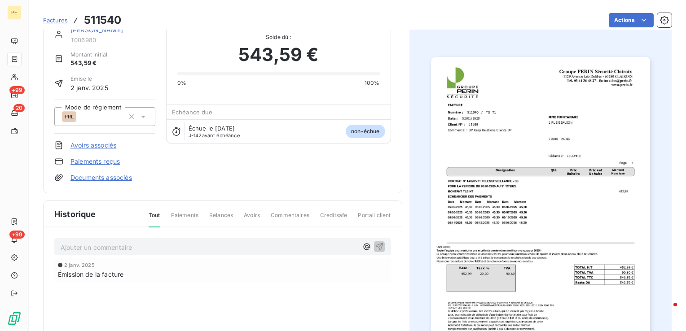
scroll to position [0, 0]
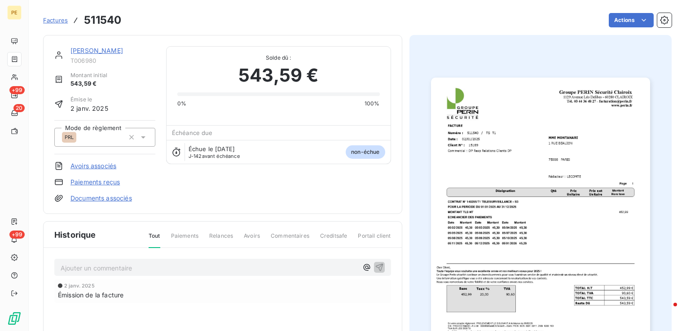
click at [495, 163] on img "button" at bounding box center [540, 233] width 219 height 310
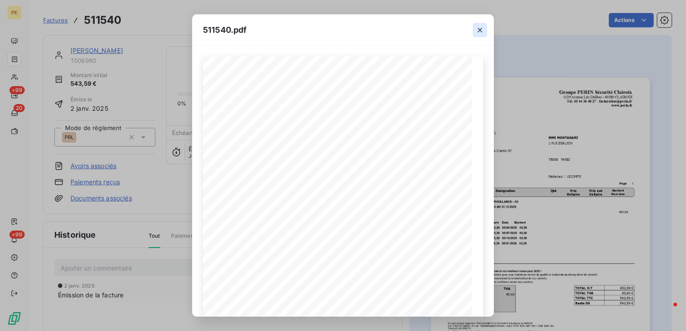
click at [481, 30] on icon "button" at bounding box center [480, 30] width 9 height 9
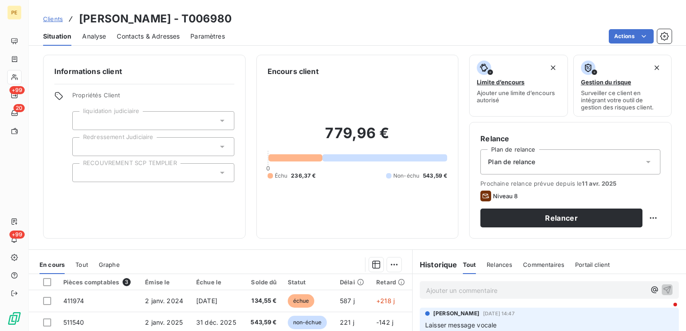
click at [170, 41] on div "Contacts & Adresses" at bounding box center [148, 36] width 63 height 19
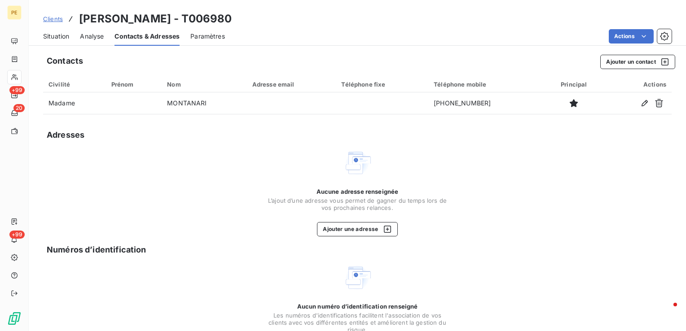
click at [52, 35] on span "Situation" at bounding box center [56, 36] width 26 height 9
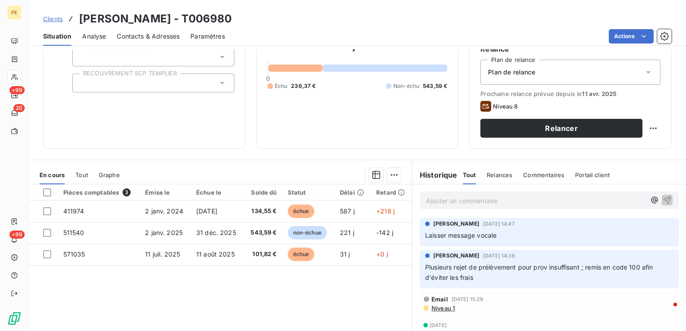
scroll to position [135, 0]
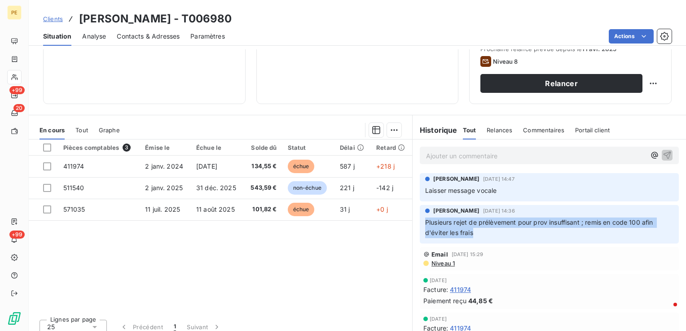
drag, startPoint x: 500, startPoint y: 233, endPoint x: 422, endPoint y: 222, distance: 78.9
click at [425, 222] on p "Plusieurs rejet de prélèvement pour prov insuffisant ; remis en code 100 afin d…" at bounding box center [549, 228] width 248 height 21
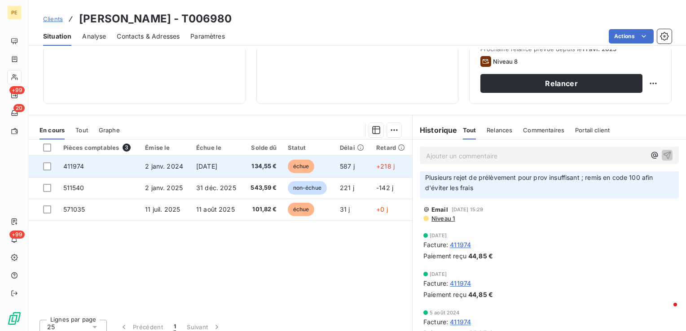
click at [164, 170] on td "2 janv. 2024" at bounding box center [165, 167] width 51 height 22
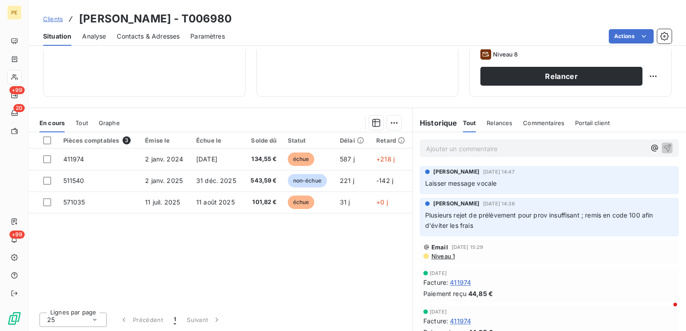
scroll to position [142, 0]
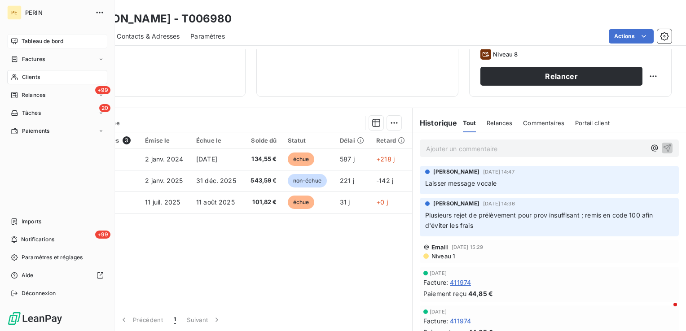
click at [28, 41] on span "Tableau de bord" at bounding box center [43, 41] width 42 height 8
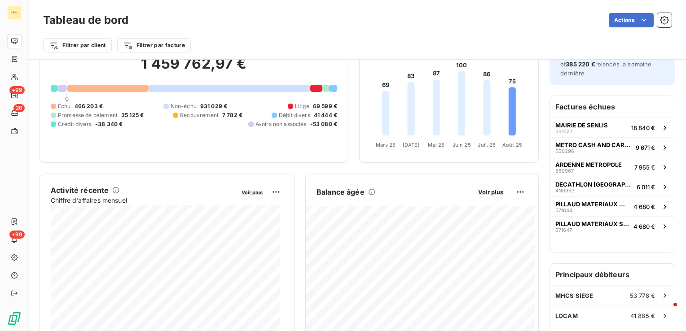
scroll to position [45, 0]
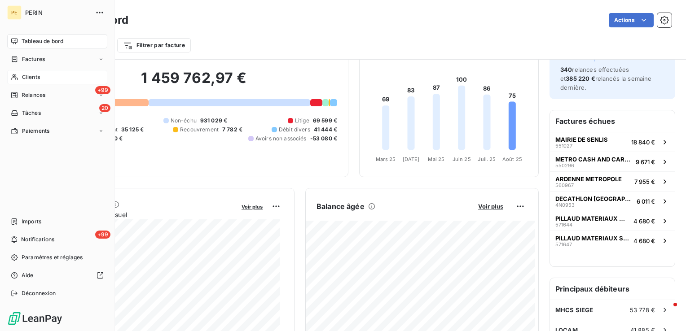
click at [21, 75] on div "Clients" at bounding box center [57, 77] width 100 height 14
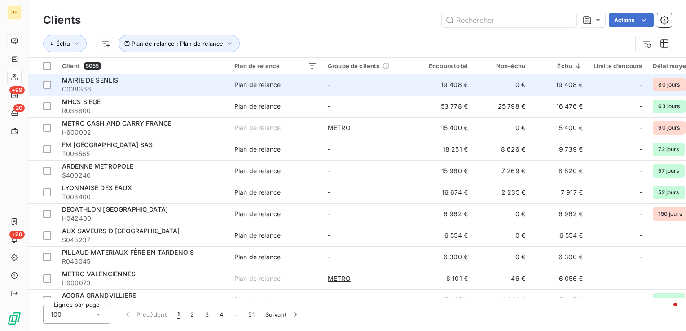
click at [140, 83] on div "MAIRIE DE SENLIS" at bounding box center [143, 80] width 162 height 9
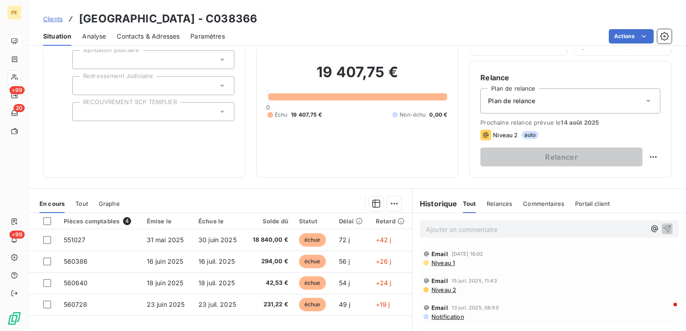
scroll to position [90, 0]
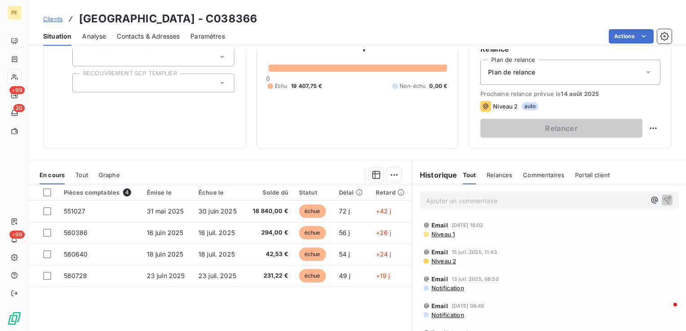
click at [442, 234] on span "Niveau 1" at bounding box center [443, 234] width 24 height 7
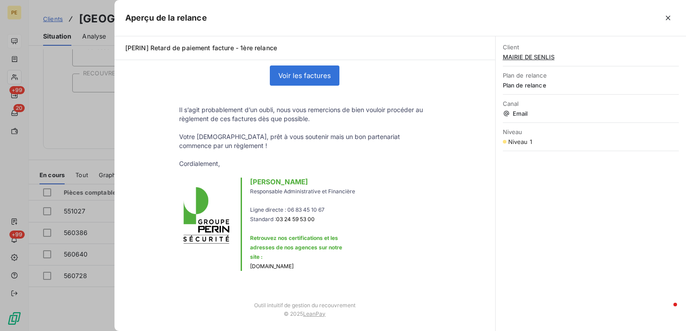
scroll to position [240, 0]
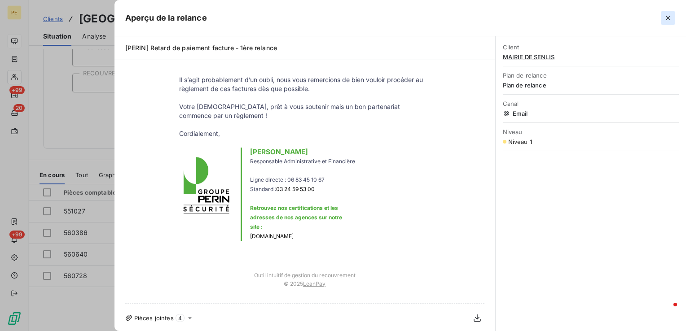
click at [667, 17] on icon "button" at bounding box center [668, 18] width 4 height 4
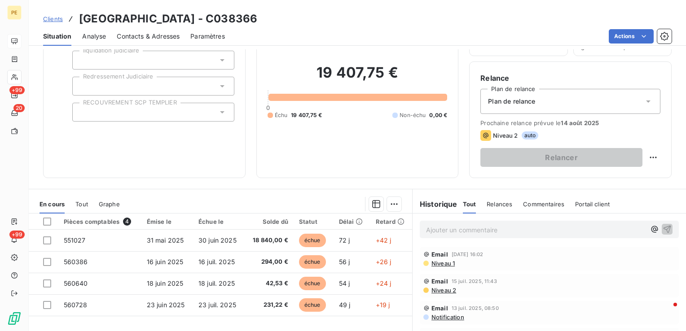
scroll to position [0, 0]
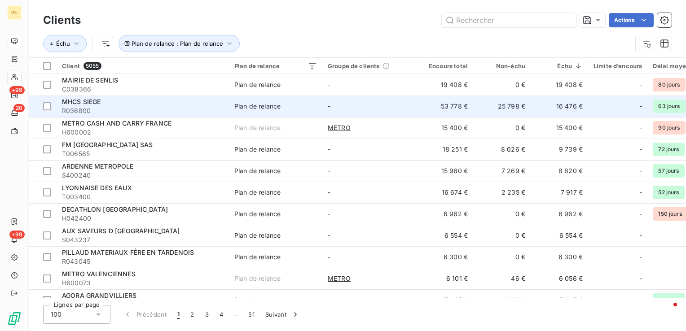
click at [102, 108] on span "R036800" at bounding box center [143, 110] width 162 height 9
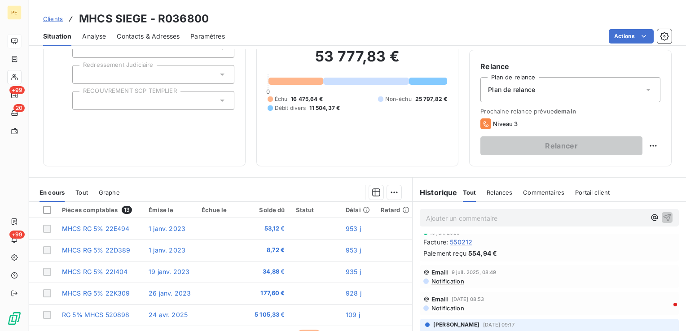
scroll to position [142, 0]
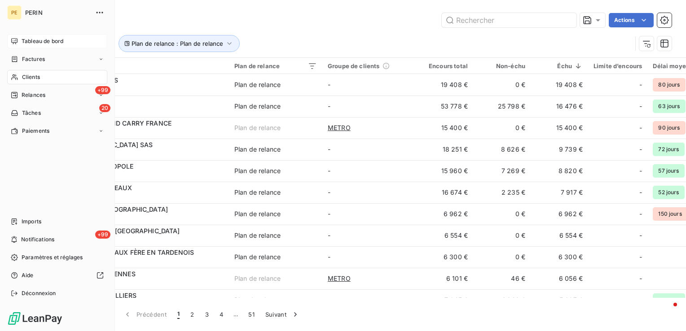
click at [27, 98] on span "Relances" at bounding box center [34, 95] width 24 height 8
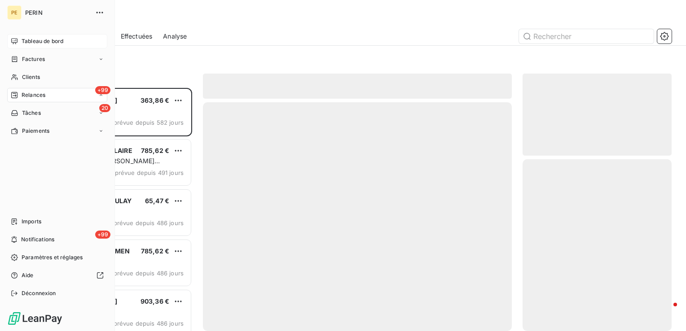
scroll to position [237, 142]
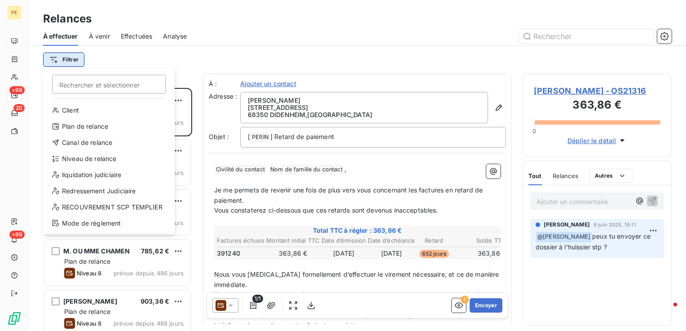
click at [66, 59] on html "PE +99 20 +99 Relances À effectuer À venir Effectuées Analyse Filtrer Recherche…" at bounding box center [343, 165] width 686 height 331
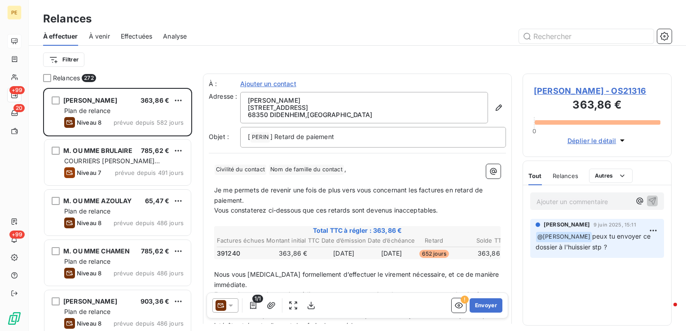
click at [251, 42] on html "PE +99 20 +99 Relances À effectuer À venir Effectuées Analyse Filtrer Relances …" at bounding box center [343, 165] width 686 height 331
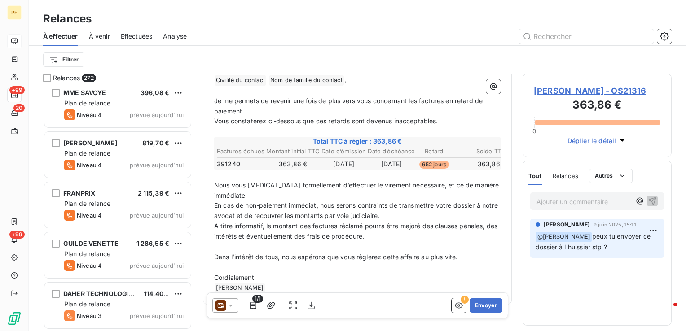
scroll to position [113, 0]
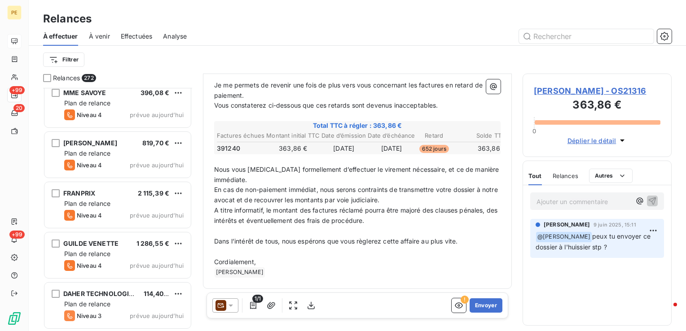
click at [226, 303] on icon at bounding box center [230, 305] width 9 height 9
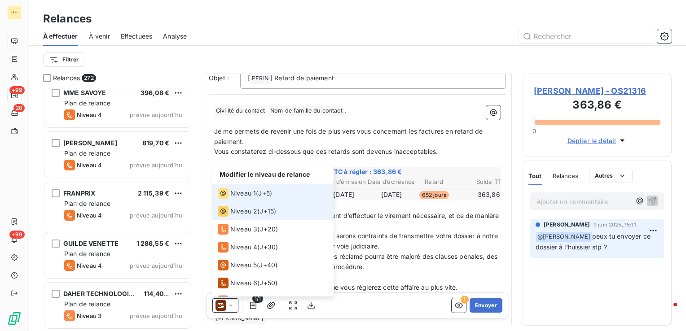
scroll to position [23, 0]
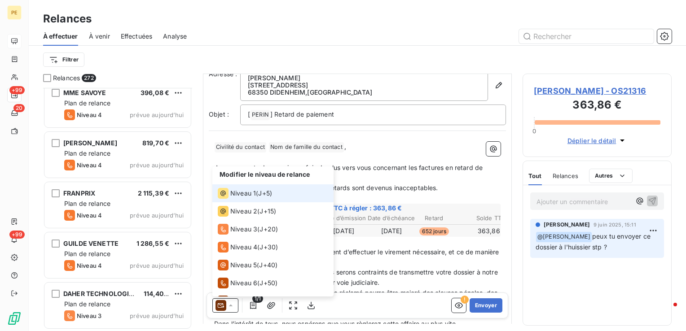
click at [272, 195] on span "J+5 )" at bounding box center [265, 193] width 14 height 9
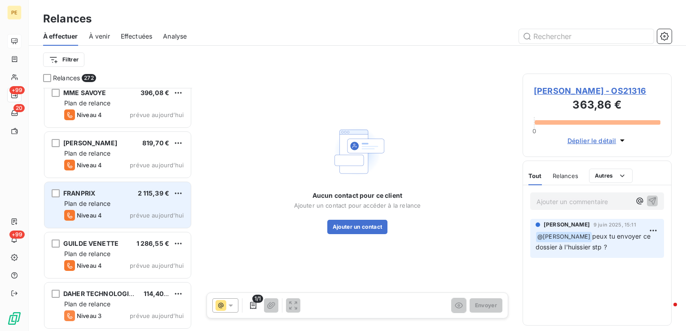
click at [106, 183] on div "FRANPRIX 2 115,39 € Plan de relance Niveau 4 prévue [DATE]" at bounding box center [117, 205] width 146 height 46
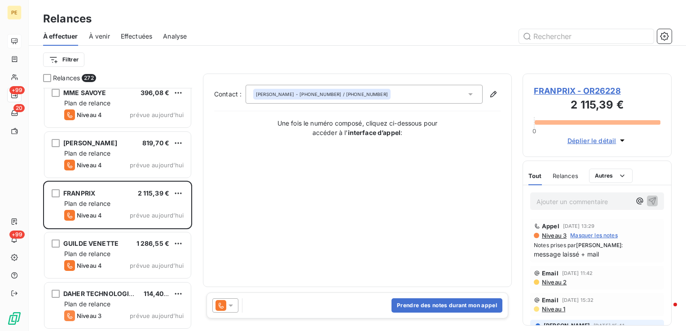
click at [229, 308] on icon at bounding box center [230, 305] width 9 height 9
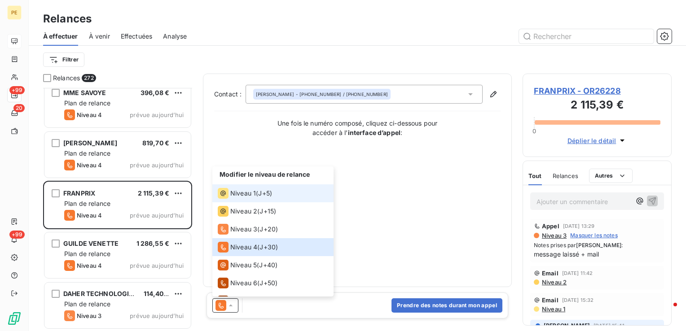
click at [267, 193] on span "J+5 )" at bounding box center [265, 193] width 14 height 9
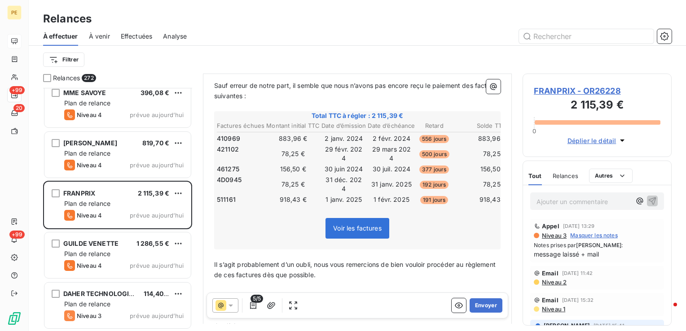
scroll to position [135, 0]
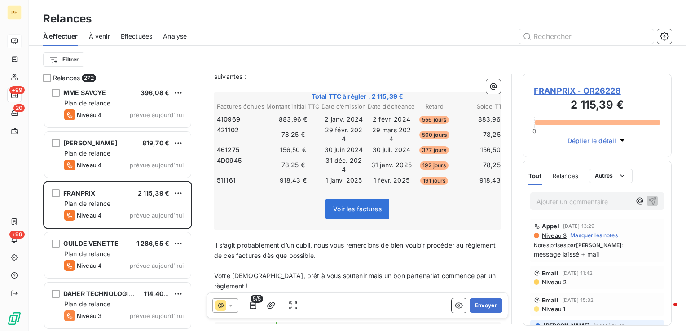
click at [361, 204] on span "Voir les factures" at bounding box center [358, 209] width 64 height 21
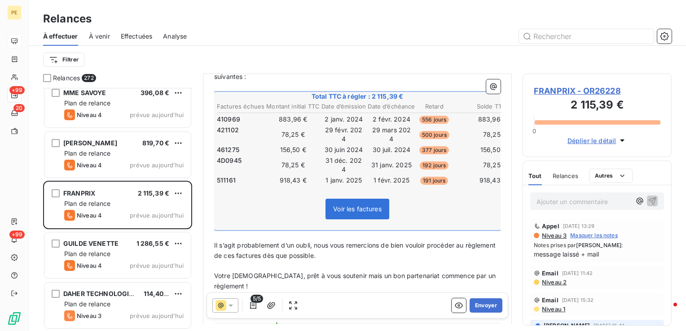
click at [359, 205] on span "Voir les factures" at bounding box center [357, 209] width 48 height 8
click at [259, 242] on span "Il s’agit probablement d’un oubli, nous vous remercions de bien vouloir procéde…" at bounding box center [355, 251] width 283 height 18
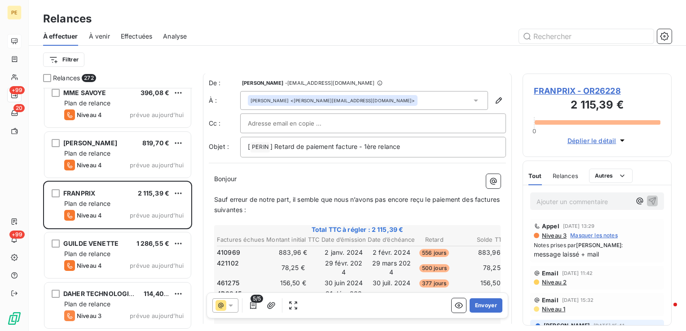
scroll to position [0, 0]
click at [562, 284] on span "Niveau 2" at bounding box center [554, 282] width 26 height 7
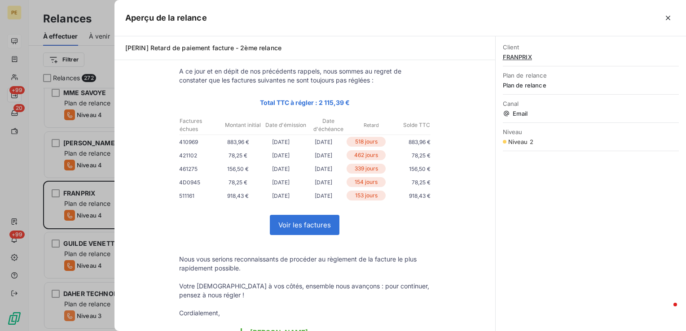
scroll to position [90, 0]
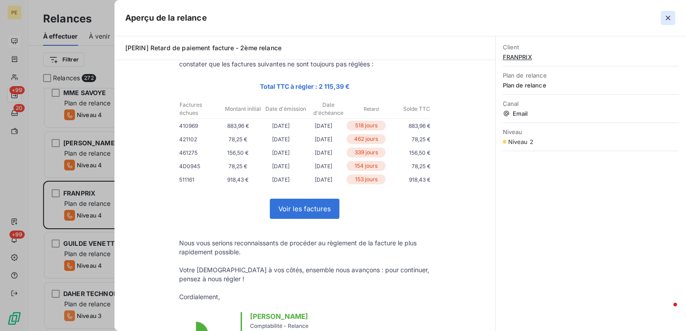
click at [670, 19] on icon "button" at bounding box center [668, 17] width 9 height 9
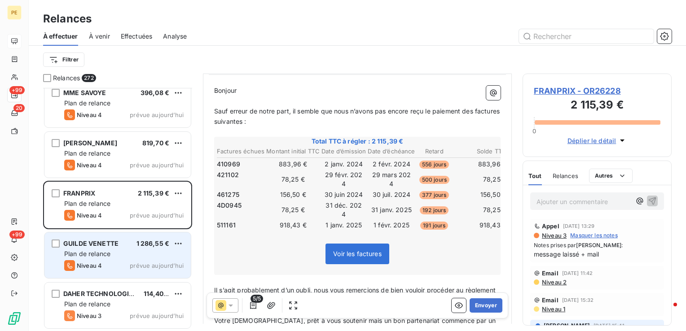
click at [102, 251] on span "Plan de relance" at bounding box center [87, 254] width 46 height 8
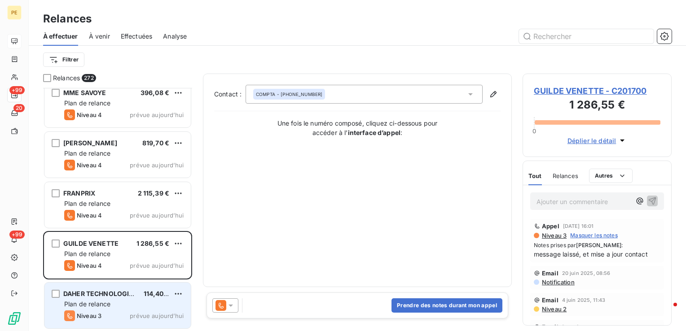
click at [102, 302] on span "Plan de relance" at bounding box center [87, 304] width 46 height 8
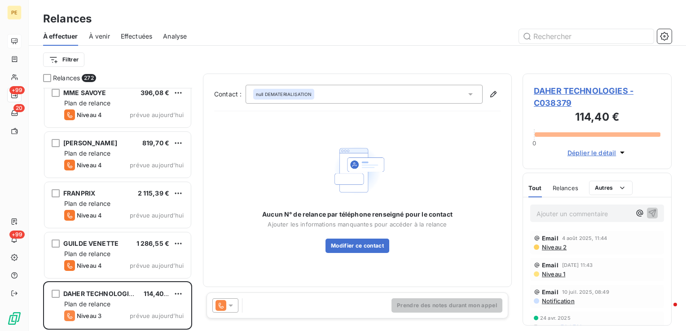
click at [560, 247] on span "Niveau 2" at bounding box center [554, 247] width 26 height 7
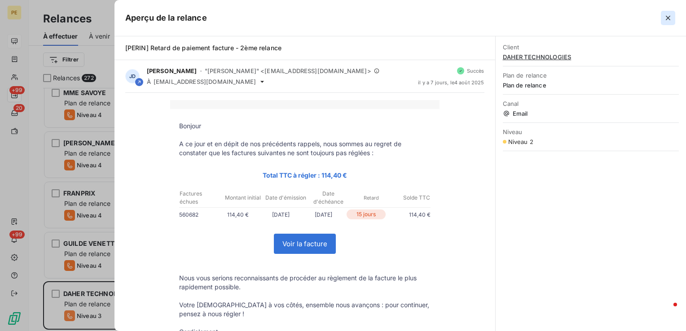
click at [670, 17] on icon "button" at bounding box center [668, 18] width 4 height 4
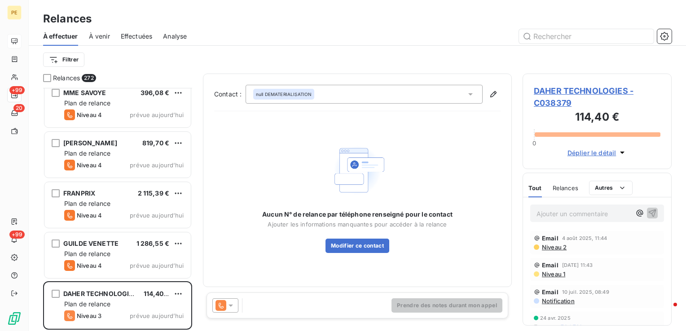
click at [584, 91] on span "DAHER TECHNOLOGIES - C038379" at bounding box center [597, 97] width 127 height 24
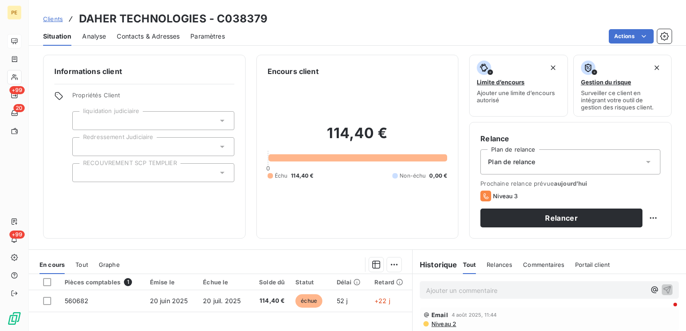
click at [169, 40] on span "Contacts & Adresses" at bounding box center [148, 36] width 63 height 9
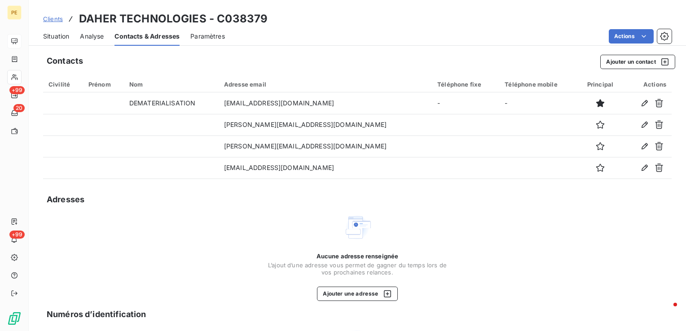
click at [61, 33] on span "Situation" at bounding box center [56, 36] width 26 height 9
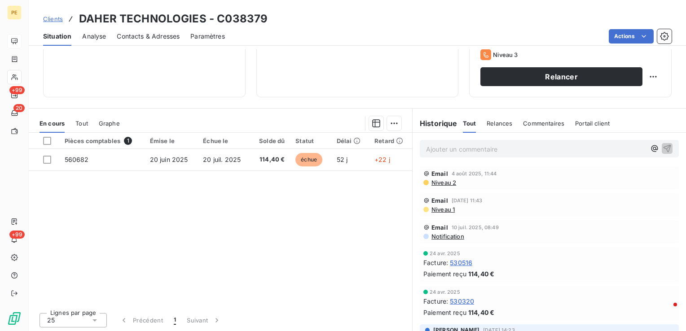
scroll to position [142, 0]
click at [442, 235] on span "Notification" at bounding box center [448, 236] width 34 height 7
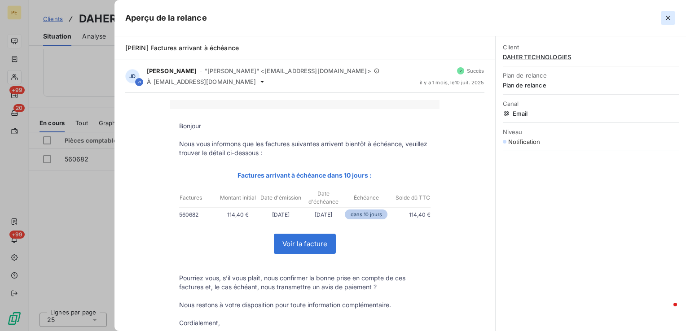
click at [666, 16] on icon "button" at bounding box center [668, 17] width 9 height 9
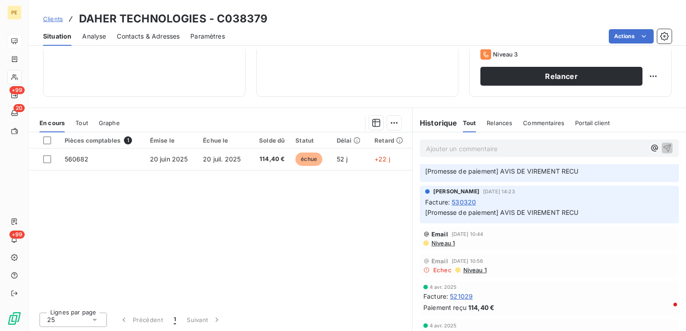
scroll to position [225, 0]
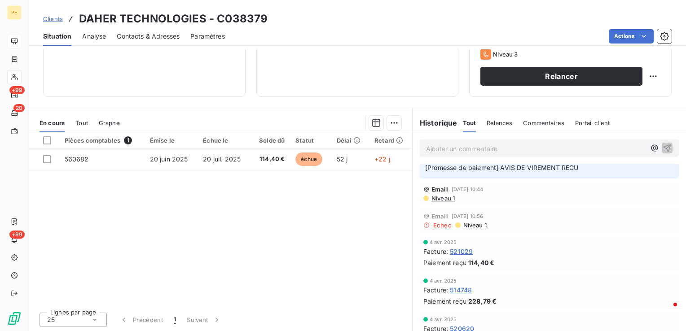
click at [445, 198] on span "Niveau 1" at bounding box center [443, 198] width 24 height 7
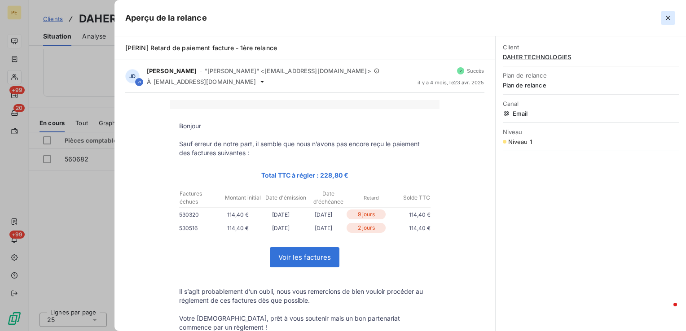
click at [667, 16] on icon "button" at bounding box center [668, 17] width 9 height 9
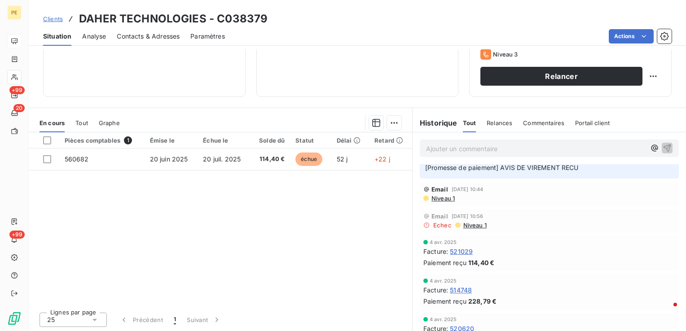
click at [145, 32] on span "Contacts & Adresses" at bounding box center [148, 36] width 63 height 9
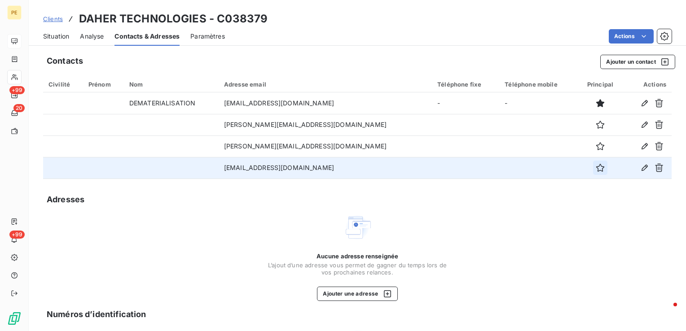
click at [596, 168] on icon "button" at bounding box center [600, 167] width 9 height 9
click at [535, 239] on div "Aucune adresse renseignée L’ajout d’une adresse vous permet de gagner du temps …" at bounding box center [357, 257] width 629 height 88
click at [59, 37] on span "Situation" at bounding box center [56, 36] width 26 height 9
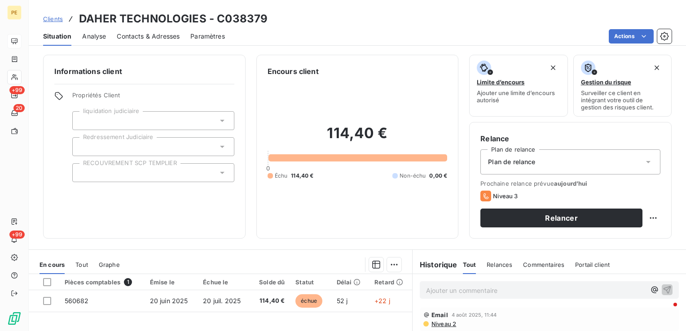
click at [160, 38] on span "Contacts & Adresses" at bounding box center [148, 36] width 63 height 9
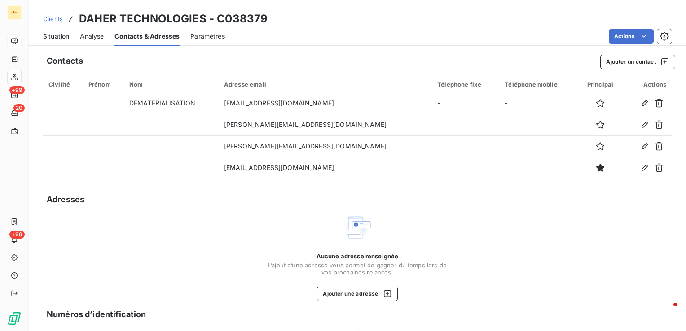
click at [52, 35] on span "Situation" at bounding box center [56, 36] width 26 height 9
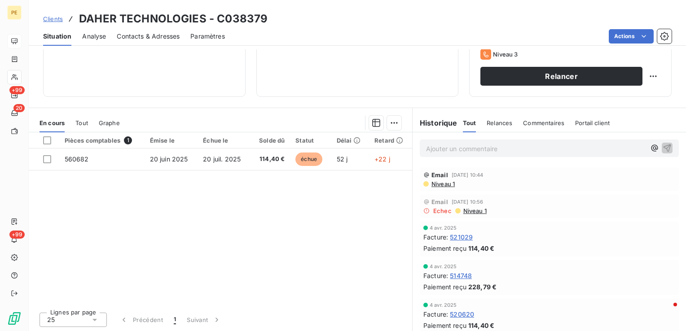
scroll to position [194, 0]
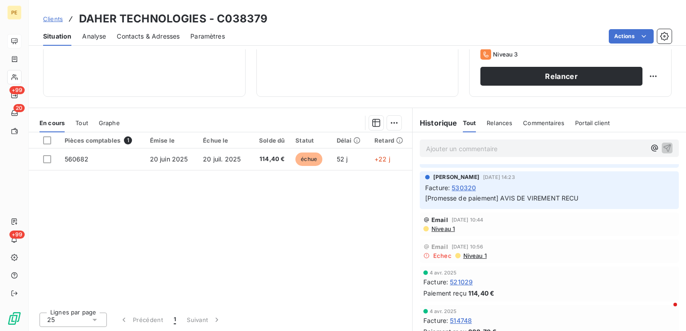
click at [439, 228] on span "Niveau 1" at bounding box center [443, 228] width 24 height 7
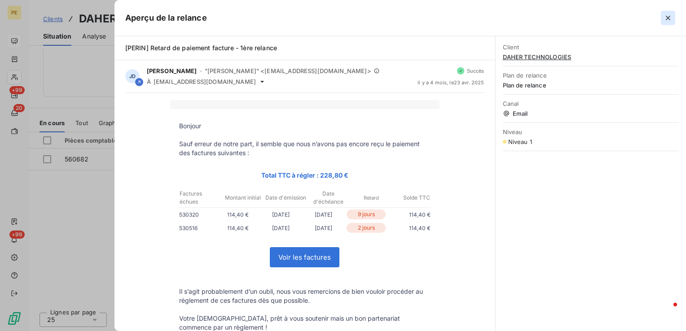
click at [674, 19] on button "button" at bounding box center [668, 18] width 14 height 14
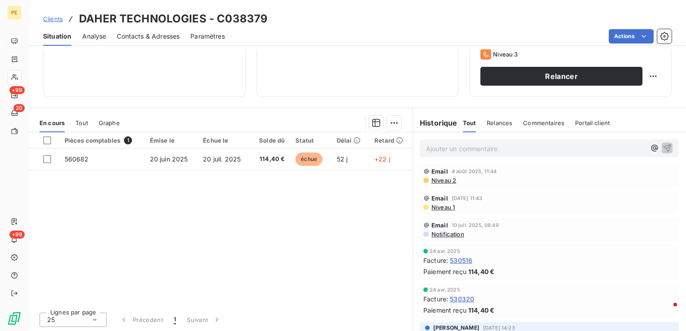
scroll to position [0, 0]
click at [447, 181] on span "Niveau 2" at bounding box center [444, 182] width 26 height 7
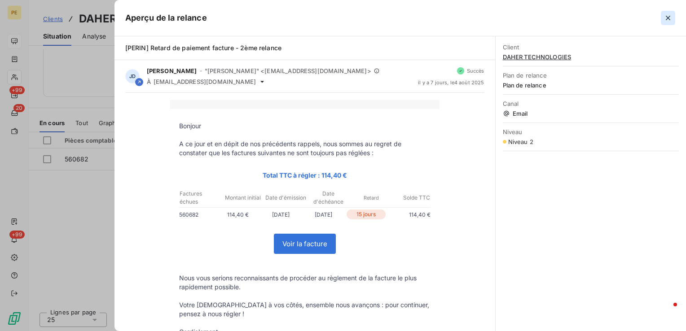
click at [667, 18] on icon "button" at bounding box center [668, 18] width 4 height 4
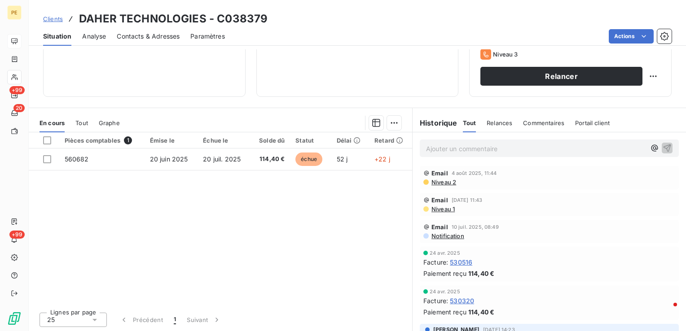
click at [432, 211] on span "Niveau 1" at bounding box center [443, 209] width 24 height 7
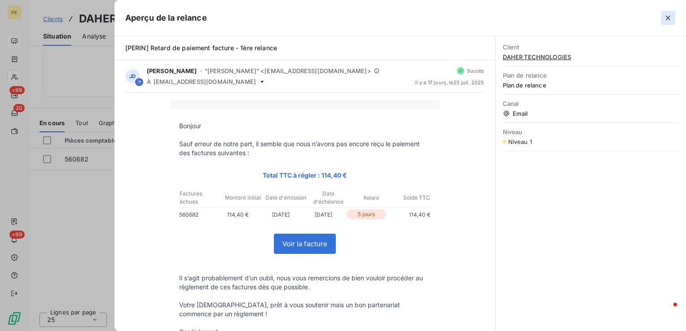
click at [672, 15] on icon "button" at bounding box center [668, 17] width 9 height 9
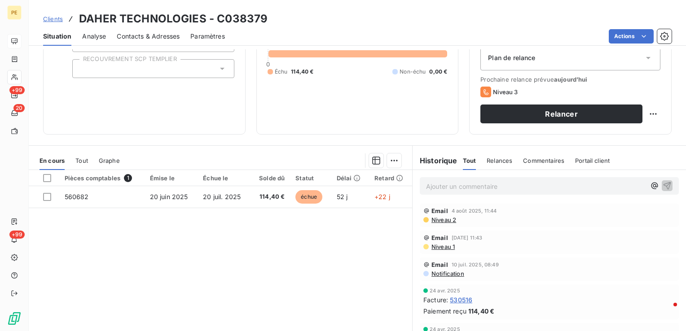
scroll to position [90, 0]
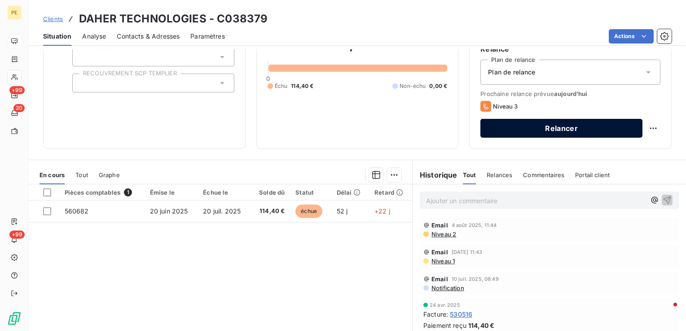
click at [534, 129] on button "Relancer" at bounding box center [561, 128] width 162 height 19
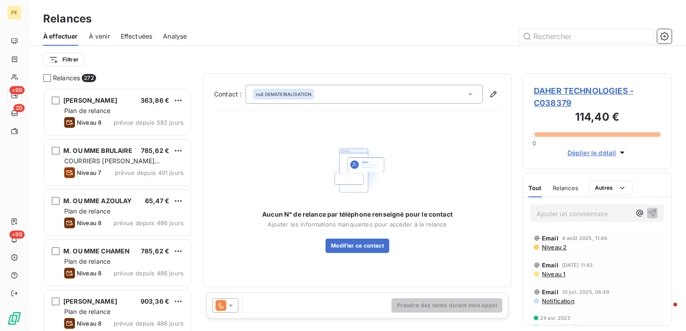
scroll to position [237, 142]
click at [229, 306] on icon at bounding box center [230, 305] width 9 height 9
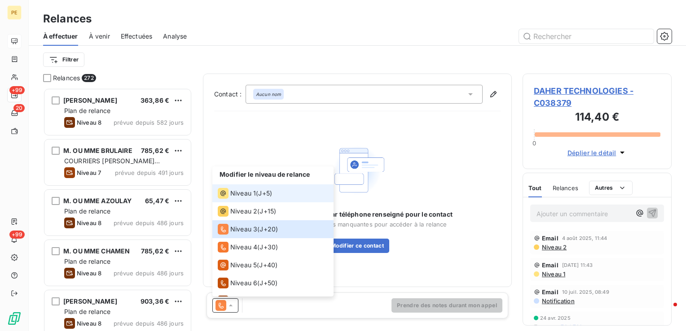
click at [242, 193] on span "Niveau 1" at bounding box center [243, 193] width 26 height 9
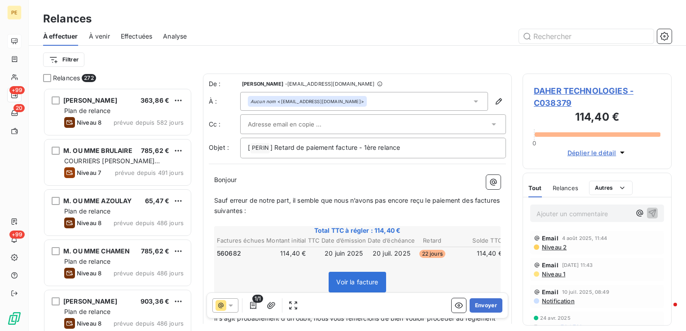
click at [308, 130] on input "text" at bounding box center [296, 124] width 97 height 13
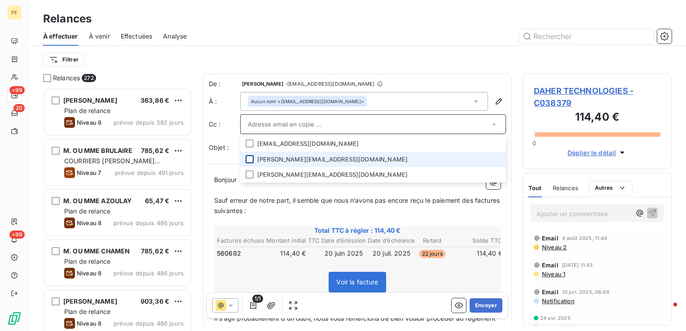
click at [251, 159] on div at bounding box center [250, 159] width 8 height 8
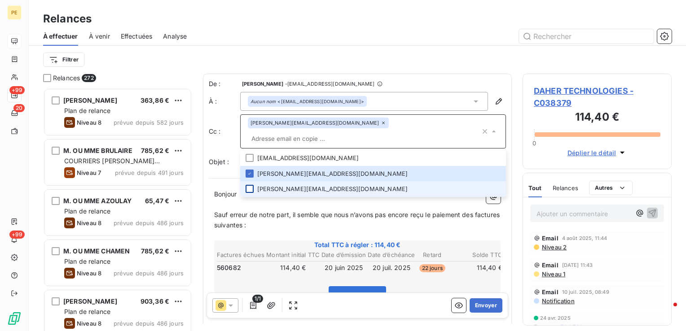
click at [251, 185] on div at bounding box center [250, 189] width 8 height 8
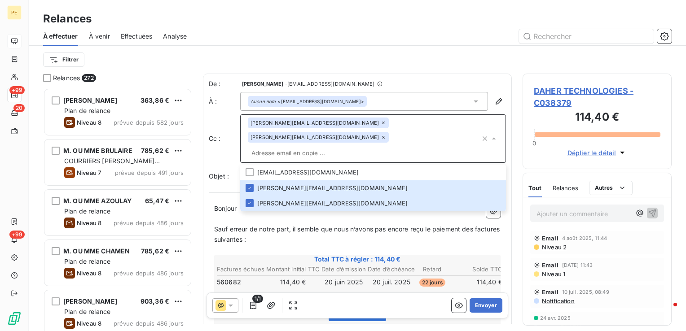
click at [436, 43] on div "À effectuer À venir Effectuées Analyse" at bounding box center [357, 36] width 657 height 19
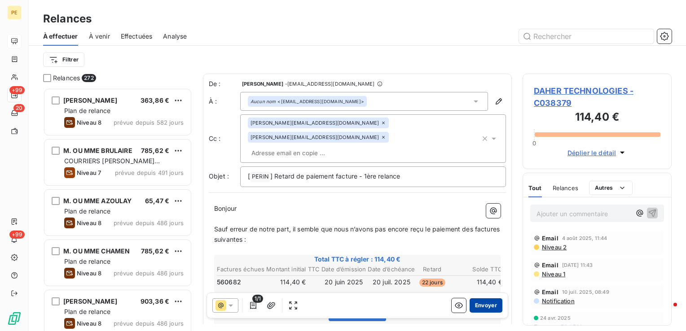
click at [481, 308] on button "Envoyer" at bounding box center [486, 306] width 33 height 14
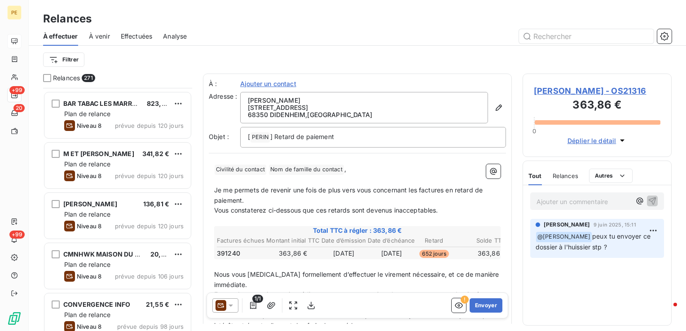
scroll to position [2021, 0]
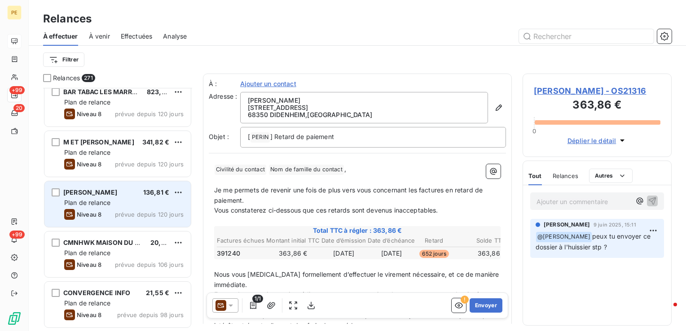
click at [102, 206] on span "Plan de relance" at bounding box center [87, 203] width 46 height 8
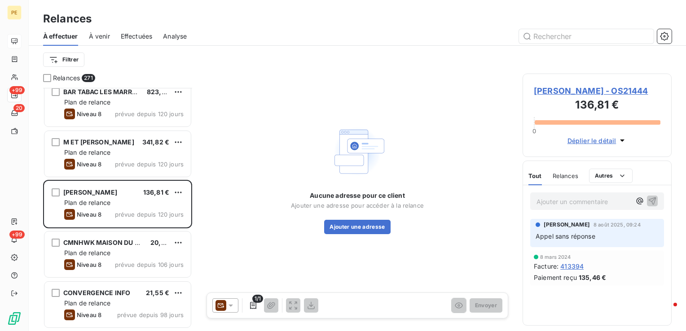
click at [586, 89] on span "[PERSON_NAME] - OS21444" at bounding box center [597, 91] width 127 height 12
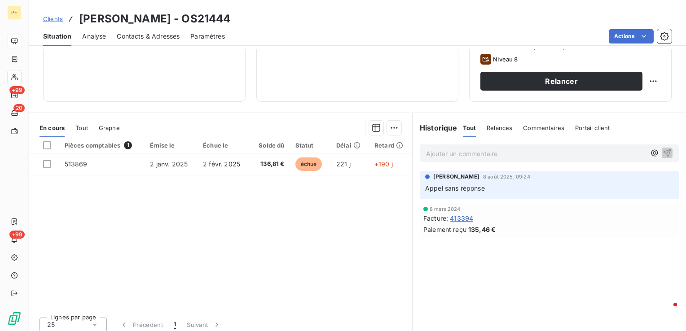
scroll to position [142, 0]
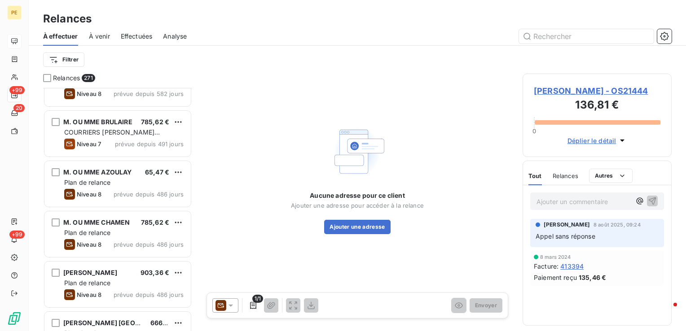
scroll to position [45, 0]
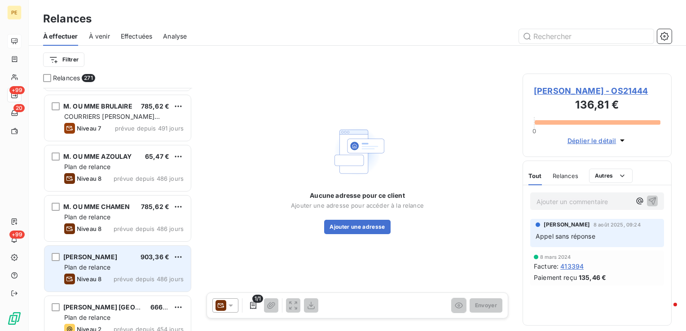
click at [101, 268] on span "Plan de relance" at bounding box center [87, 268] width 46 height 8
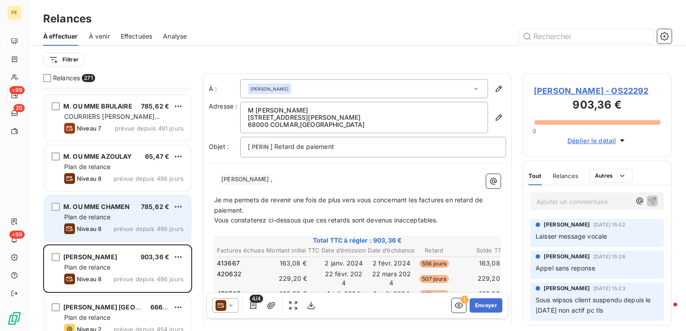
click at [121, 215] on div "Plan de relance" at bounding box center [123, 217] width 119 height 9
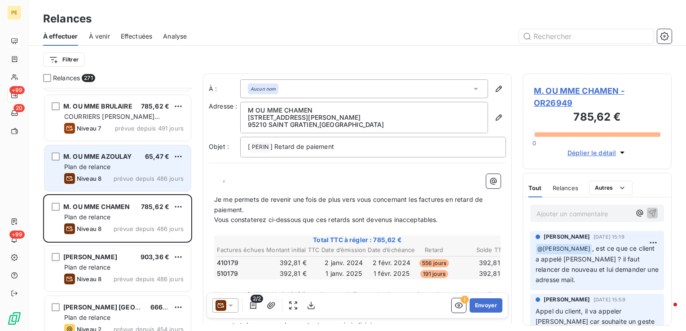
click at [110, 179] on div "Niveau 8 prévue depuis 486 jours" at bounding box center [123, 178] width 119 height 11
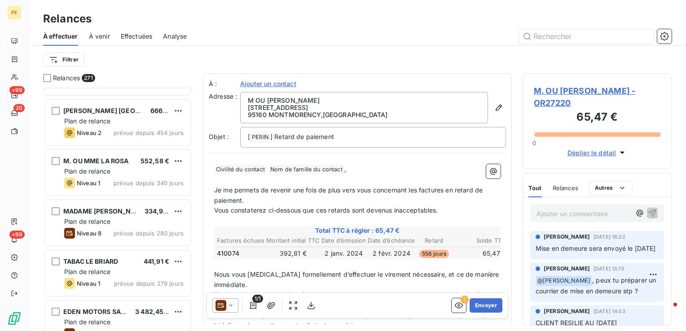
scroll to position [269, 0]
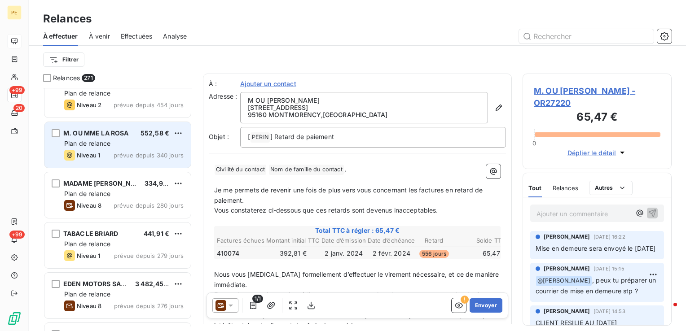
click at [115, 159] on div "Niveau 1 prévue depuis 340 jours" at bounding box center [123, 155] width 119 height 11
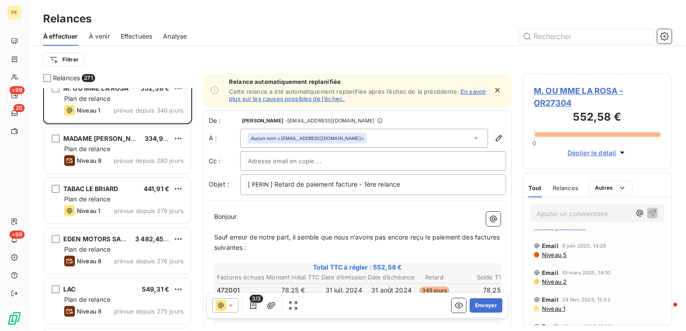
scroll to position [90, 0]
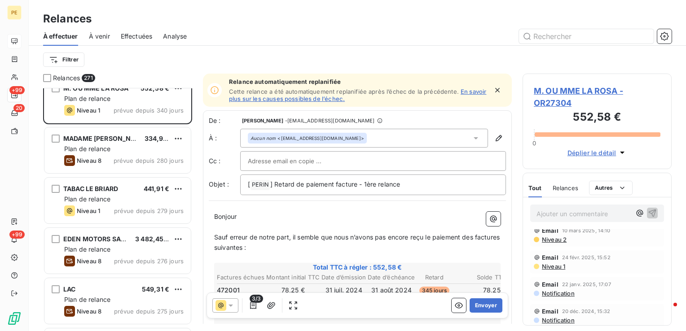
click at [580, 92] on span "M. OU MME LA ROSA - OR27304" at bounding box center [597, 97] width 127 height 24
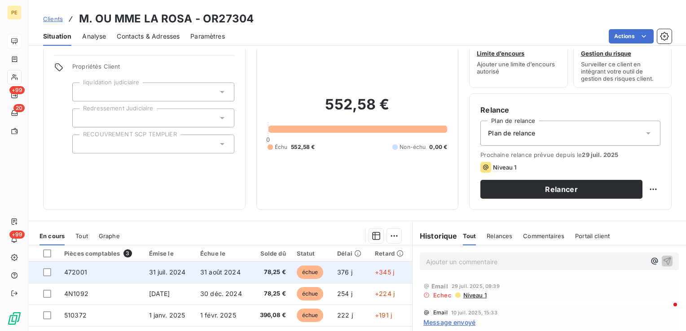
scroll to position [90, 0]
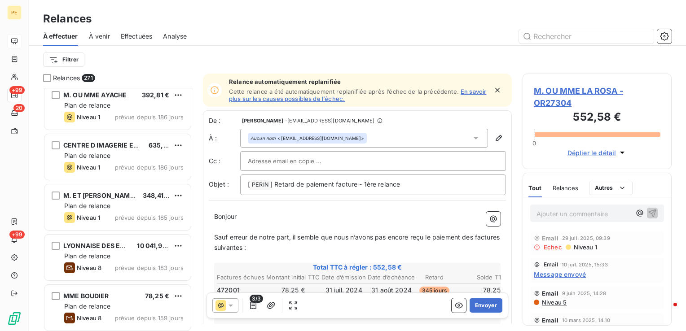
scroll to position [763, 0]
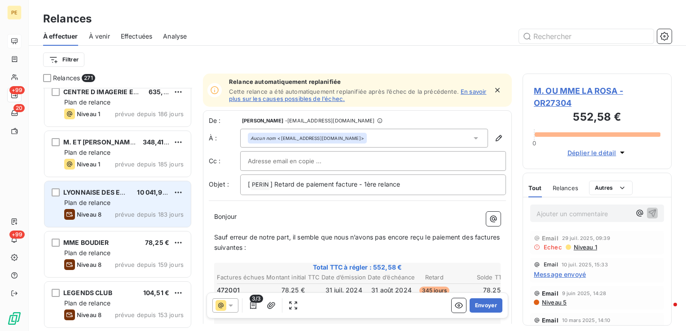
click at [145, 188] on div "10 041,91 €" at bounding box center [153, 192] width 32 height 9
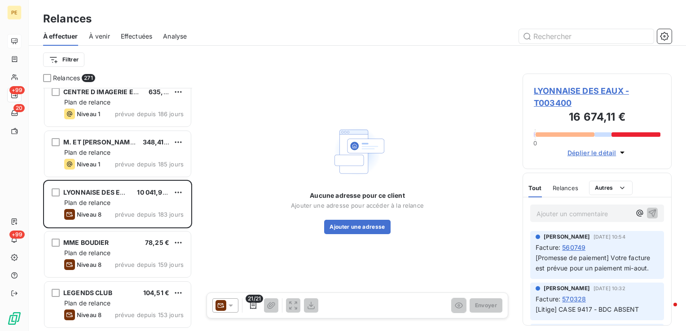
click at [574, 93] on span "LYONNAISE DES EAUX - T003400" at bounding box center [597, 97] width 127 height 24
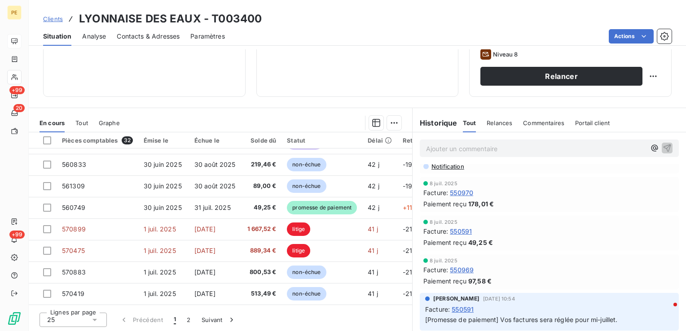
scroll to position [269, 0]
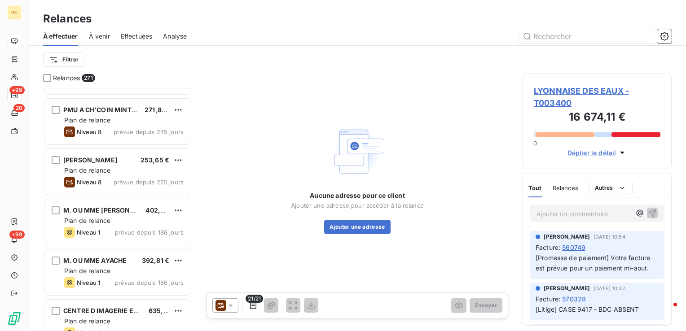
scroll to position [539, 0]
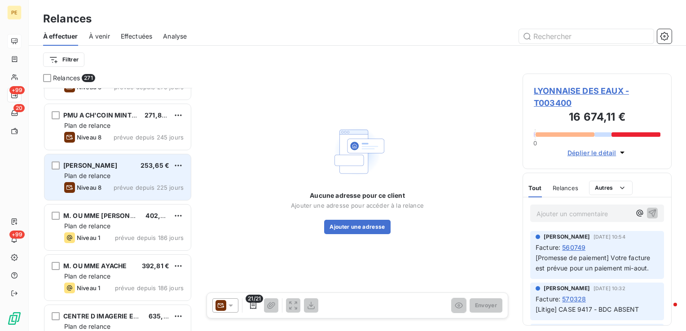
click at [114, 162] on div "[PERSON_NAME] 253,65 €" at bounding box center [123, 166] width 119 height 8
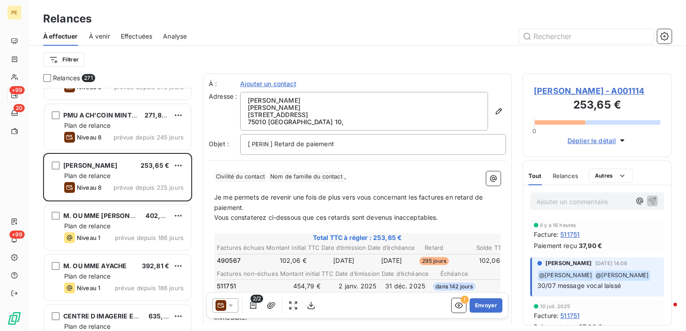
click at [633, 299] on div "[DATE] Facture : 511751 Paiement reçu 37,90 €" at bounding box center [597, 318] width 148 height 39
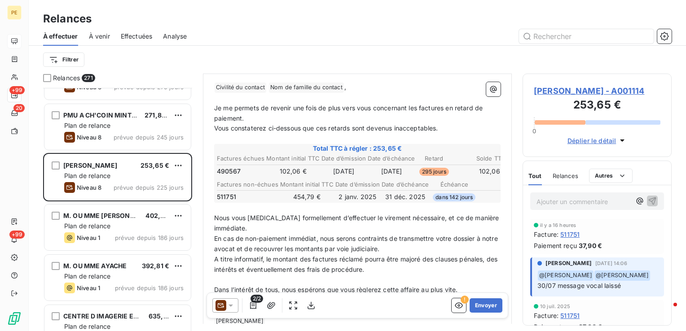
click at [558, 93] on span "[PERSON_NAME] - A001114" at bounding box center [597, 91] width 127 height 12
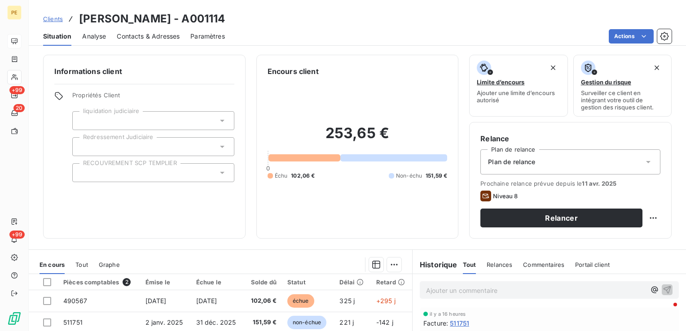
click at [164, 33] on span "Contacts & Adresses" at bounding box center [148, 36] width 63 height 9
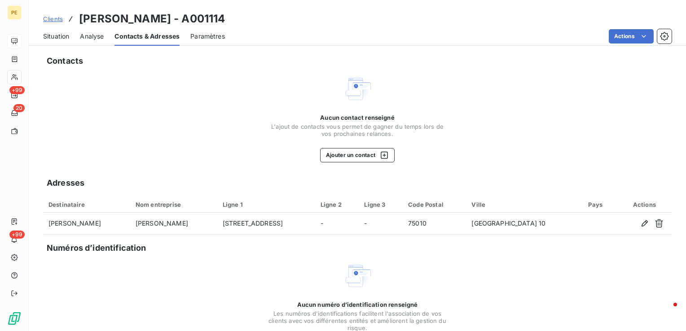
click at [99, 32] on span "Analyse" at bounding box center [92, 36] width 24 height 9
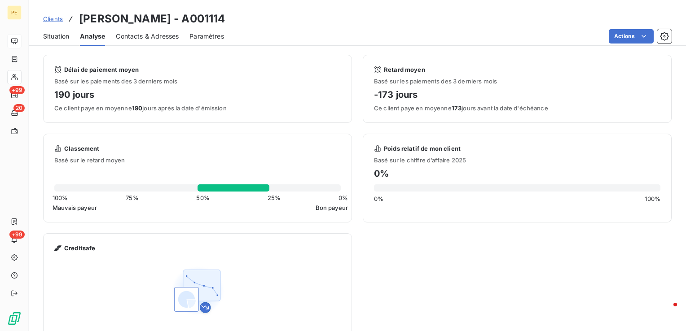
click at [53, 38] on span "Situation" at bounding box center [56, 36] width 26 height 9
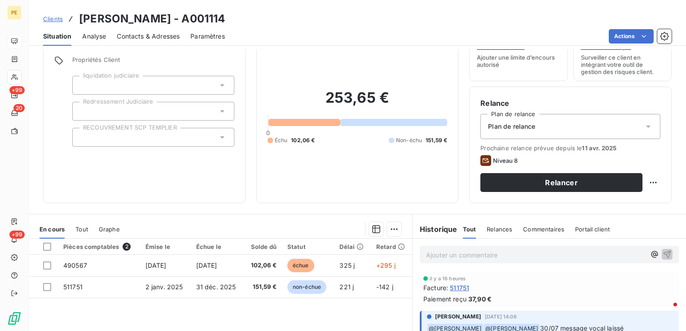
scroll to position [90, 0]
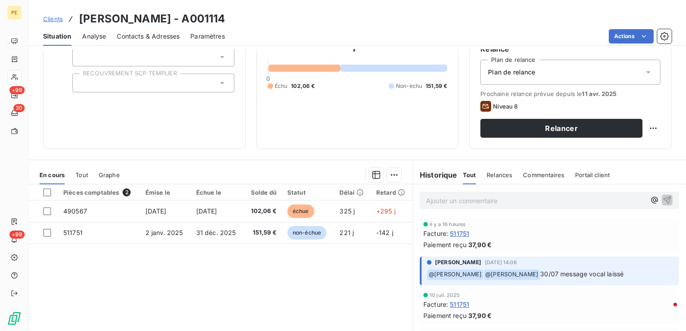
click at [150, 38] on span "Contacts & Adresses" at bounding box center [148, 36] width 63 height 9
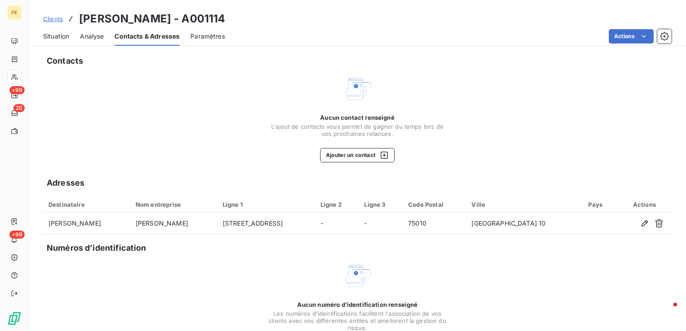
click at [93, 35] on span "Analyse" at bounding box center [92, 36] width 24 height 9
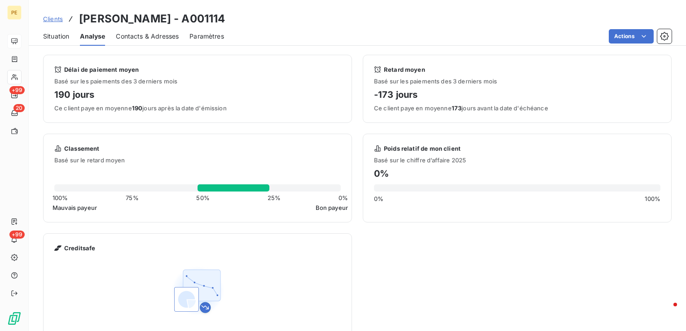
click at [56, 37] on span "Situation" at bounding box center [56, 36] width 26 height 9
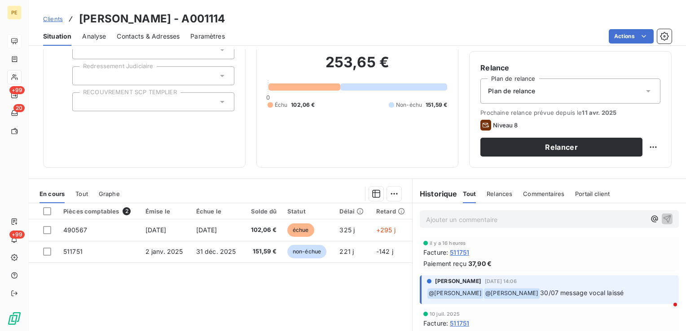
scroll to position [7, 0]
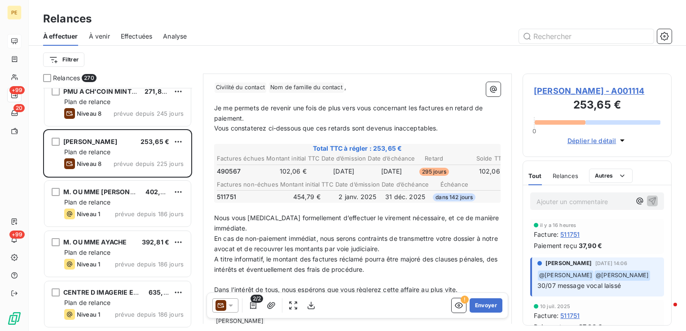
scroll to position [584, 0]
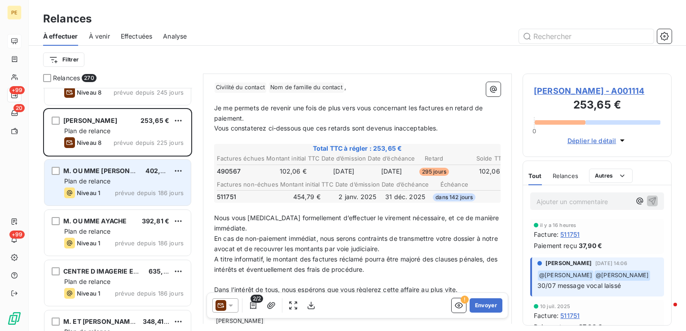
click at [125, 188] on div "Niveau 1 prévue depuis 186 jours" at bounding box center [123, 193] width 119 height 11
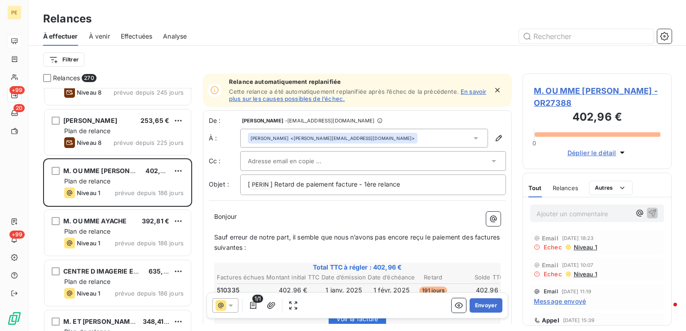
click at [607, 94] on span "M. OU MME [PERSON_NAME] - OR27388" at bounding box center [597, 97] width 127 height 24
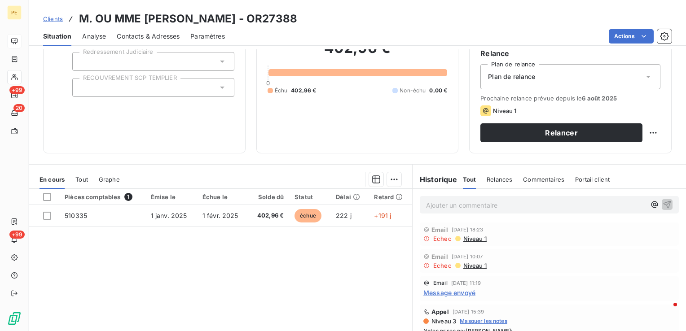
scroll to position [90, 0]
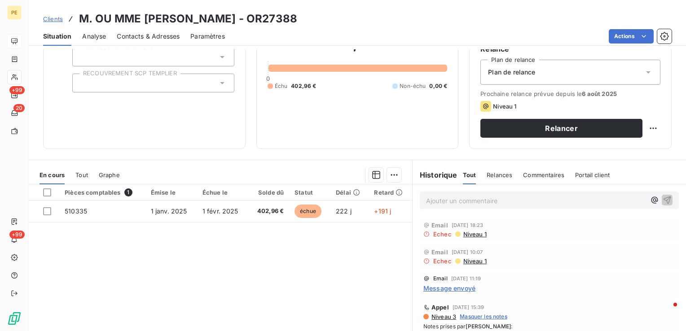
click at [143, 38] on span "Contacts & Adresses" at bounding box center [148, 36] width 63 height 9
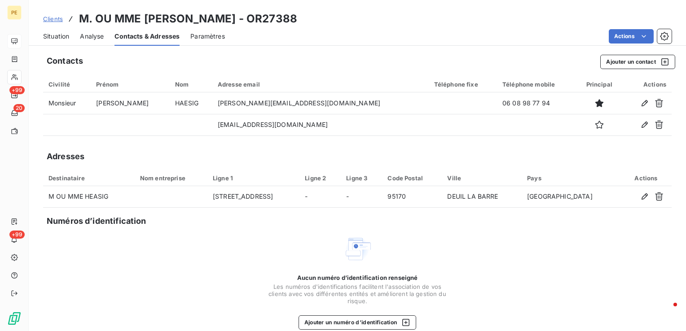
click at [56, 39] on span "Situation" at bounding box center [56, 36] width 26 height 9
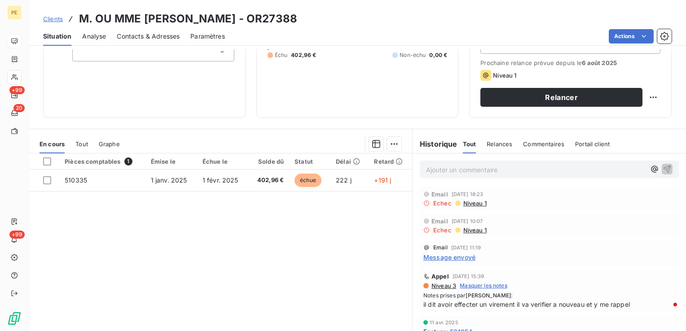
scroll to position [135, 0]
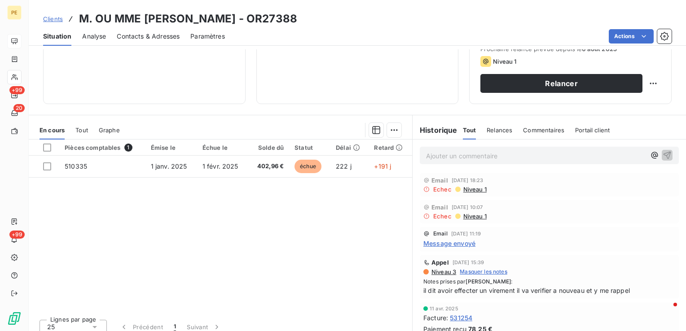
click at [467, 189] on span "Niveau 1" at bounding box center [475, 189] width 24 height 7
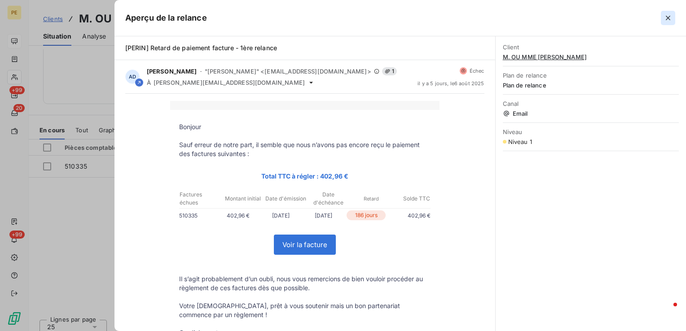
click at [670, 18] on icon "button" at bounding box center [668, 17] width 9 height 9
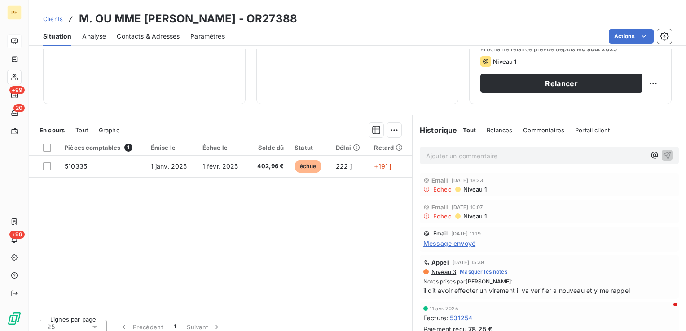
click at [470, 218] on span "Niveau 1" at bounding box center [475, 216] width 24 height 7
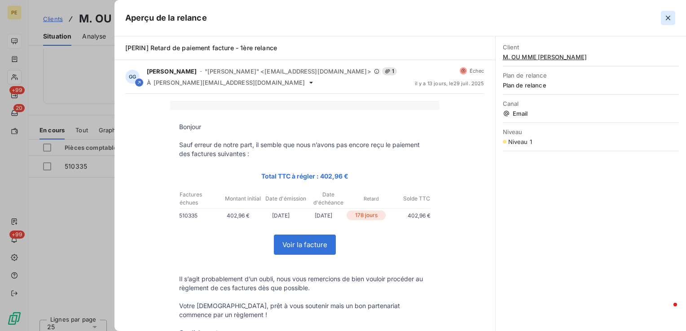
click at [672, 20] on icon "button" at bounding box center [668, 17] width 9 height 9
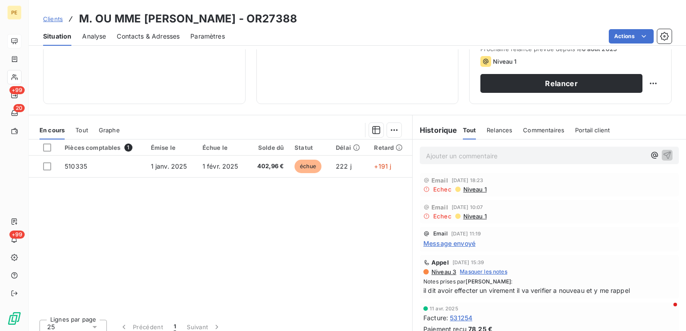
click at [473, 188] on span "Niveau 1" at bounding box center [475, 189] width 24 height 7
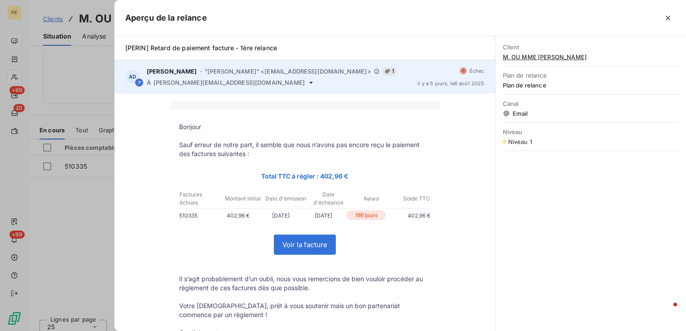
click at [308, 84] on icon at bounding box center [311, 82] width 7 height 7
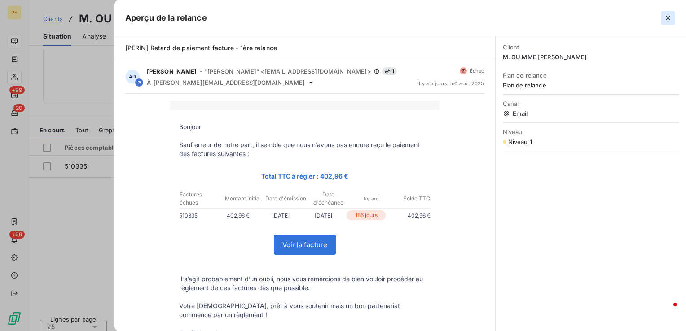
click at [663, 19] on button "button" at bounding box center [668, 18] width 14 height 14
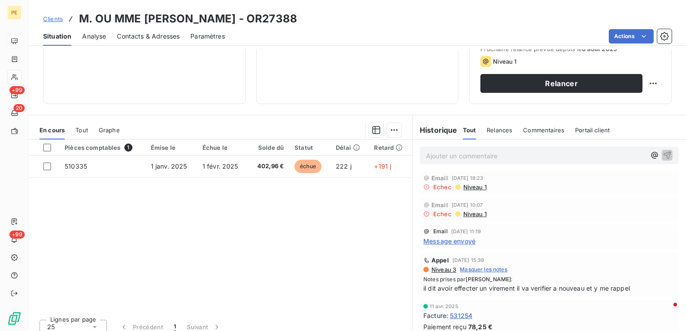
scroll to position [0, 0]
click at [458, 243] on span "Message envoyé" at bounding box center [449, 243] width 52 height 9
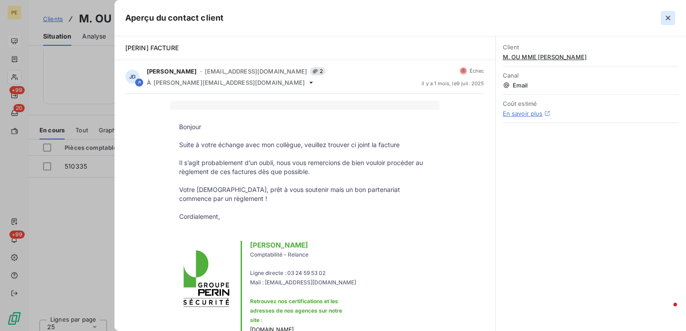
click at [670, 16] on icon "button" at bounding box center [668, 17] width 9 height 9
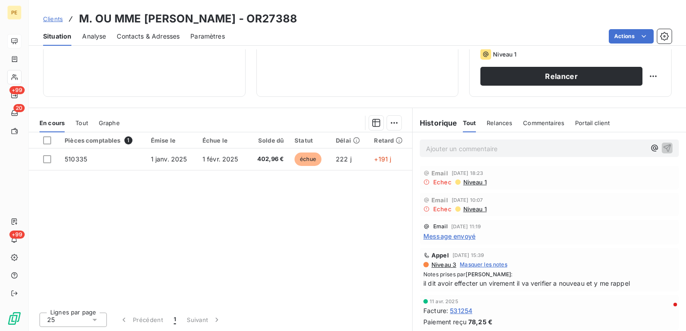
click at [457, 237] on span "Message envoyé" at bounding box center [449, 236] width 52 height 9
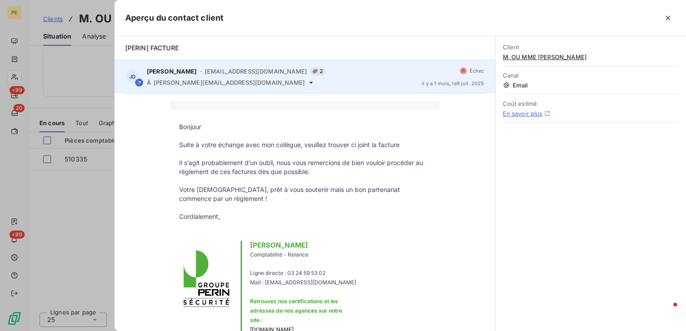
click at [208, 85] on span "[PERSON_NAME][EMAIL_ADDRESS][DOMAIN_NAME]" at bounding box center [229, 82] width 151 height 7
click at [242, 87] on div "[PERSON_NAME] - [EMAIL_ADDRESS][DOMAIN_NAME] 2 À [DOMAIN_NAME][EMAIL_ADDRESS][D…" at bounding box center [305, 76] width 381 height 33
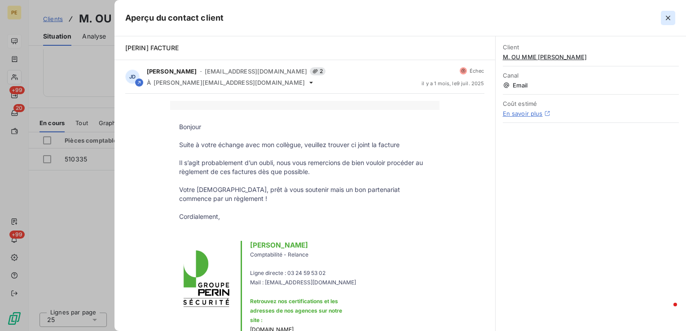
click at [668, 19] on icon "button" at bounding box center [668, 17] width 9 height 9
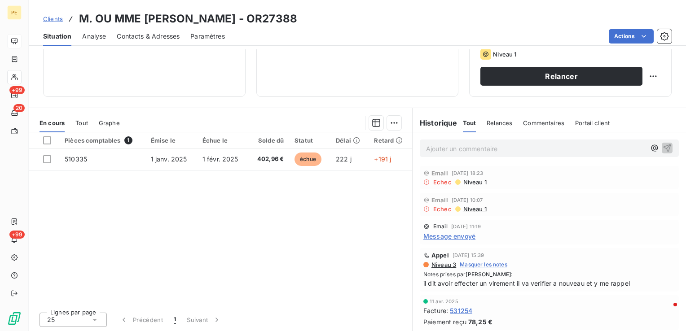
click at [155, 35] on span "Contacts & Adresses" at bounding box center [148, 36] width 63 height 9
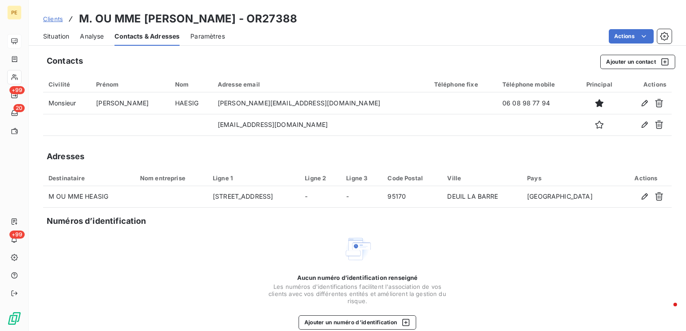
click at [58, 35] on span "Situation" at bounding box center [56, 36] width 26 height 9
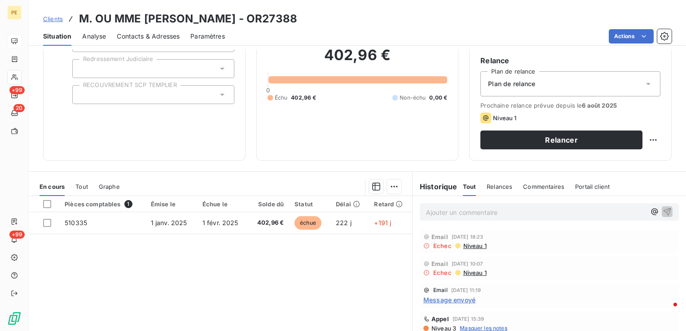
scroll to position [45, 0]
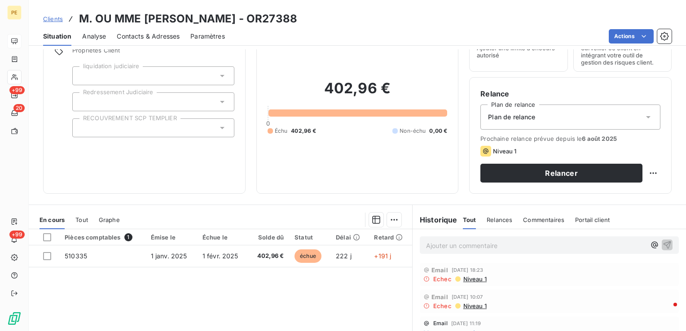
click at [169, 31] on div "Contacts & Adresses" at bounding box center [148, 36] width 63 height 19
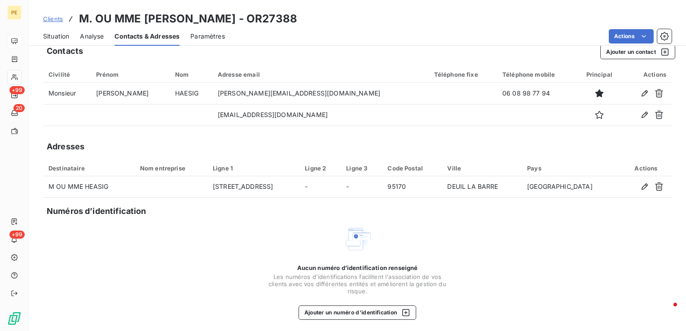
scroll to position [13, 0]
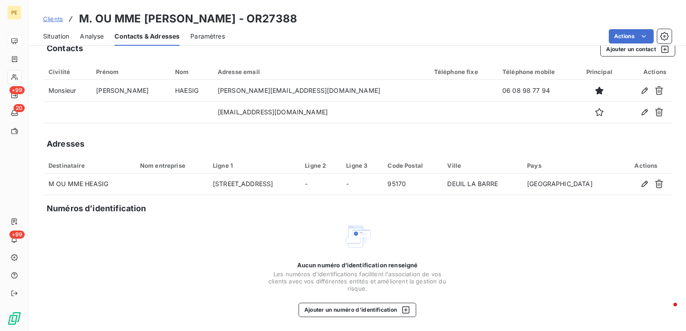
click at [54, 40] on span "Situation" at bounding box center [56, 36] width 26 height 9
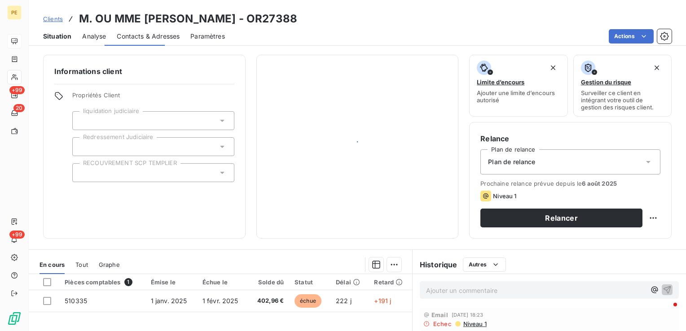
scroll to position [0, 0]
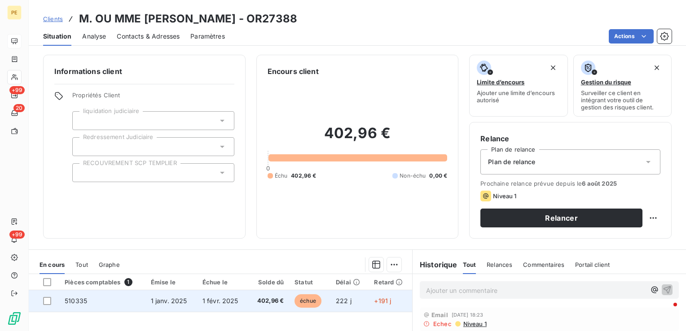
click at [68, 294] on td "510335" at bounding box center [102, 302] width 86 height 22
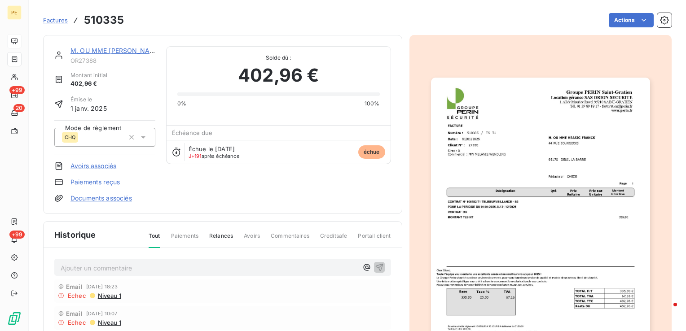
click at [465, 215] on img "button" at bounding box center [540, 233] width 219 height 310
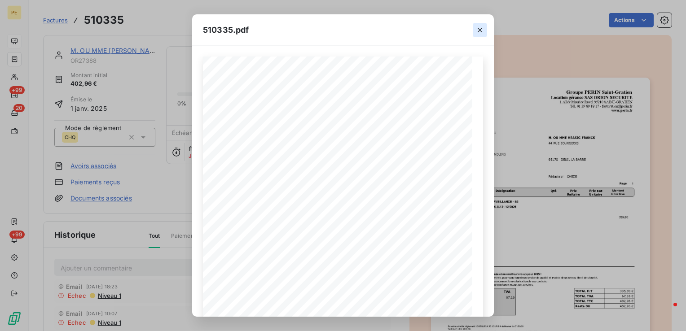
click at [482, 30] on icon "button" at bounding box center [480, 30] width 9 height 9
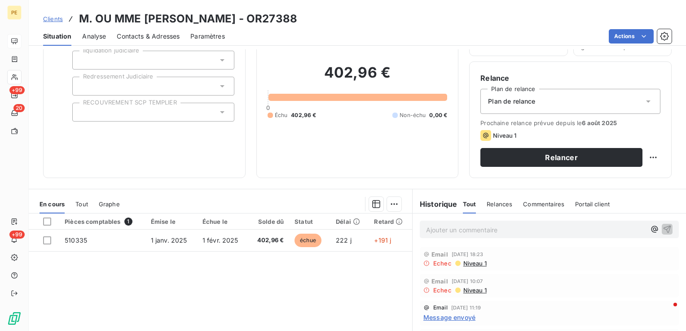
scroll to position [45, 0]
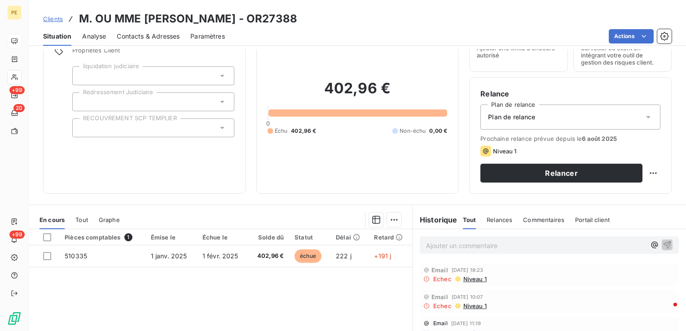
click at [167, 39] on span "Contacts & Adresses" at bounding box center [148, 36] width 63 height 9
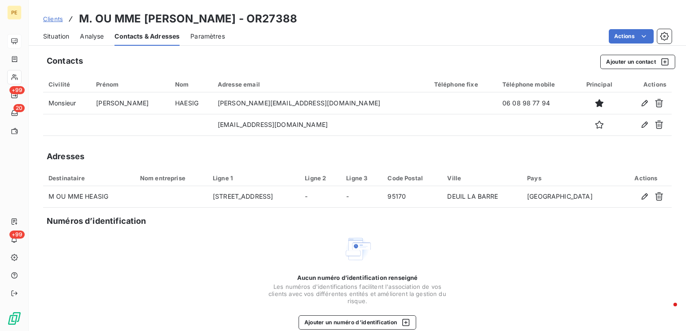
click at [53, 40] on div "Situation" at bounding box center [56, 36] width 26 height 19
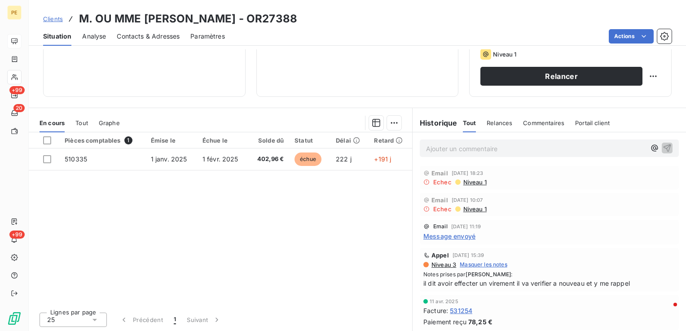
scroll to position [142, 0]
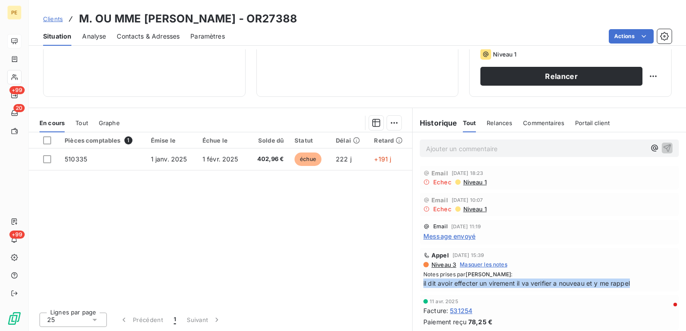
drag, startPoint x: 638, startPoint y: 286, endPoint x: 415, endPoint y: 282, distance: 222.8
click at [415, 282] on div "Appel [DATE] 15:39 Niveau 3 Masquer les notes Notes prises par [PERSON_NAME] : …" at bounding box center [549, 270] width 273 height 47
click at [533, 288] on div "Appel [DATE] 15:39 Niveau 3 Masquer les notes Notes prises par [PERSON_NAME] : …" at bounding box center [549, 270] width 259 height 44
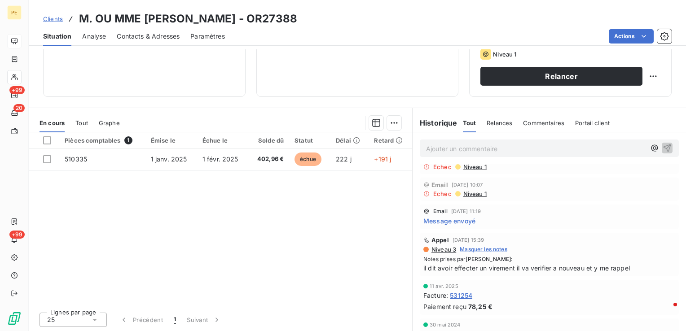
scroll to position [0, 0]
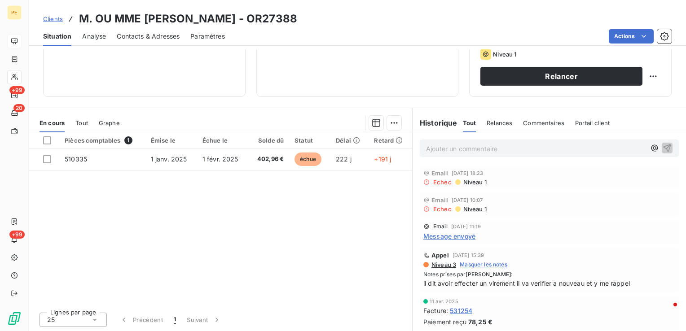
click at [460, 236] on span "Message envoyé" at bounding box center [449, 236] width 52 height 9
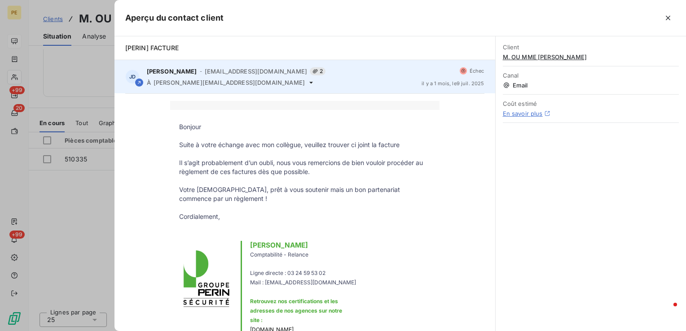
click at [308, 85] on icon at bounding box center [311, 82] width 7 height 7
click at [308, 82] on icon at bounding box center [311, 82] width 7 height 7
click at [308, 85] on icon at bounding box center [311, 82] width 7 height 7
click at [308, 83] on icon at bounding box center [311, 82] width 7 height 7
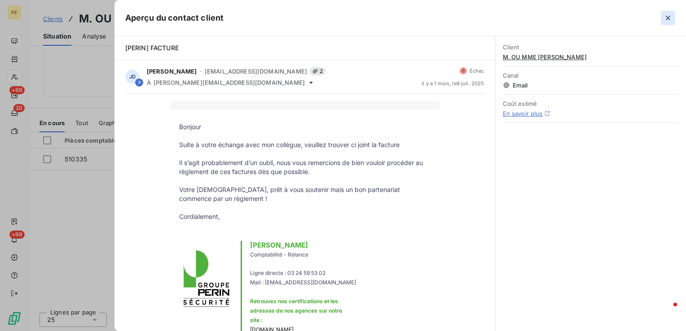
click at [670, 16] on icon "button" at bounding box center [668, 18] width 4 height 4
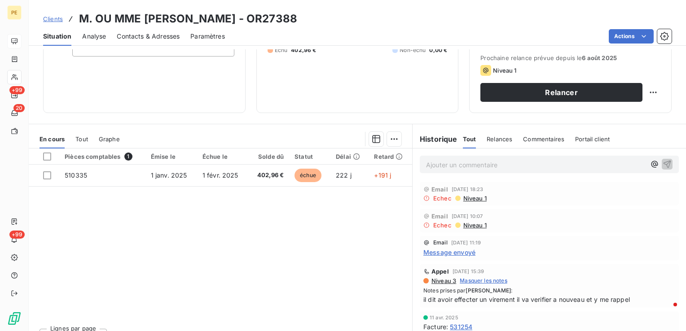
scroll to position [142, 0]
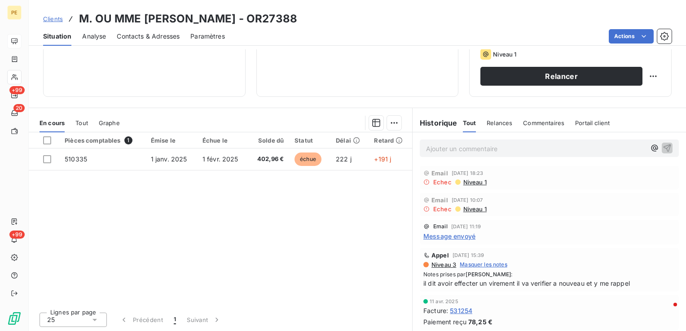
drag, startPoint x: 556, startPoint y: 282, endPoint x: 571, endPoint y: 285, distance: 15.1
click at [556, 282] on span "il dit avoir effecter un virement il va verifier a nouveau et y me rappel" at bounding box center [549, 283] width 252 height 9
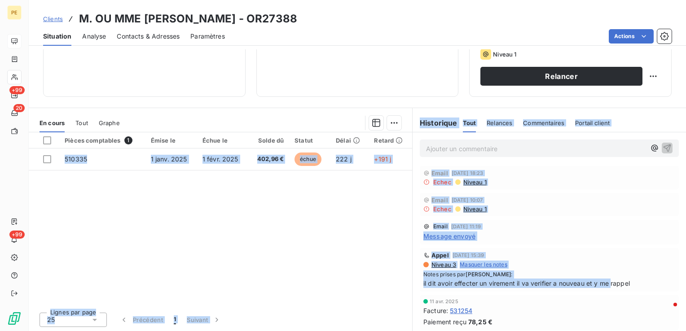
drag, startPoint x: 609, startPoint y: 286, endPoint x: 385, endPoint y: 273, distance: 224.5
click at [385, 273] on div "En cours Tout Graphe Pièces comptables 1 Émise le Échue le Solde dû Statut Déla…" at bounding box center [357, 220] width 657 height 225
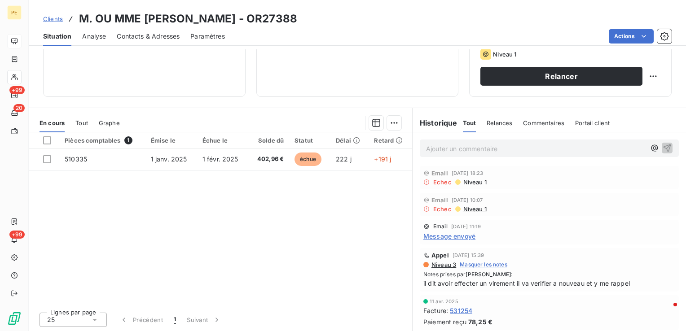
drag, startPoint x: 385, startPoint y: 273, endPoint x: 238, endPoint y: 253, distance: 148.2
click at [240, 254] on div "Pièces comptables 1 Émise le Échue le Solde dû Statut Délai Retard 510335 [DATE…" at bounding box center [220, 218] width 383 height 173
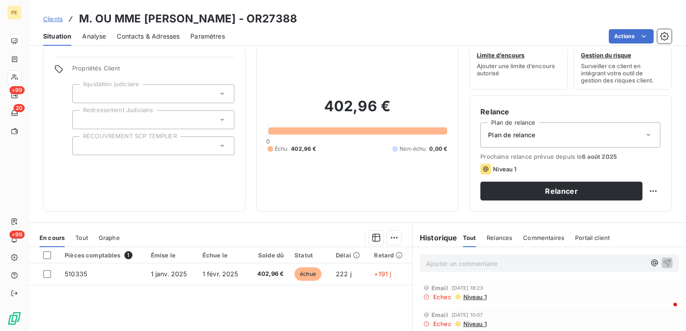
scroll to position [0, 0]
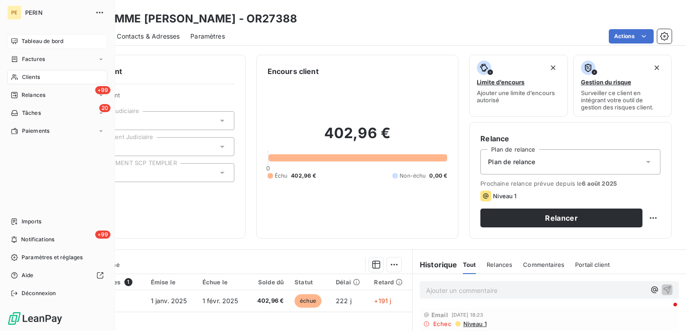
click at [39, 40] on span "Tableau de bord" at bounding box center [43, 41] width 42 height 8
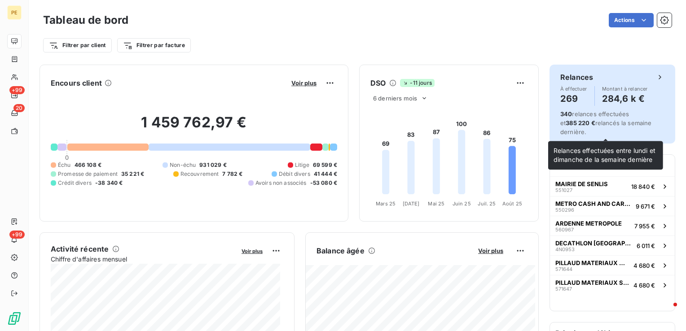
click at [614, 123] on span "340 relances effectuées et 385 220 € relancés la semaine dernière." at bounding box center [606, 122] width 92 height 25
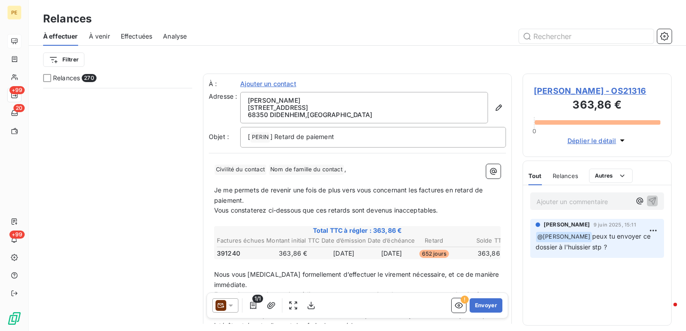
scroll to position [7813, 0]
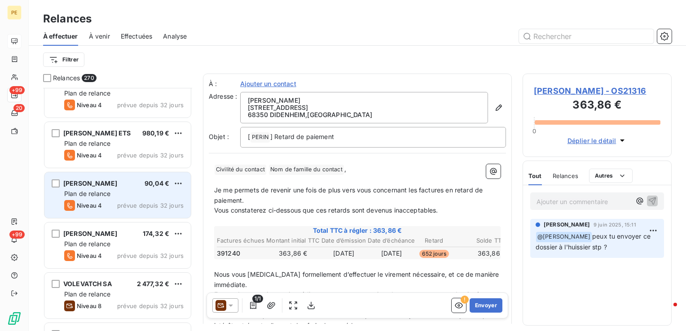
click at [117, 179] on div "[PERSON_NAME]" at bounding box center [90, 183] width 54 height 9
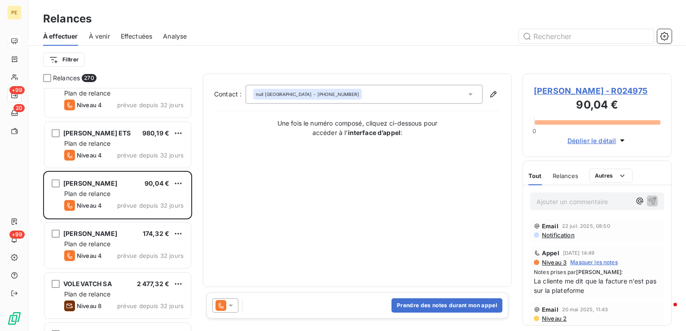
click at [557, 266] on span "Niveau 3" at bounding box center [554, 262] width 26 height 7
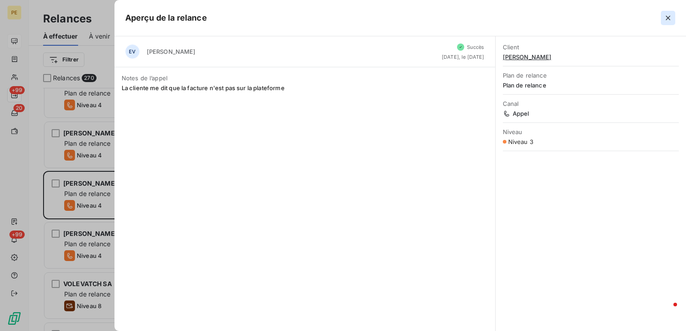
click at [671, 19] on icon "button" at bounding box center [668, 17] width 9 height 9
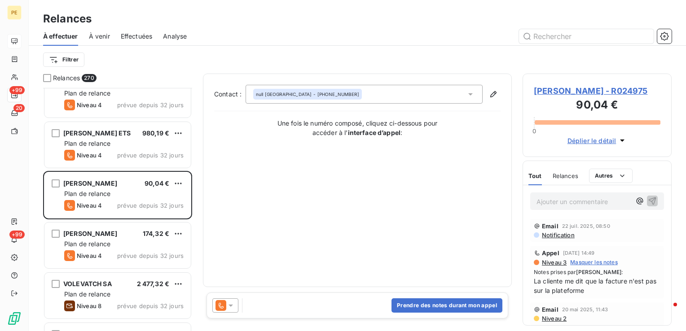
click at [566, 239] on span "Notification" at bounding box center [558, 235] width 34 height 7
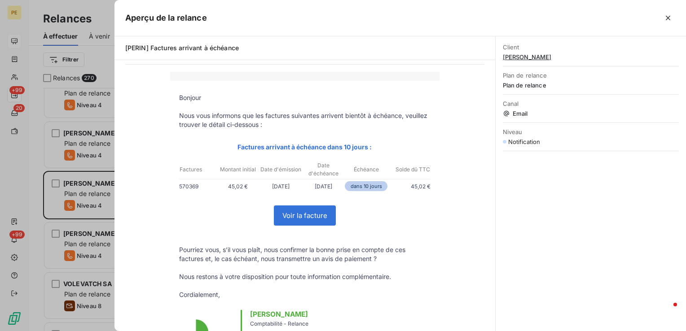
scroll to position [45, 0]
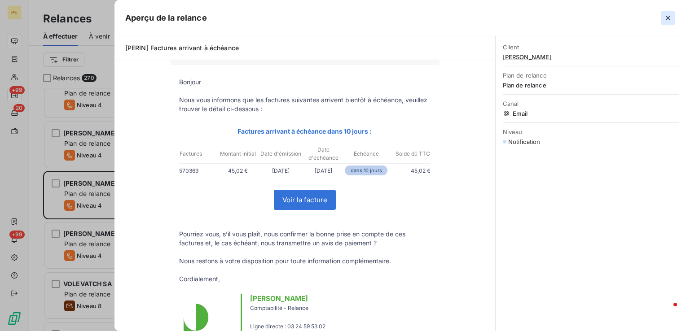
click at [673, 17] on button "button" at bounding box center [668, 18] width 14 height 14
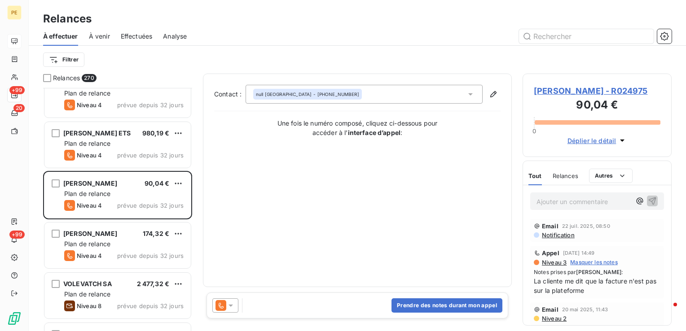
click at [571, 91] on span "[PERSON_NAME] - R024975" at bounding box center [597, 91] width 127 height 12
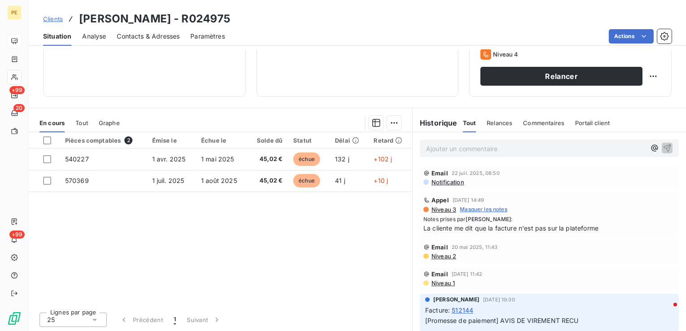
click at [469, 145] on p "Ajouter un commentaire ﻿" at bounding box center [536, 148] width 220 height 11
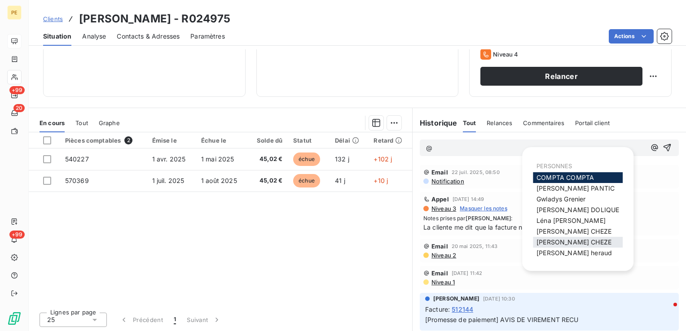
click at [560, 241] on span "[PERSON_NAME]" at bounding box center [574, 242] width 75 height 8
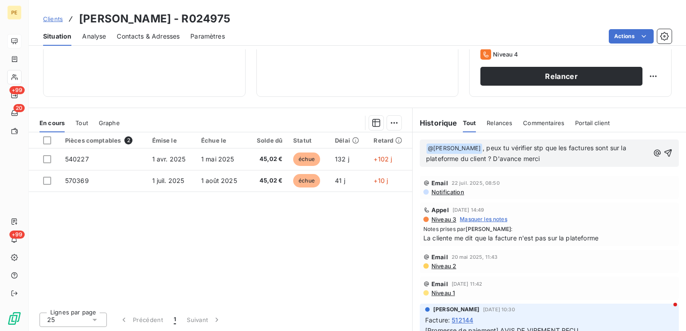
click at [664, 154] on icon "button" at bounding box center [668, 153] width 9 height 9
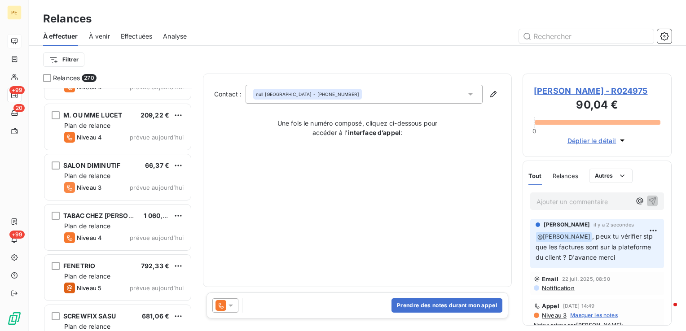
scroll to position [13335, 0]
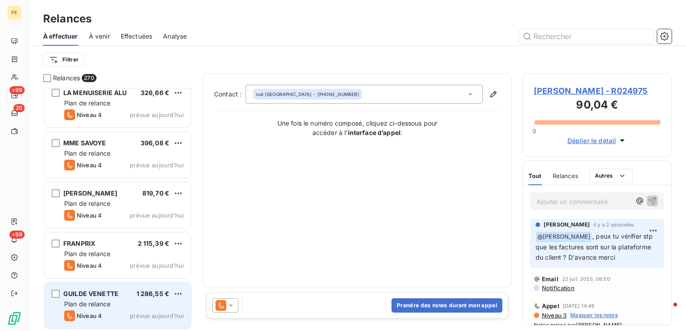
click at [117, 302] on div "Plan de relance" at bounding box center [123, 304] width 119 height 9
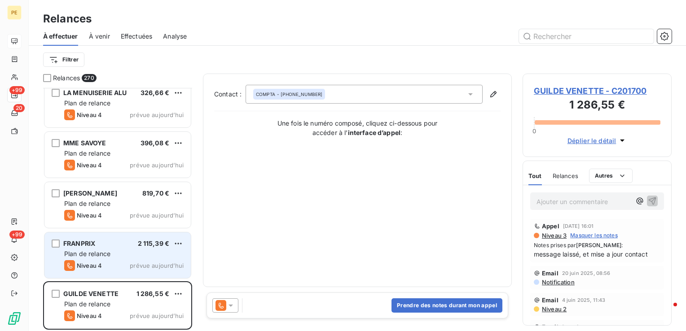
click at [113, 254] on div "Plan de relance" at bounding box center [123, 254] width 119 height 9
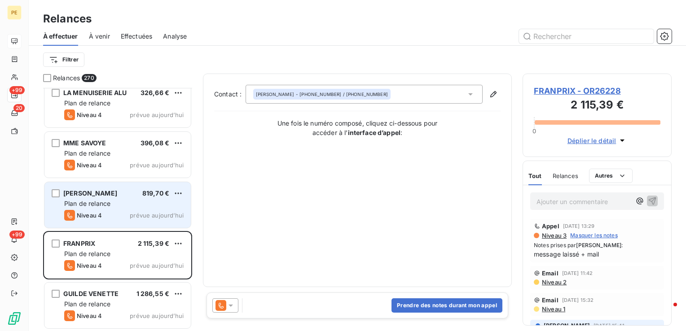
click at [113, 213] on div "Niveau 4 prévue [DATE]" at bounding box center [123, 215] width 119 height 11
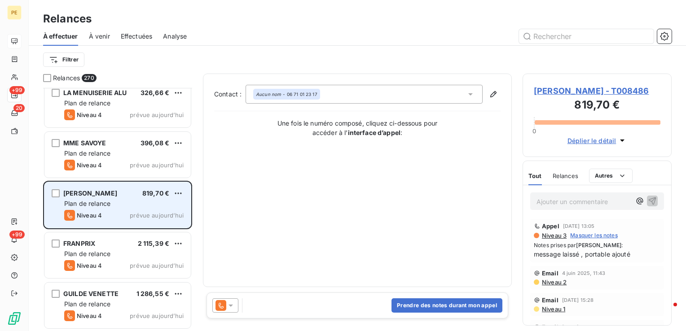
scroll to position [13291, 0]
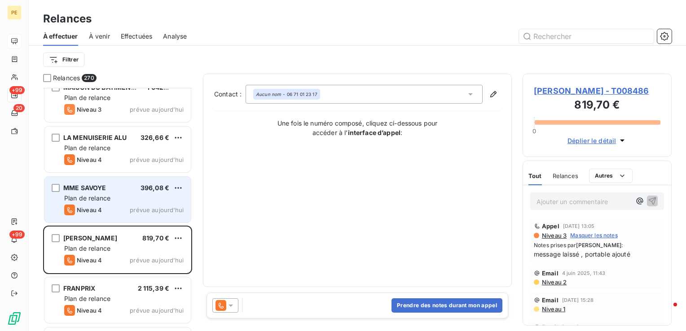
click at [115, 200] on div "Plan de relance" at bounding box center [123, 198] width 119 height 9
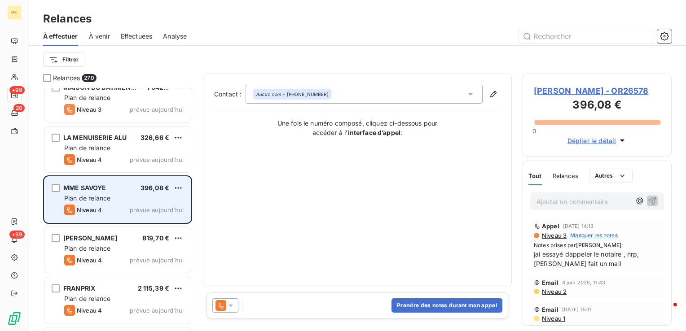
scroll to position [13246, 0]
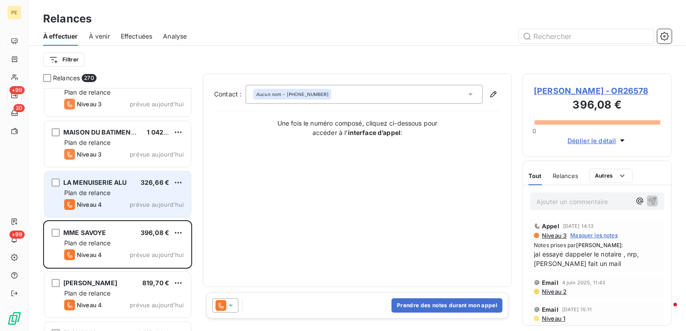
click at [110, 203] on div "Niveau 4 prévue [DATE]" at bounding box center [123, 204] width 119 height 11
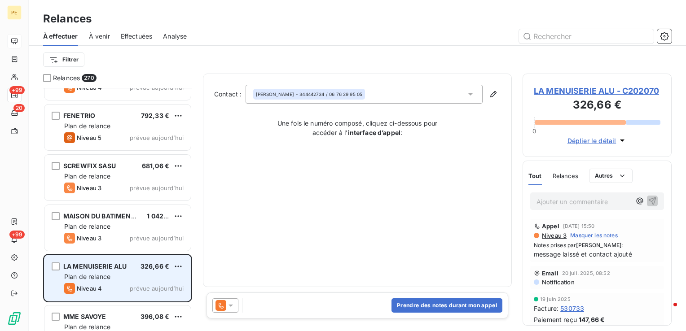
scroll to position [13201, 0]
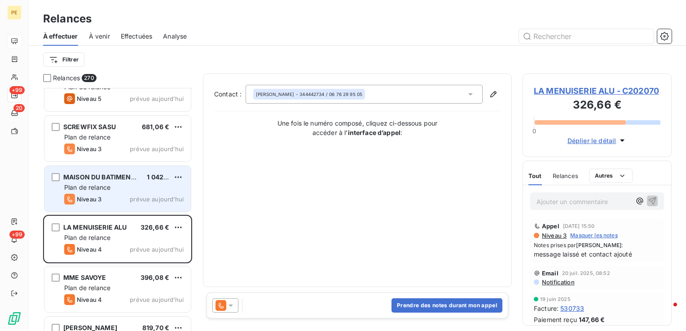
click at [119, 196] on div "Niveau 3 prévue aujourd’hui" at bounding box center [123, 199] width 119 height 11
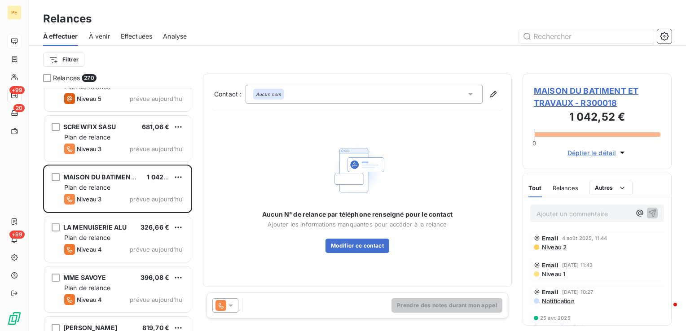
click at [562, 245] on span "Niveau 2" at bounding box center [554, 247] width 26 height 7
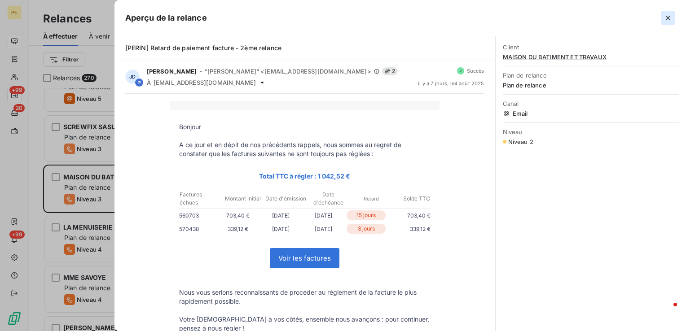
click at [670, 21] on icon "button" at bounding box center [668, 17] width 9 height 9
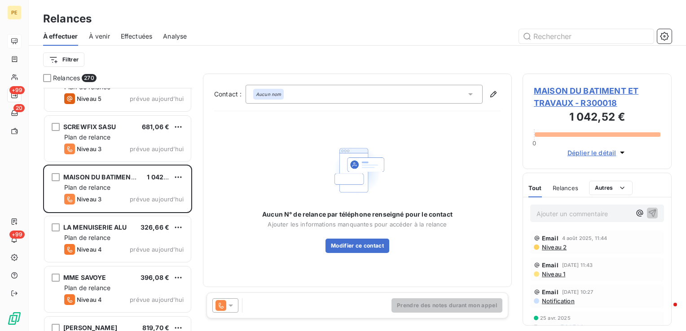
click at [616, 89] on span "MAISON DU BATIMENT ET TRAVAUX - R300018" at bounding box center [597, 97] width 127 height 24
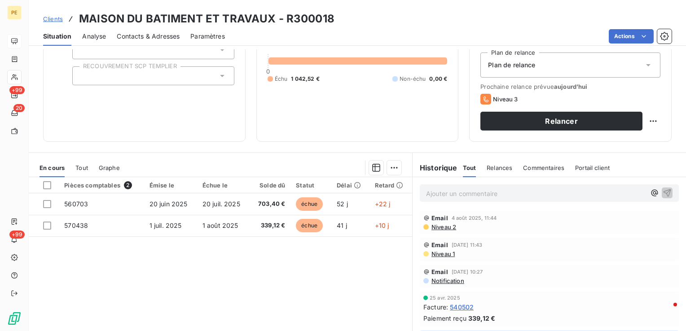
scroll to position [142, 0]
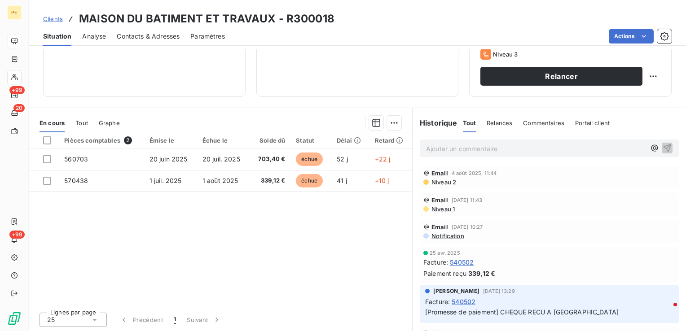
click at [154, 33] on span "Contacts & Adresses" at bounding box center [148, 36] width 63 height 9
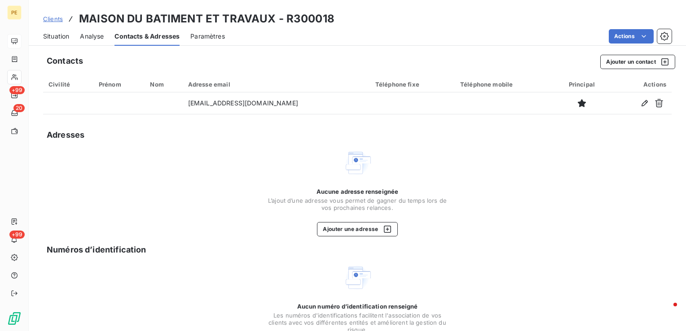
click at [50, 35] on span "Situation" at bounding box center [56, 36] width 26 height 9
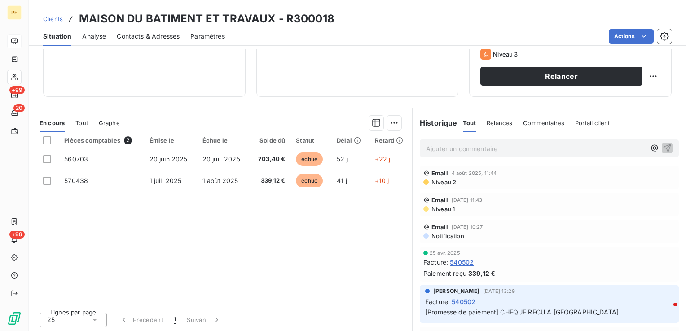
click at [442, 181] on span "Niveau 2" at bounding box center [444, 182] width 26 height 7
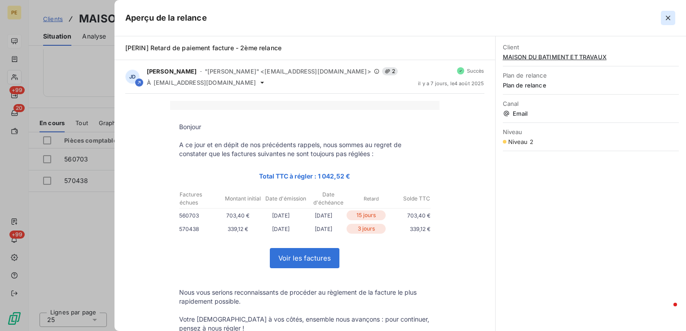
click at [674, 19] on button "button" at bounding box center [668, 18] width 14 height 14
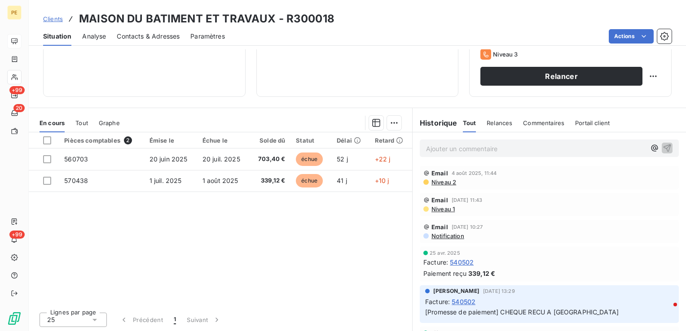
scroll to position [0, 0]
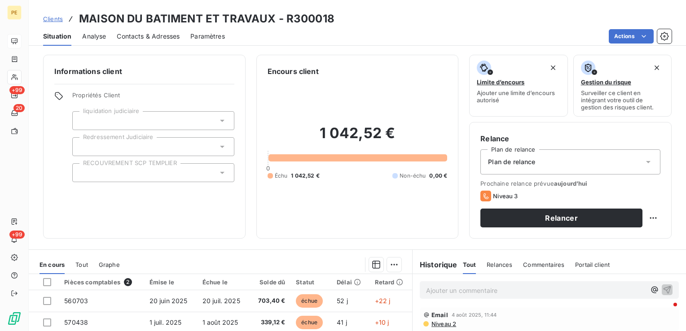
click at [161, 32] on span "Contacts & Adresses" at bounding box center [148, 36] width 63 height 9
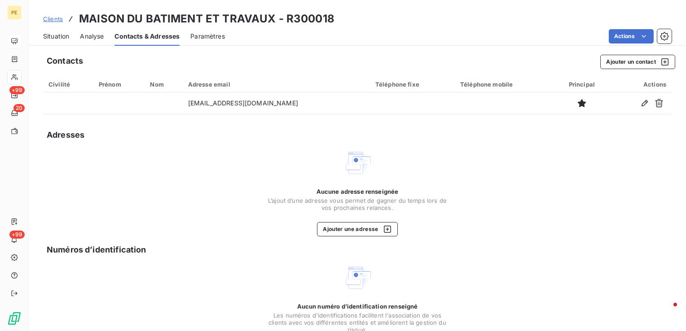
click at [57, 40] on div "Situation" at bounding box center [56, 36] width 26 height 19
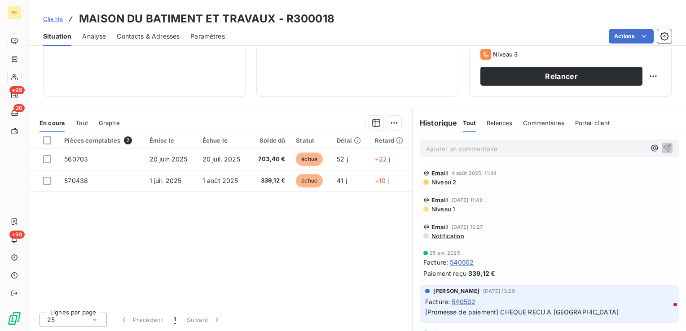
scroll to position [142, 0]
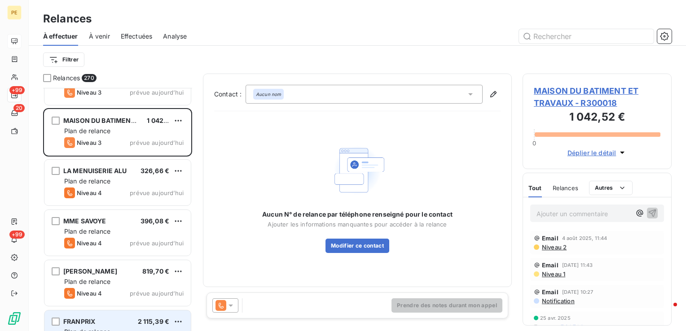
scroll to position [13156, 0]
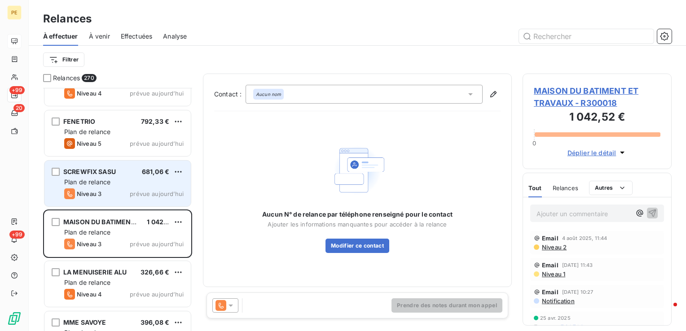
click at [105, 185] on span "Plan de relance" at bounding box center [87, 182] width 46 height 8
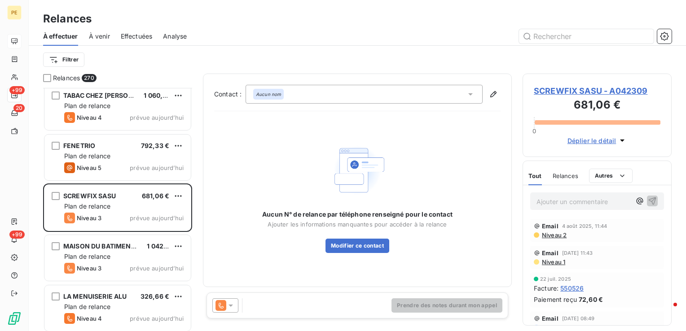
scroll to position [13111, 0]
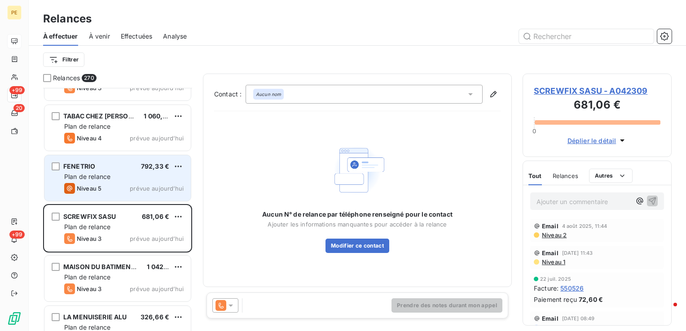
click at [110, 179] on span "Plan de relance" at bounding box center [87, 177] width 46 height 8
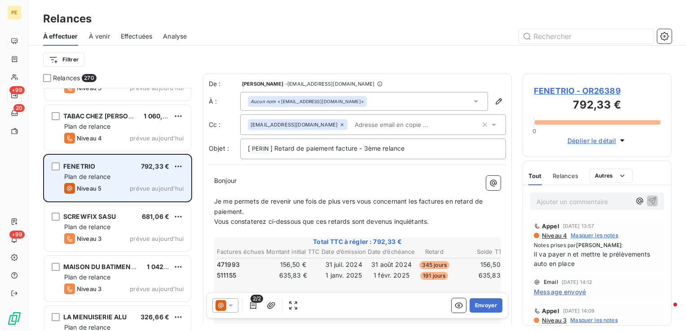
scroll to position [13066, 0]
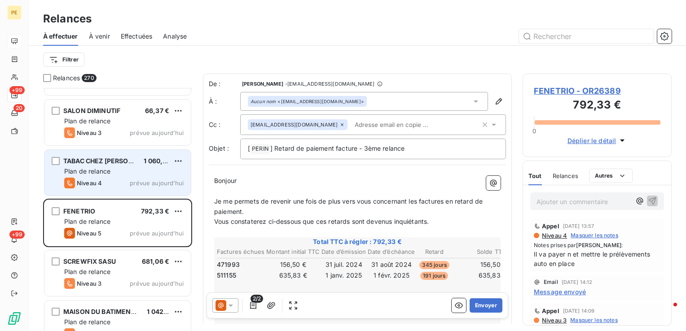
click at [108, 171] on span "Plan de relance" at bounding box center [87, 171] width 46 height 8
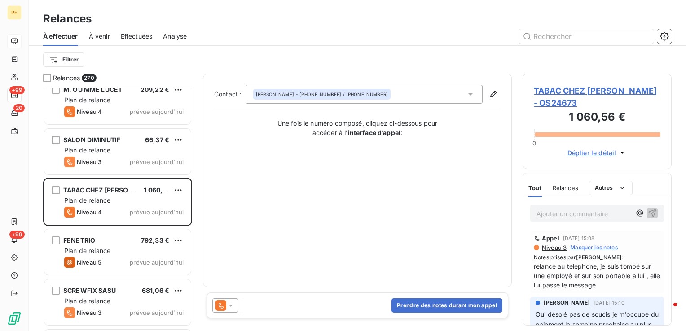
scroll to position [13021, 0]
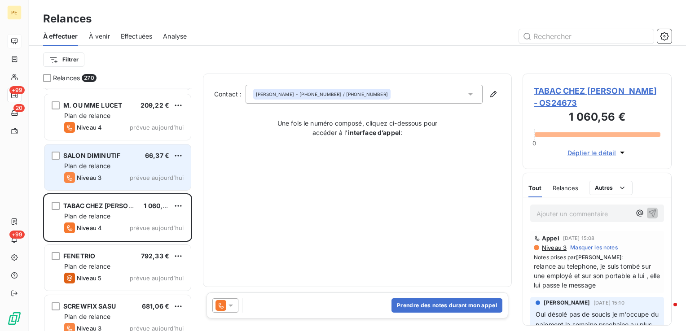
click at [104, 175] on div "Niveau 3 prévue aujourd’hui" at bounding box center [123, 177] width 119 height 11
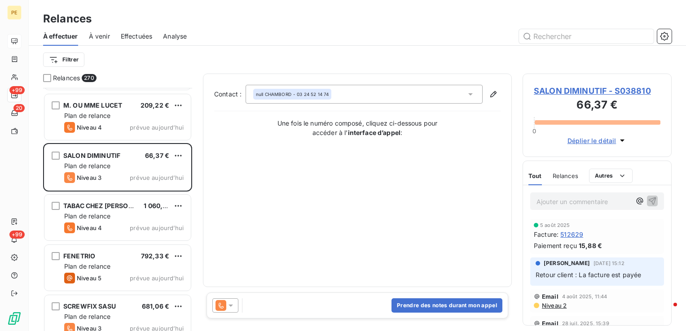
click at [583, 89] on span "SALON DIMINUTIF - S038810" at bounding box center [597, 91] width 127 height 12
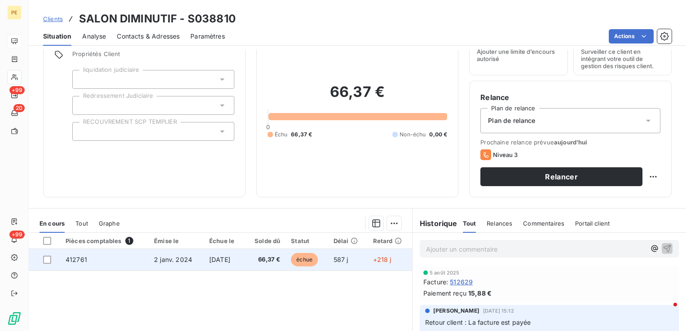
scroll to position [142, 0]
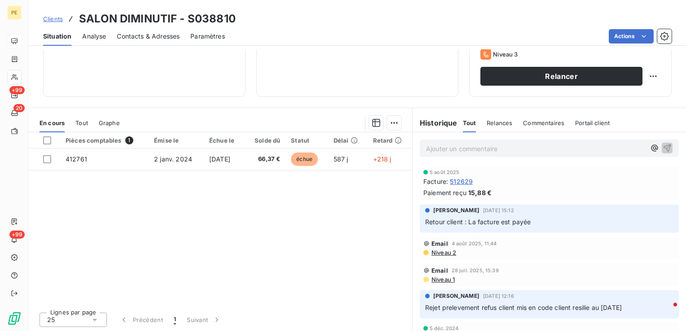
click at [447, 251] on span "Niveau 2" at bounding box center [444, 252] width 26 height 7
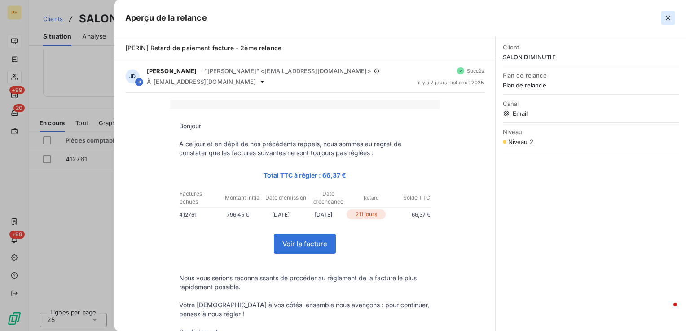
click at [666, 19] on icon "button" at bounding box center [668, 18] width 4 height 4
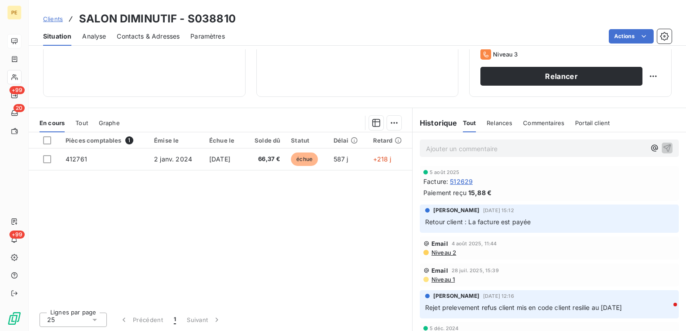
click at [458, 182] on span "512629" at bounding box center [461, 181] width 23 height 9
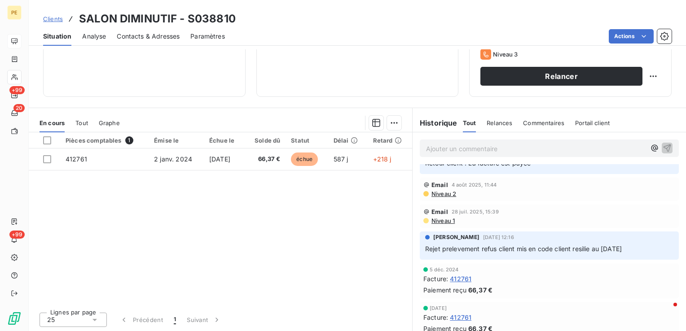
scroll to position [45, 0]
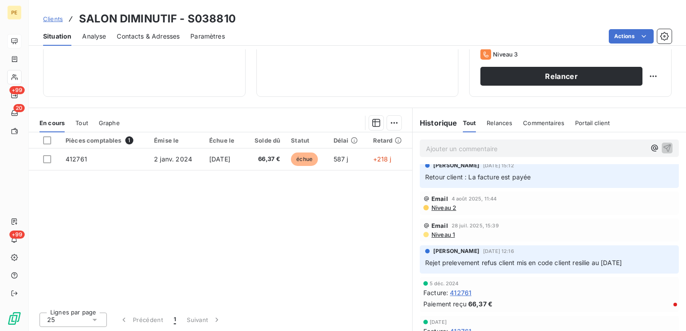
click at [440, 236] on span "Niveau 1" at bounding box center [443, 234] width 24 height 7
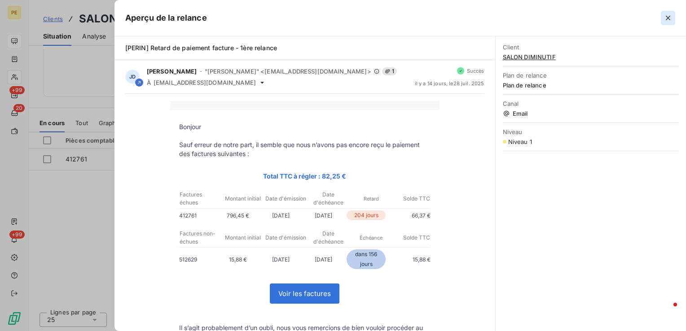
click at [666, 18] on icon "button" at bounding box center [668, 17] width 9 height 9
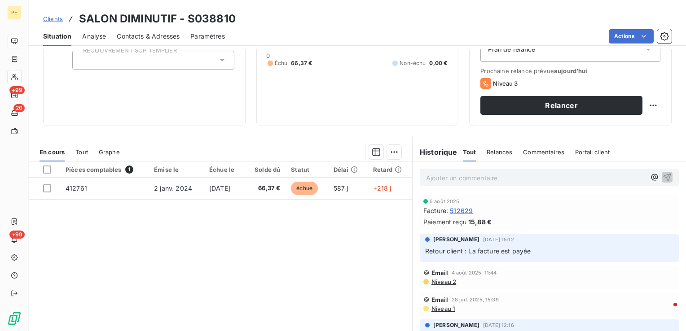
scroll to position [97, 0]
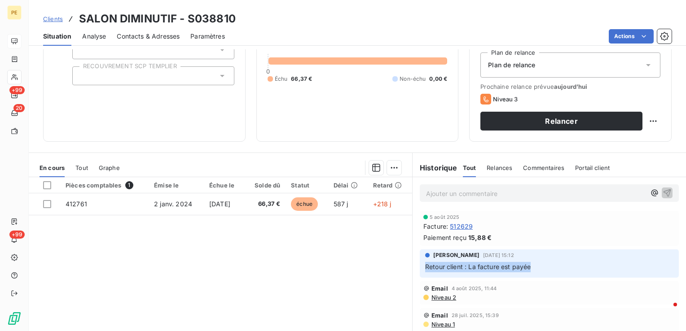
drag, startPoint x: 480, startPoint y: 272, endPoint x: 420, endPoint y: 264, distance: 59.8
click at [420, 264] on div "[PERSON_NAME] [DATE] 15:12 Retour client : La facture est payée" at bounding box center [549, 264] width 259 height 28
click at [365, 288] on div "Pièces comptables 1 Émise le Échue le Solde dû Statut Délai Retard 412761 [DATE…" at bounding box center [220, 263] width 383 height 173
drag, startPoint x: 537, startPoint y: 268, endPoint x: 417, endPoint y: 253, distance: 121.3
click at [420, 253] on div "[PERSON_NAME] [DATE] 15:12 Retour client : La facture est payée" at bounding box center [549, 264] width 259 height 28
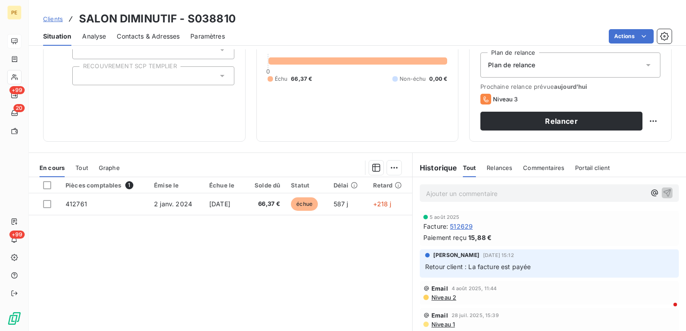
drag, startPoint x: 417, startPoint y: 253, endPoint x: 313, endPoint y: 275, distance: 106.4
click at [313, 275] on div "Pièces comptables 1 Émise le Échue le Solde dû Statut Délai Retard 412761 [DATE…" at bounding box center [220, 263] width 383 height 173
click at [152, 39] on span "Contacts & Adresses" at bounding box center [148, 36] width 63 height 9
